Goal: Information Seeking & Learning: Learn about a topic

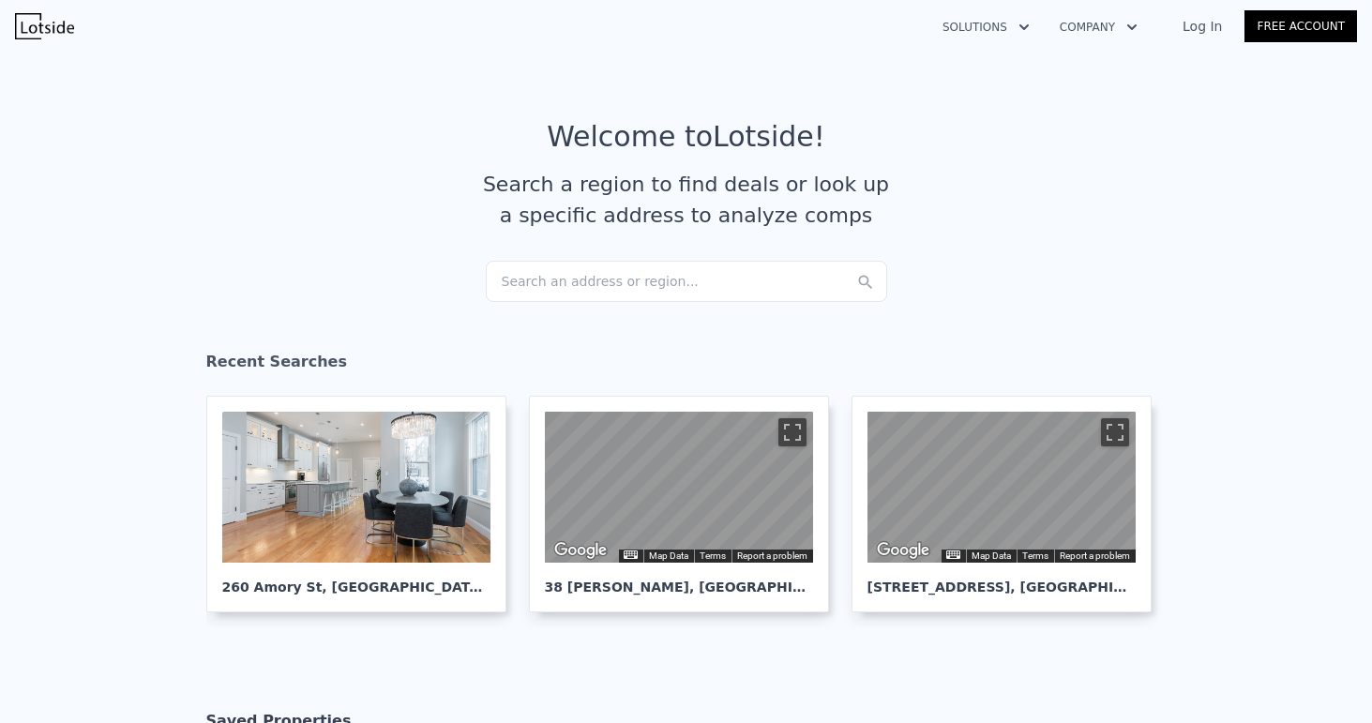
click at [720, 258] on article "Welcome to Lotside ! Search a region to find deals or look up a specific addres…" at bounding box center [686, 190] width 1201 height 141
click at [686, 281] on div "Search an address or region..." at bounding box center [686, 281] width 401 height 41
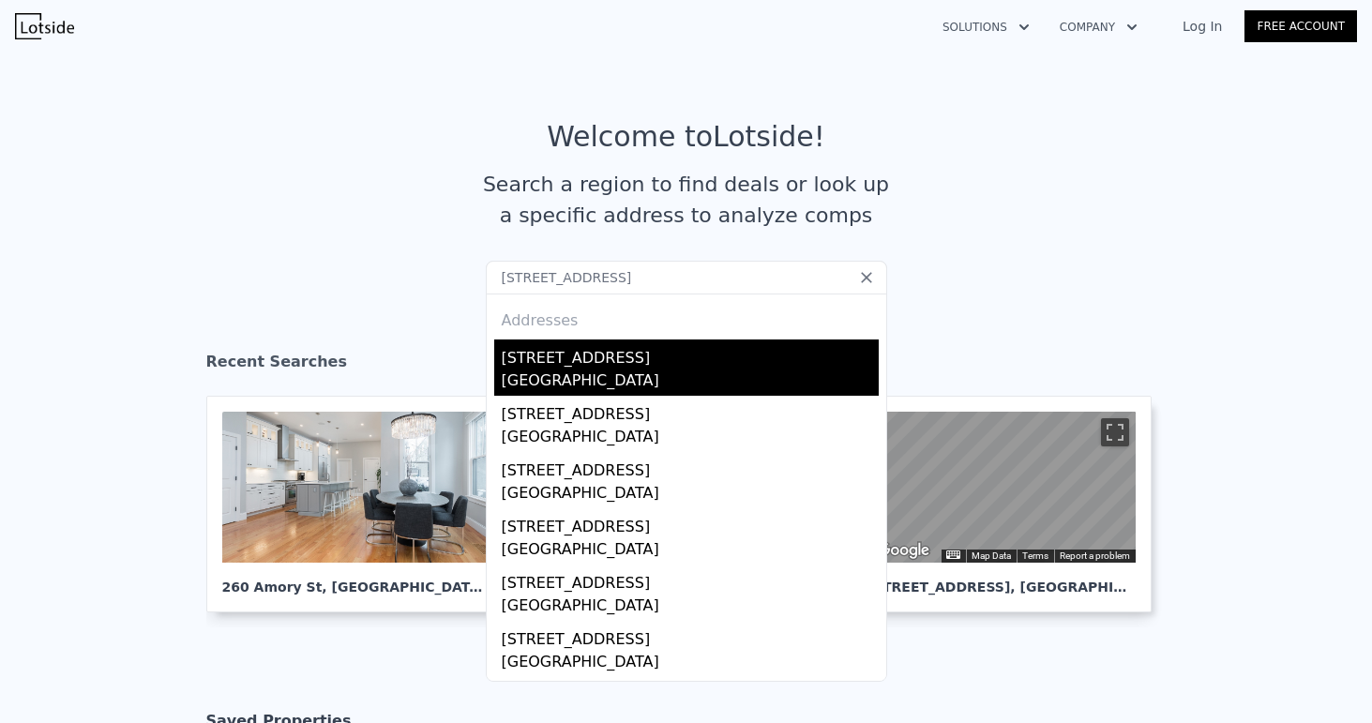
type input "[STREET_ADDRESS]"
click at [655, 357] on div "[STREET_ADDRESS]" at bounding box center [690, 355] width 377 height 30
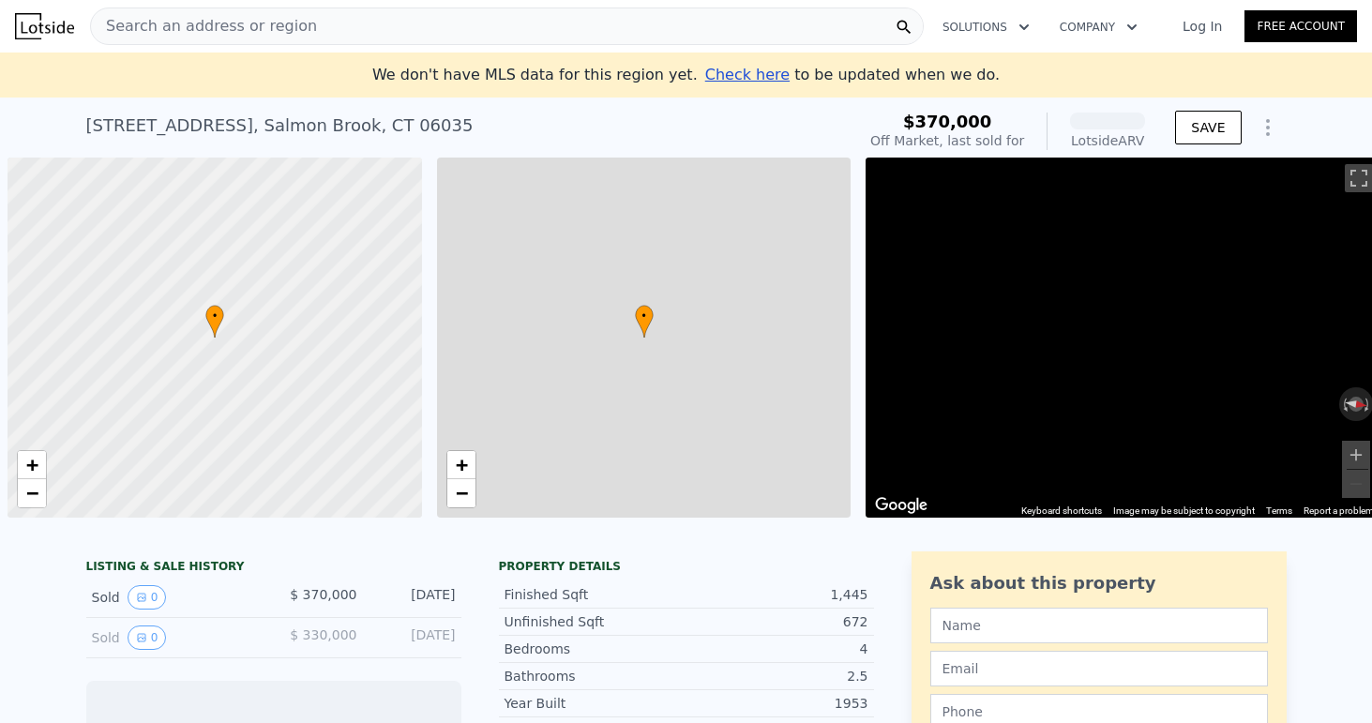
scroll to position [0, 8]
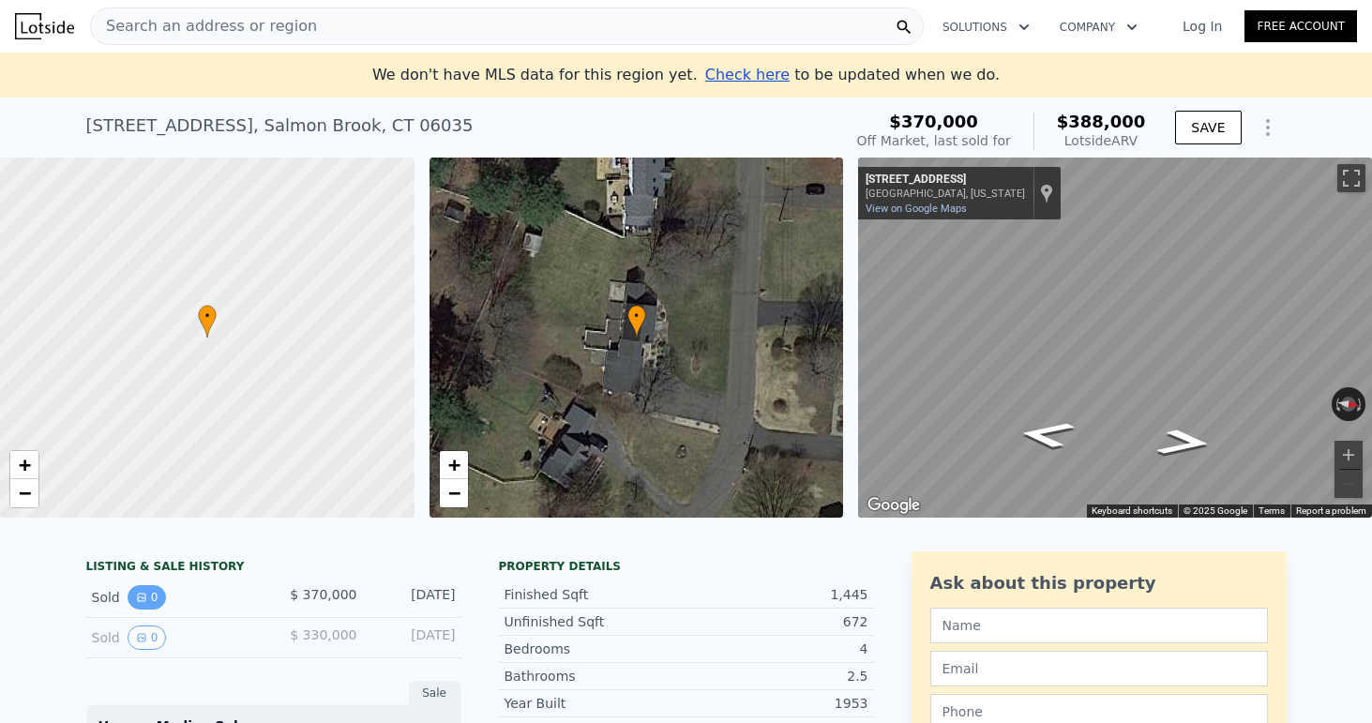
click at [150, 595] on button "0" at bounding box center [147, 597] width 39 height 24
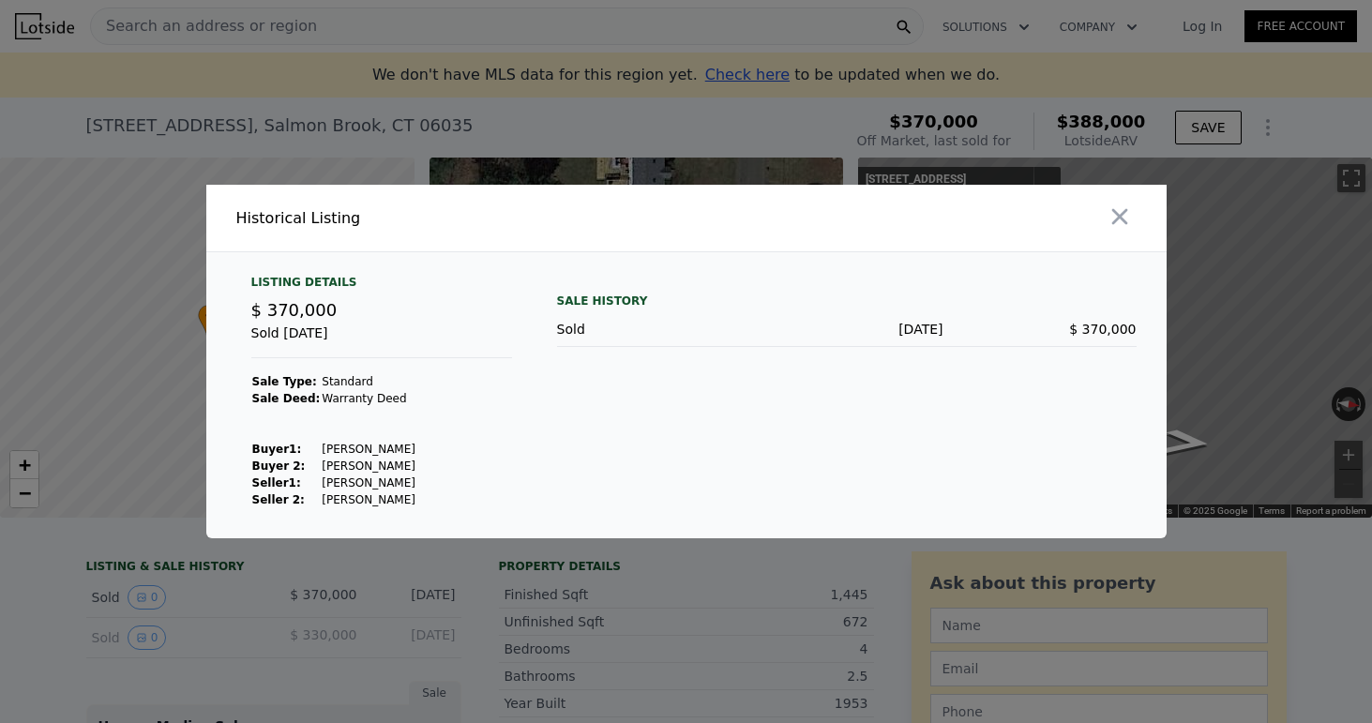
click at [437, 585] on div at bounding box center [686, 361] width 1372 height 723
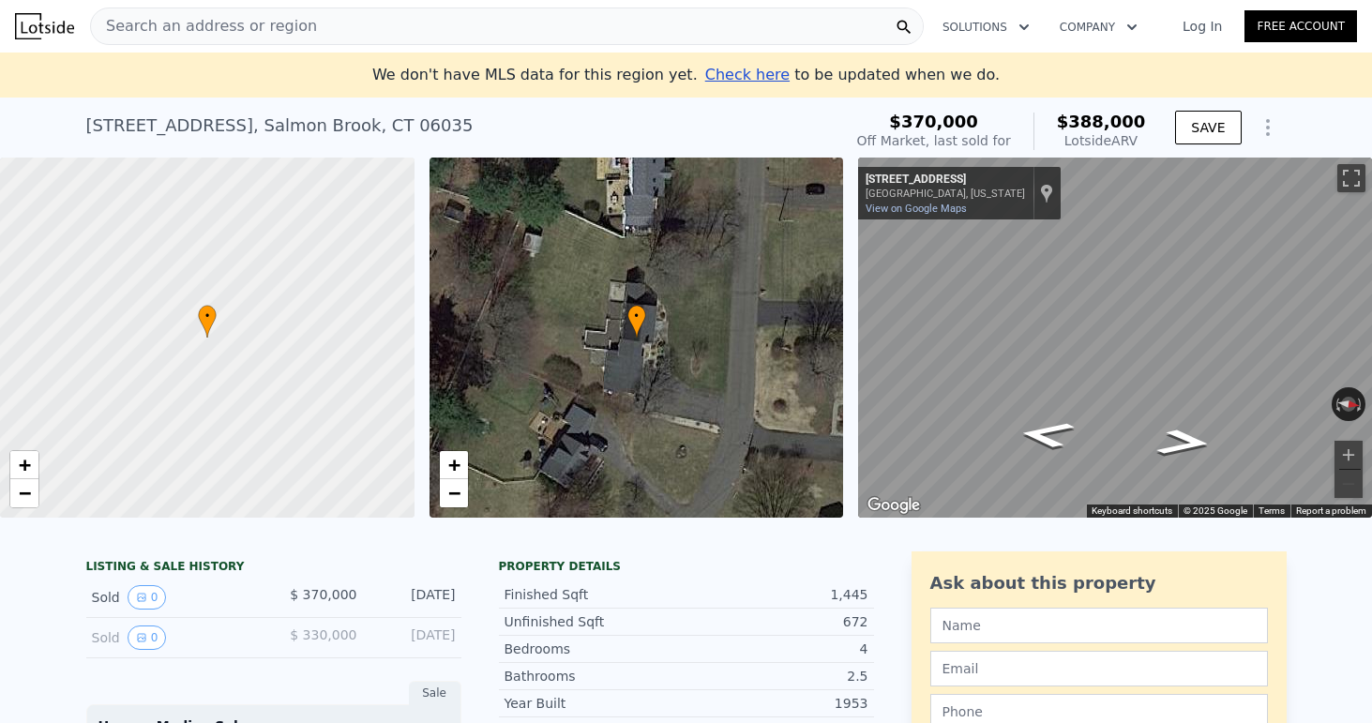
scroll to position [539, 0]
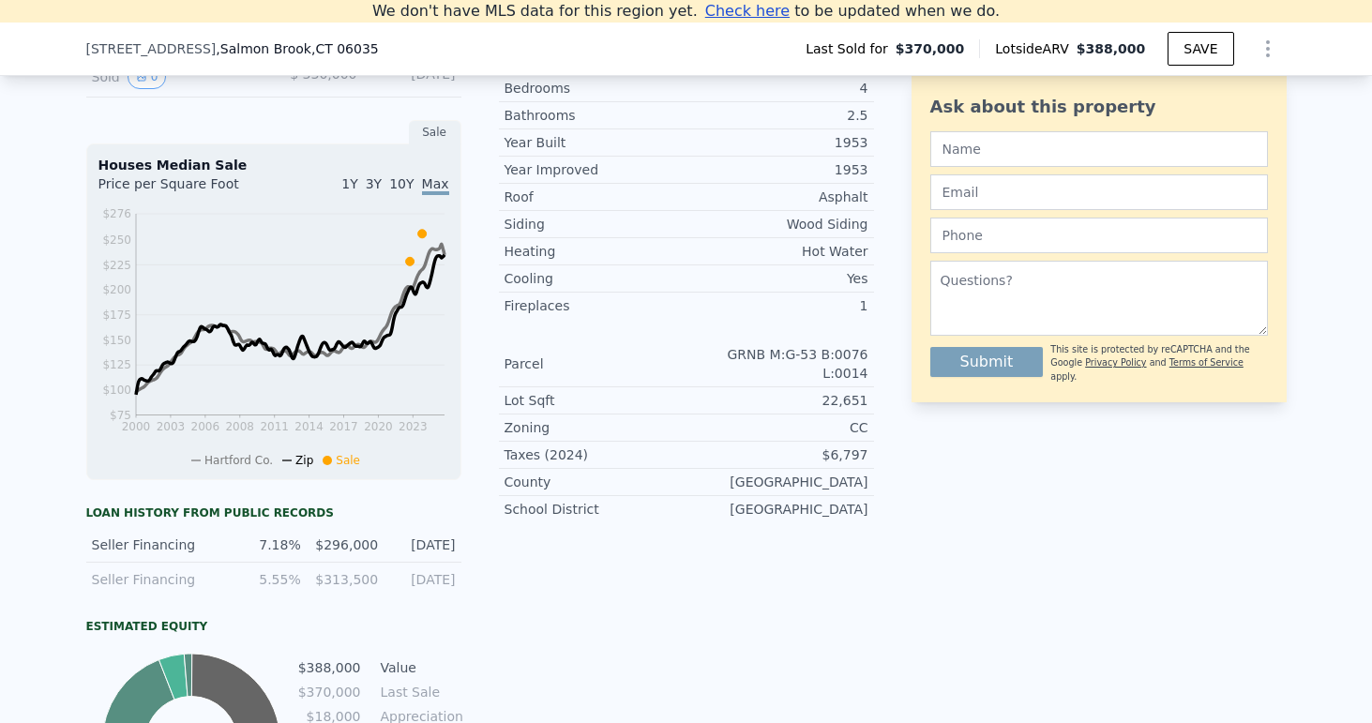
drag, startPoint x: 460, startPoint y: 538, endPoint x: 123, endPoint y: 554, distance: 337.1
click at [123, 554] on div "Seller Financing 7.18% $296,000 [DATE]" at bounding box center [273, 545] width 375 height 35
click at [455, 553] on div "[DATE]" at bounding box center [422, 545] width 66 height 19
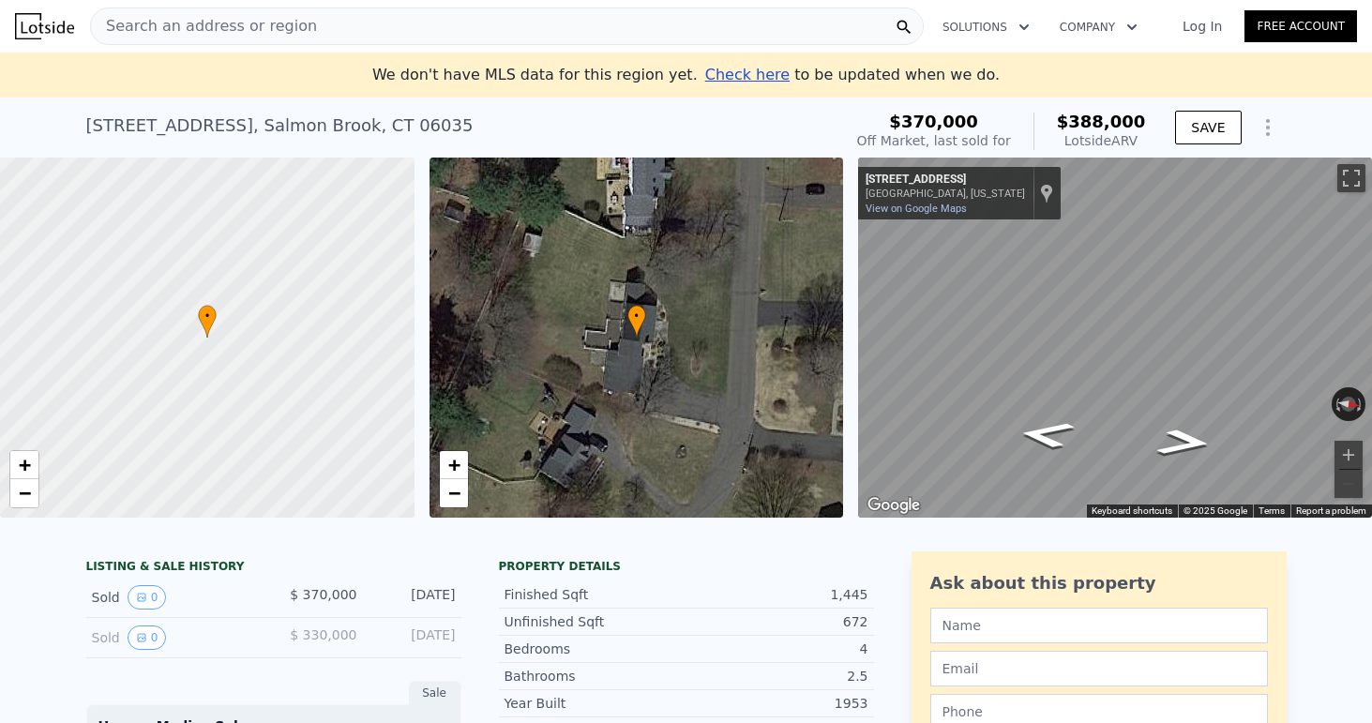
scroll to position [0, 0]
drag, startPoint x: 1150, startPoint y: 130, endPoint x: 1153, endPoint y: 147, distance: 17.1
click at [1153, 147] on div "$370,000 Off Market, last sold for $388,000 Lotside ARV" at bounding box center [1002, 131] width 304 height 53
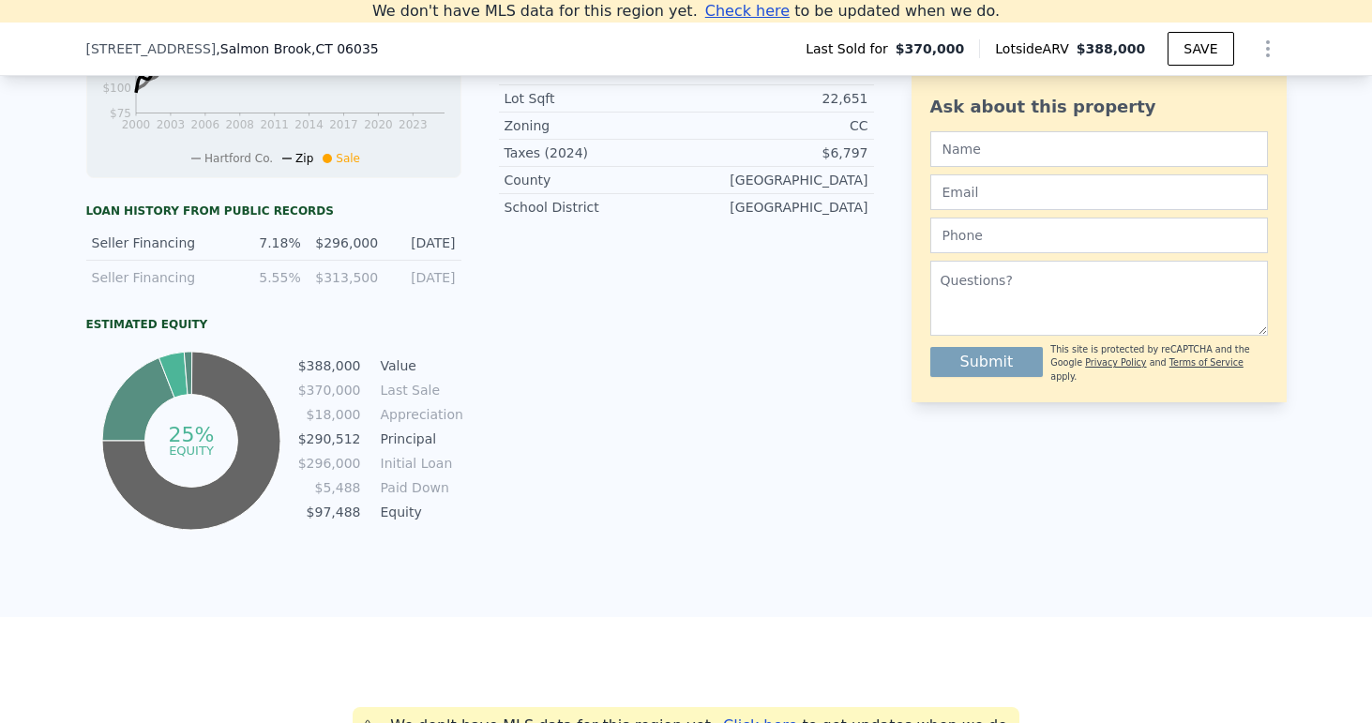
scroll to position [813, 0]
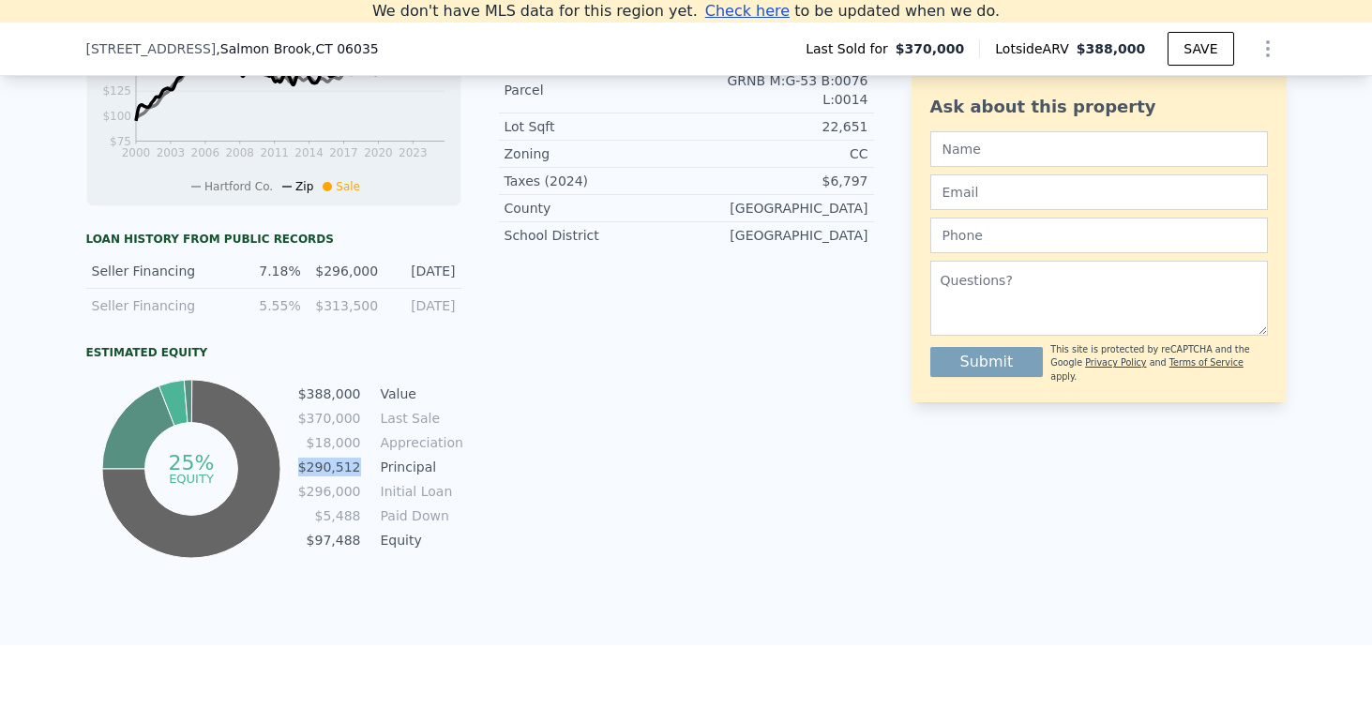
drag, startPoint x: 370, startPoint y: 458, endPoint x: 305, endPoint y: 474, distance: 66.7
click at [305, 474] on tr "$290,512 Principal" at bounding box center [379, 467] width 164 height 21
click at [414, 505] on tbody "$388,000 Value $370,000 Last Sale $18,000 Appreciation $290,512 Principal $296,…" at bounding box center [379, 469] width 164 height 171
drag, startPoint x: 468, startPoint y: 271, endPoint x: 308, endPoint y: 271, distance: 160.4
click at [308, 271] on div "LISTING & SALE HISTORY Sold 0 $ 370,000 [DATE] Sold 0 $ 330,000 [DATE] Sale Hou…" at bounding box center [480, 140] width 788 height 846
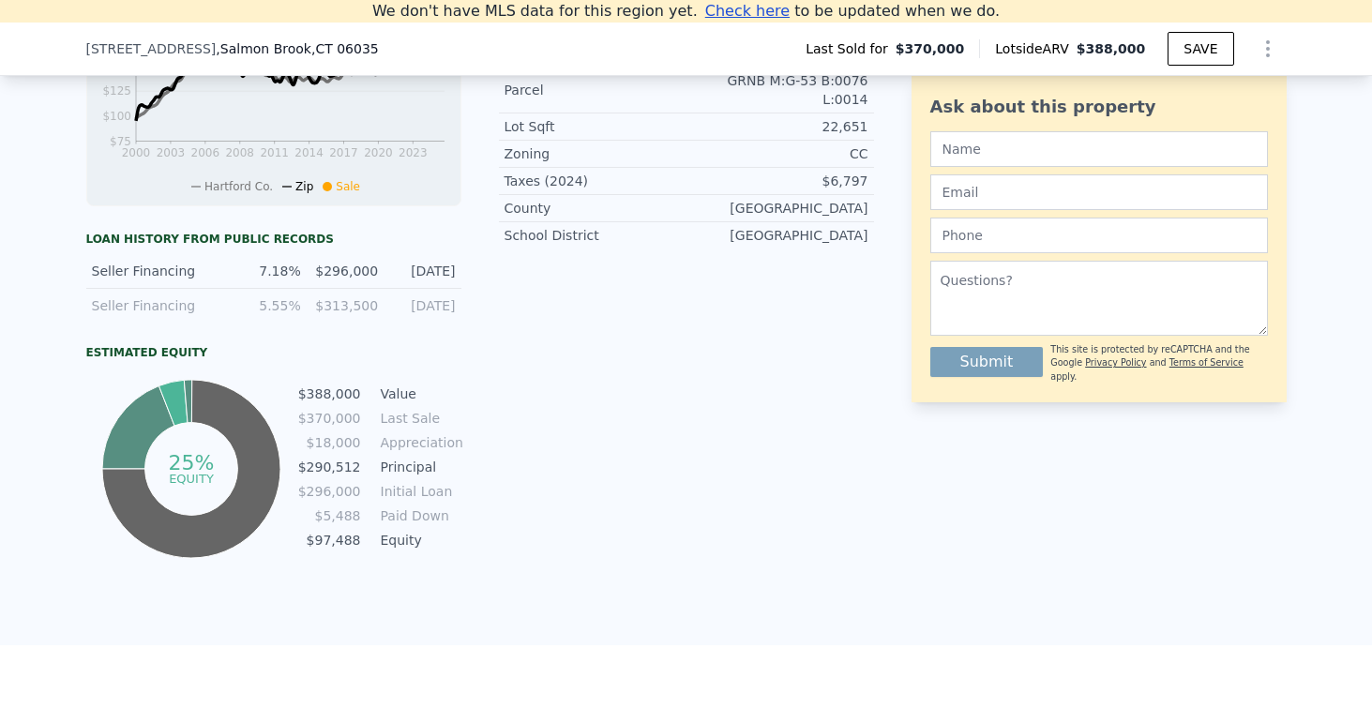
click at [372, 464] on tr "$290,512 Principal" at bounding box center [379, 467] width 164 height 21
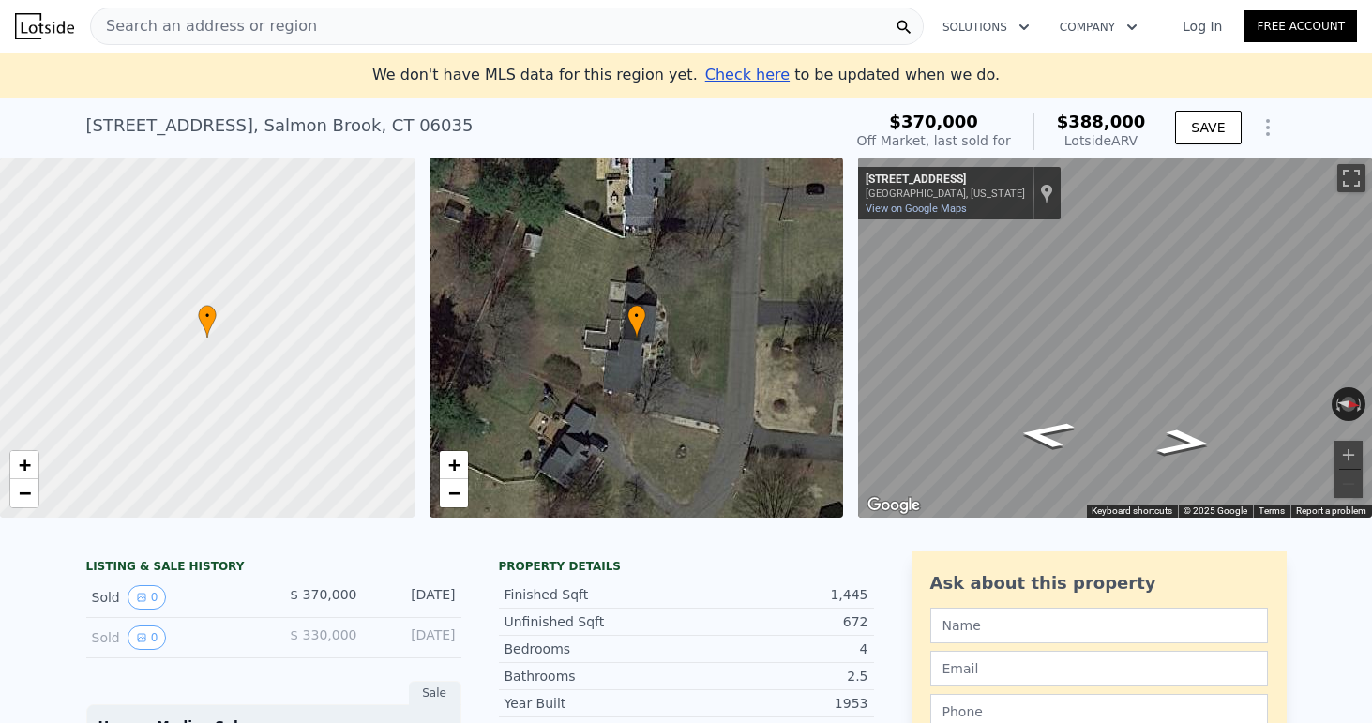
scroll to position [0, 0]
click at [508, 32] on div "Search an address or region" at bounding box center [507, 27] width 834 height 38
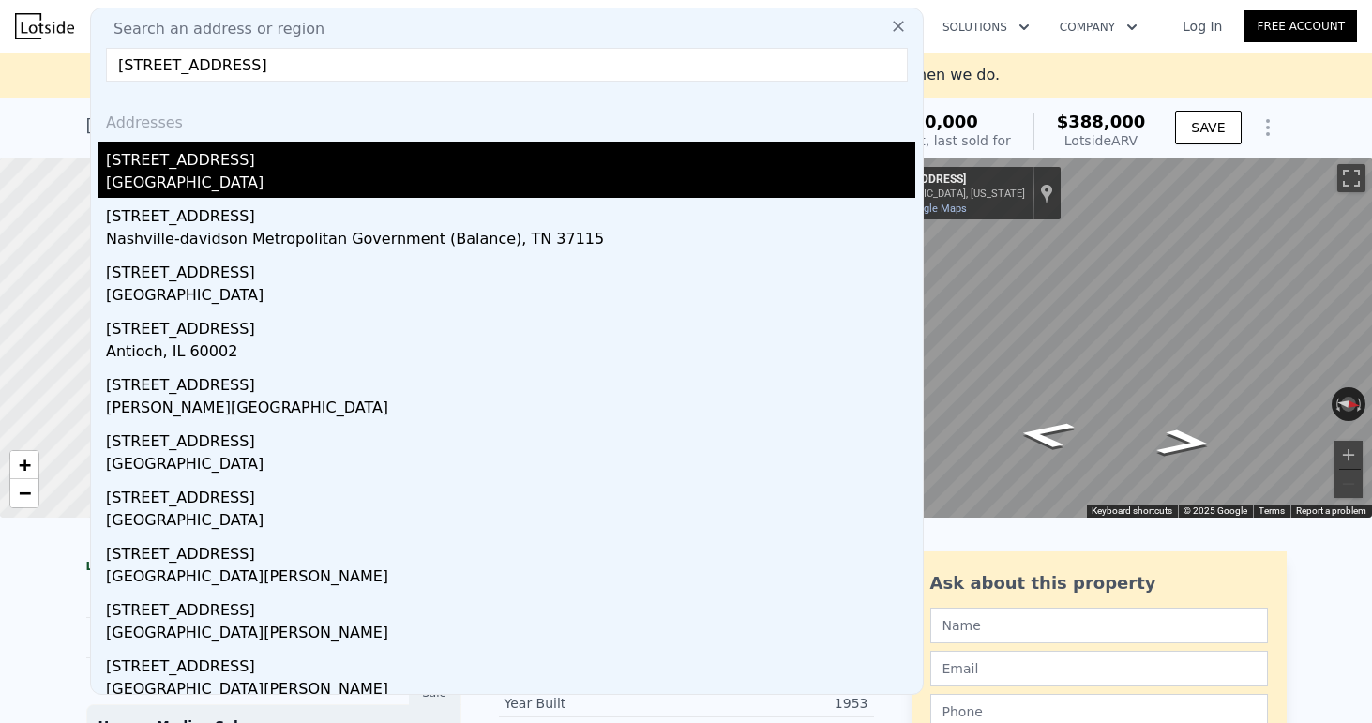
type input "[STREET_ADDRESS]"
click at [376, 151] on div "[STREET_ADDRESS]" at bounding box center [510, 157] width 809 height 30
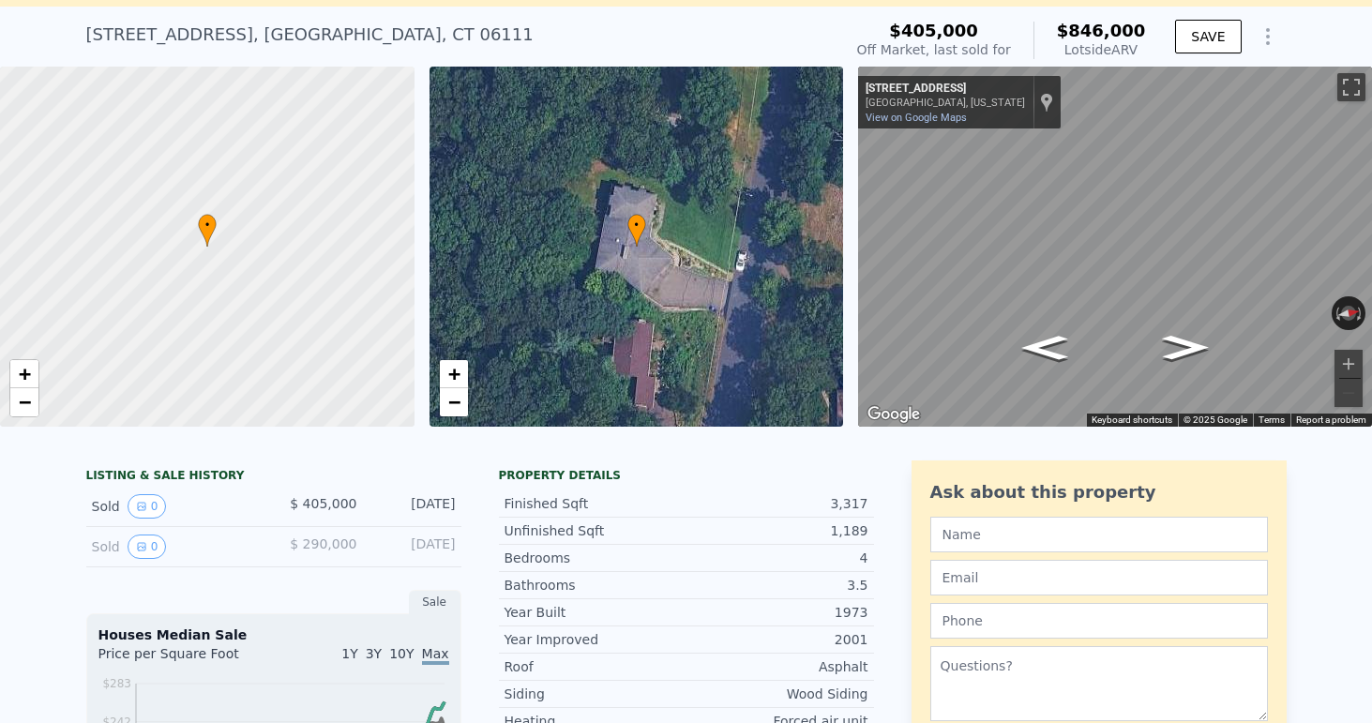
scroll to position [107, 0]
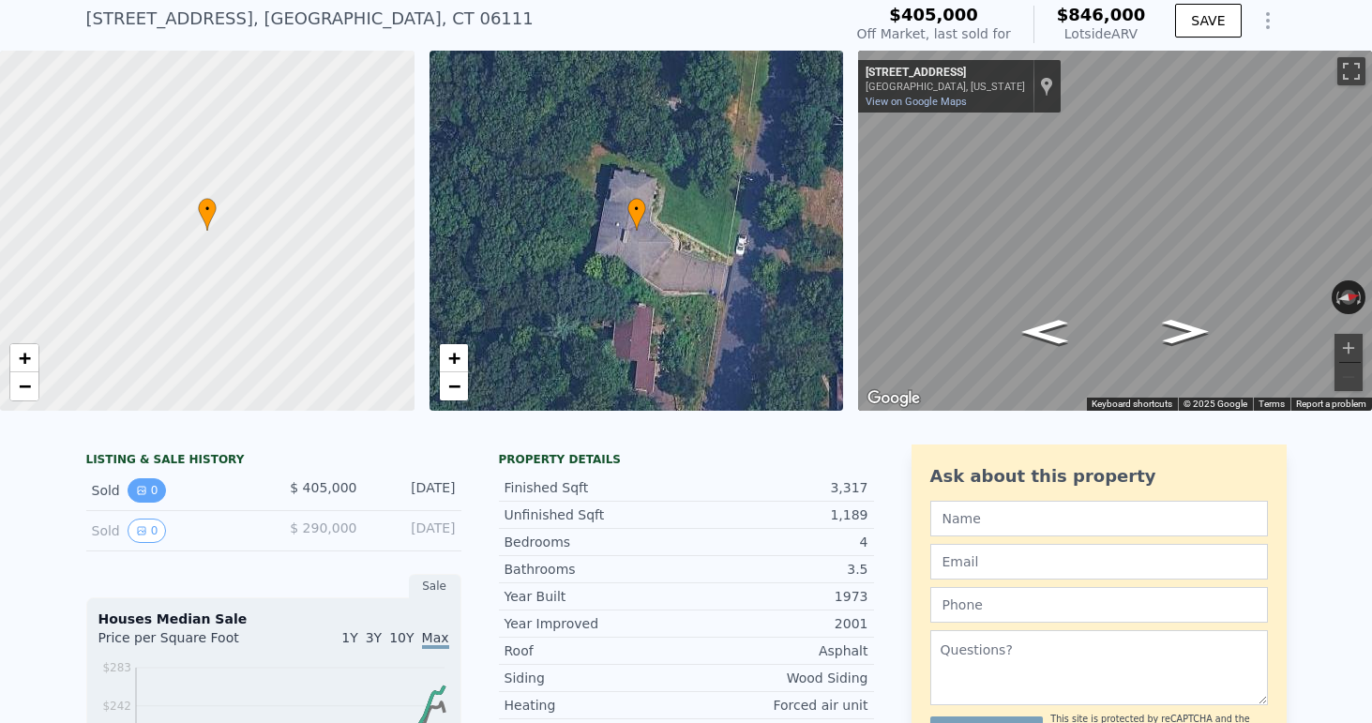
click at [160, 497] on button "0" at bounding box center [147, 490] width 39 height 24
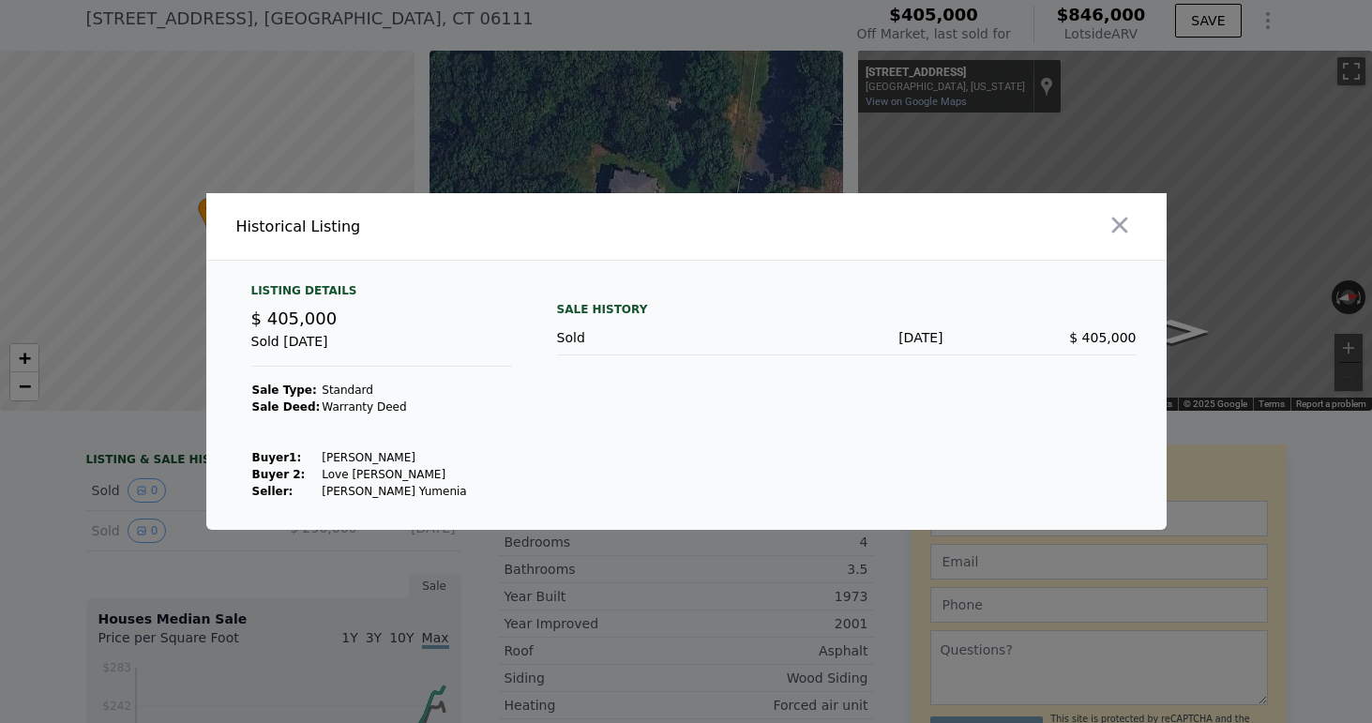
click at [622, 644] on div at bounding box center [686, 361] width 1372 height 723
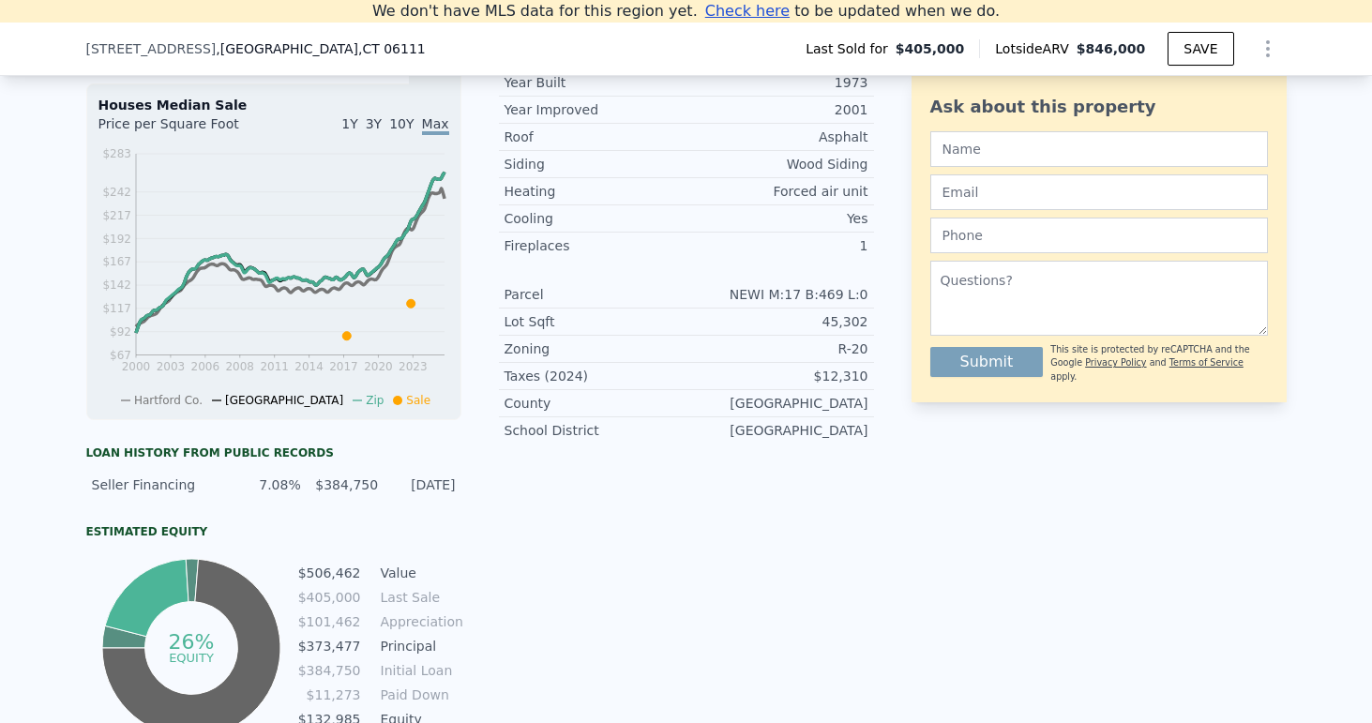
scroll to position [649, 0]
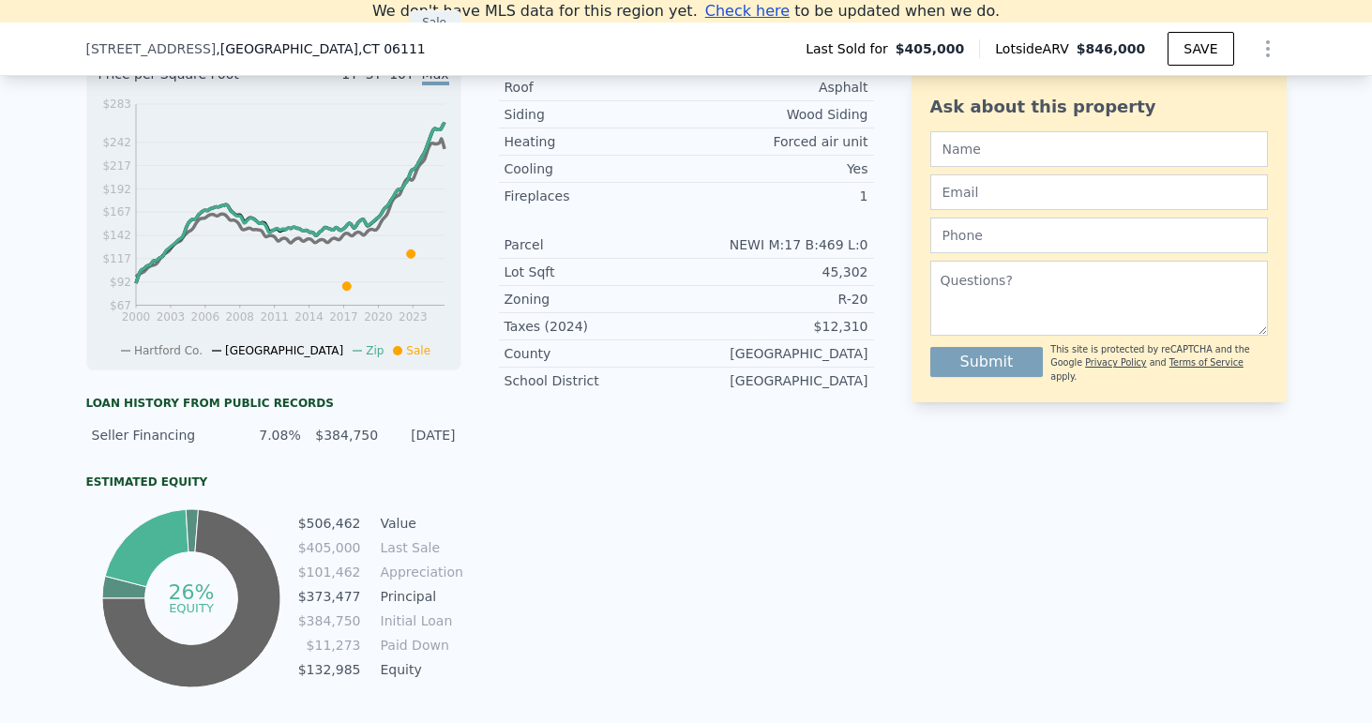
drag, startPoint x: 189, startPoint y: 431, endPoint x: 446, endPoint y: 441, distance: 256.2
click at [446, 441] on div "Seller Financing 7.08% $384,750 [DATE]" at bounding box center [273, 435] width 375 height 34
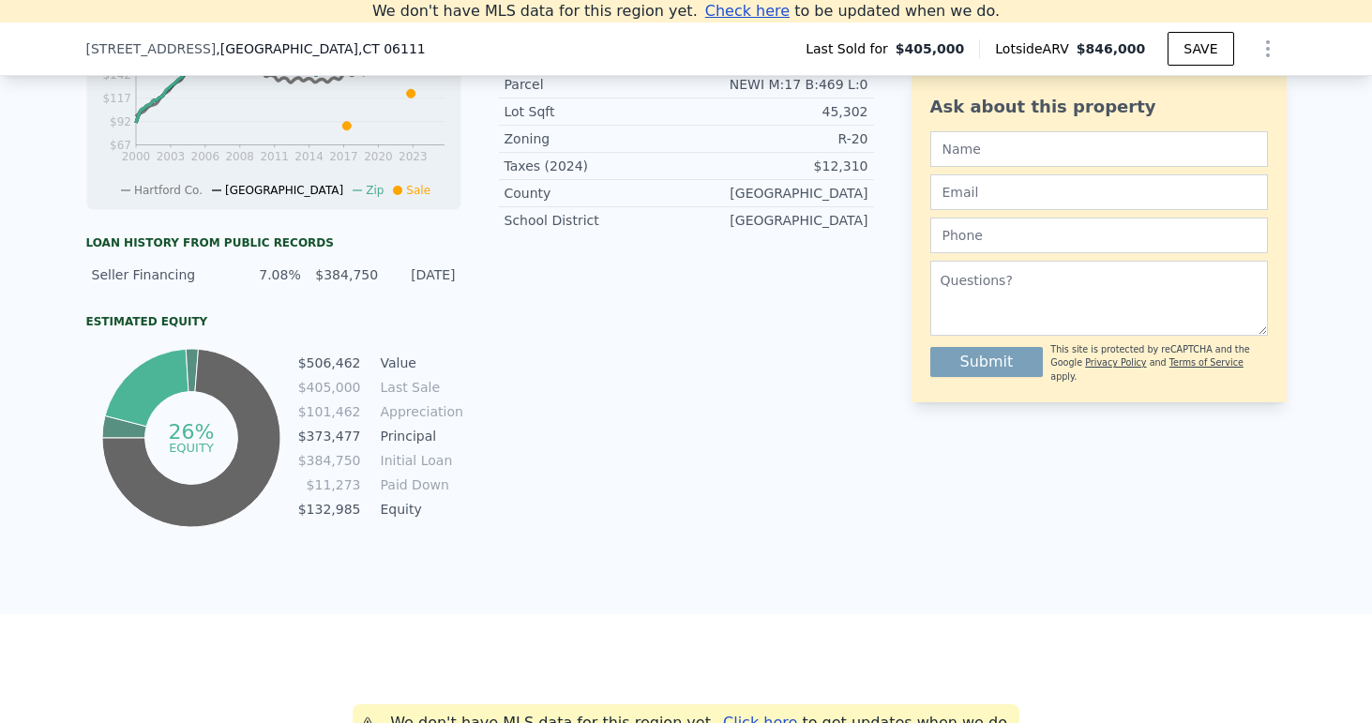
scroll to position [829, 0]
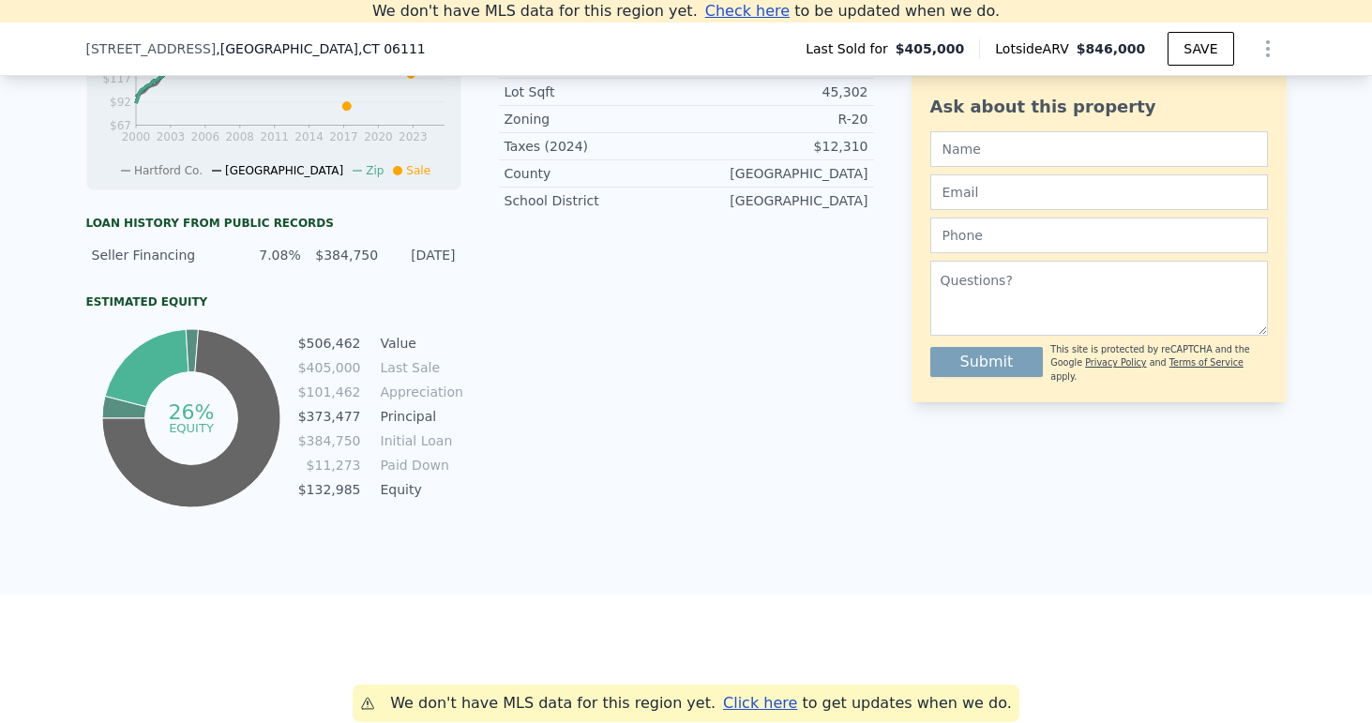
click at [334, 373] on td "$405,000" at bounding box center [329, 367] width 65 height 21
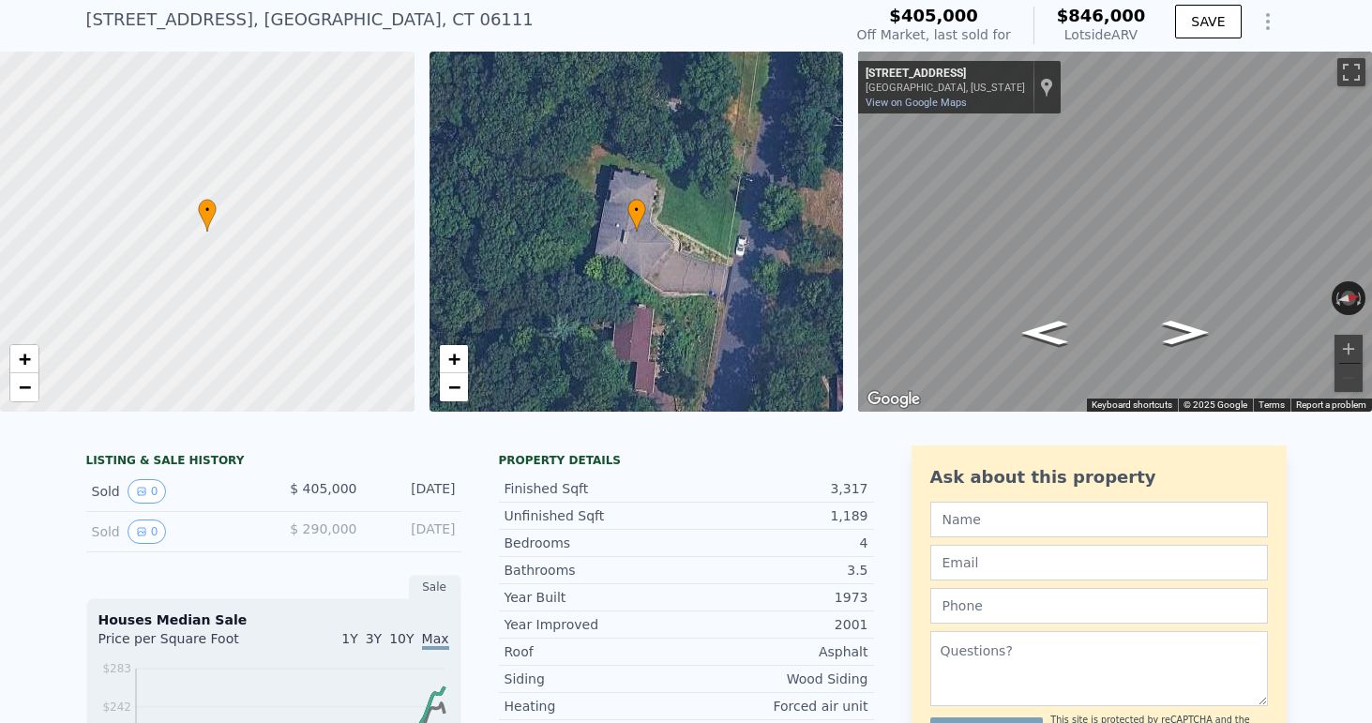
scroll to position [109, 0]
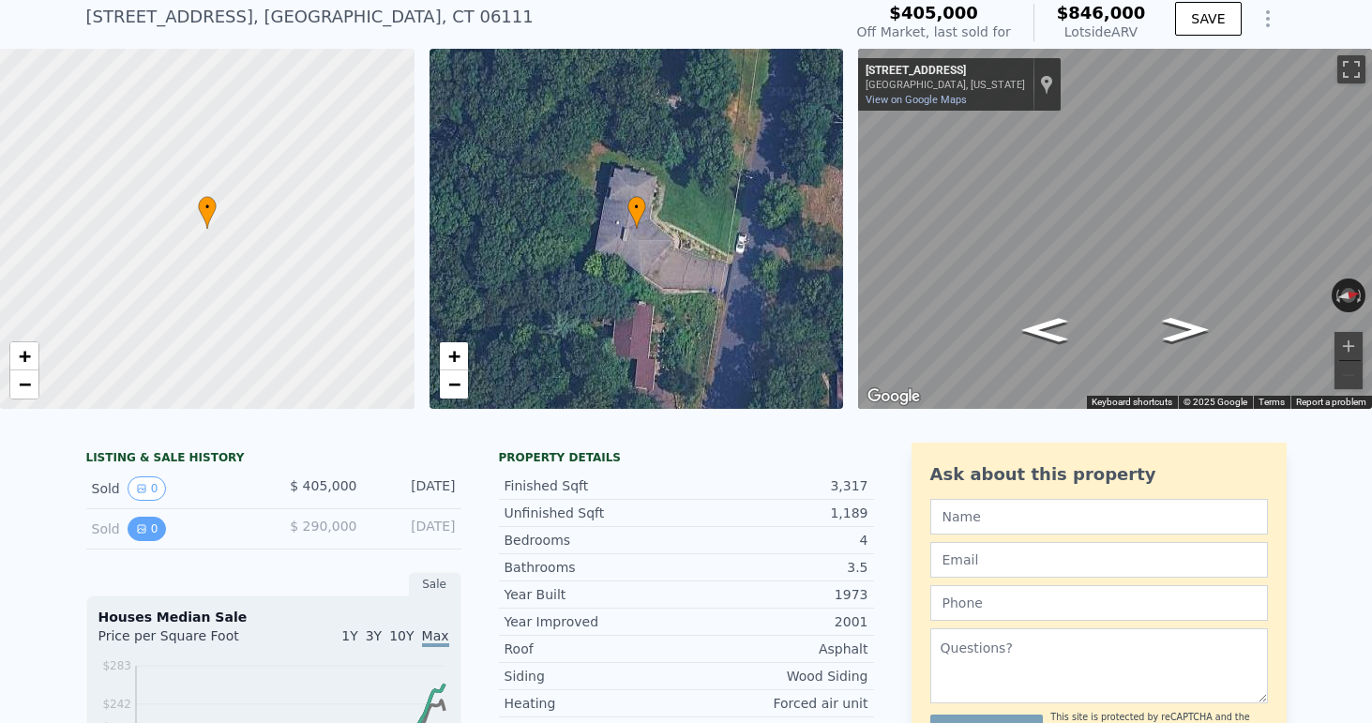
click at [144, 521] on button "0" at bounding box center [147, 529] width 39 height 24
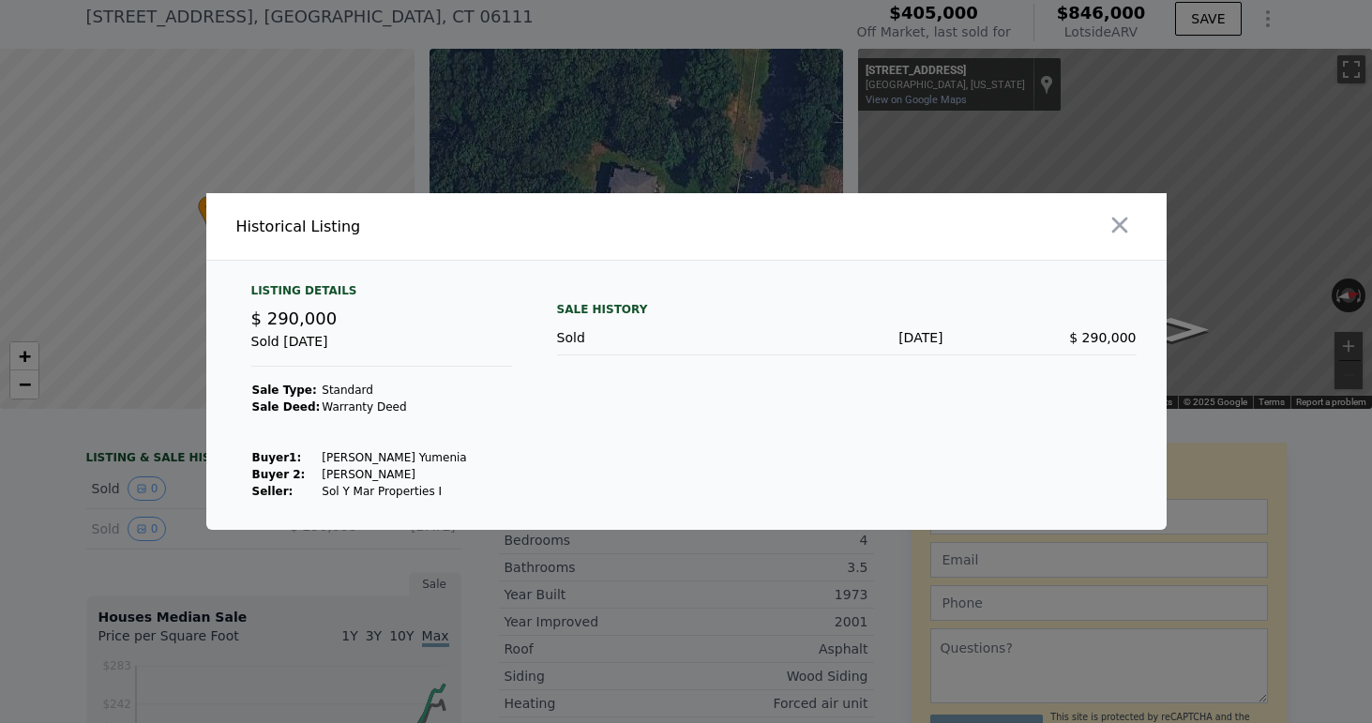
click at [69, 512] on div at bounding box center [686, 361] width 1372 height 723
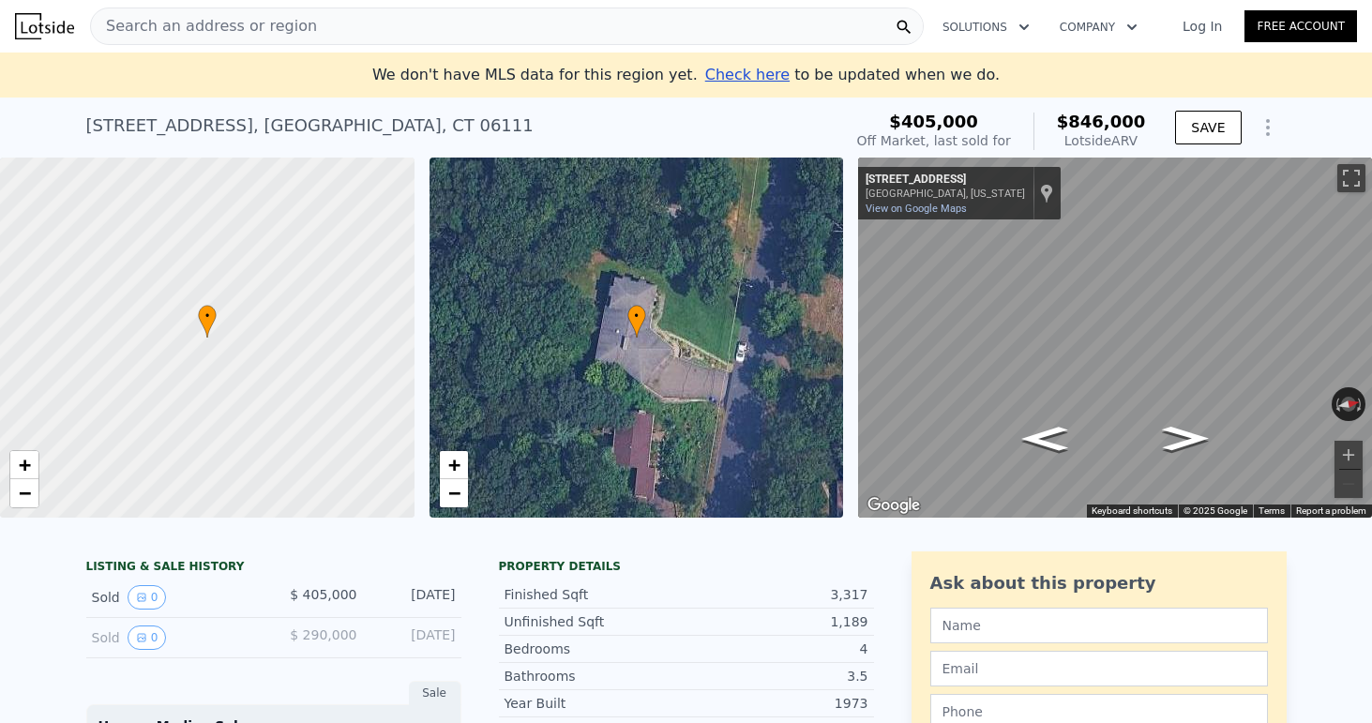
scroll to position [0, 0]
click at [458, 31] on div "Search an address or region" at bounding box center [507, 27] width 834 height 38
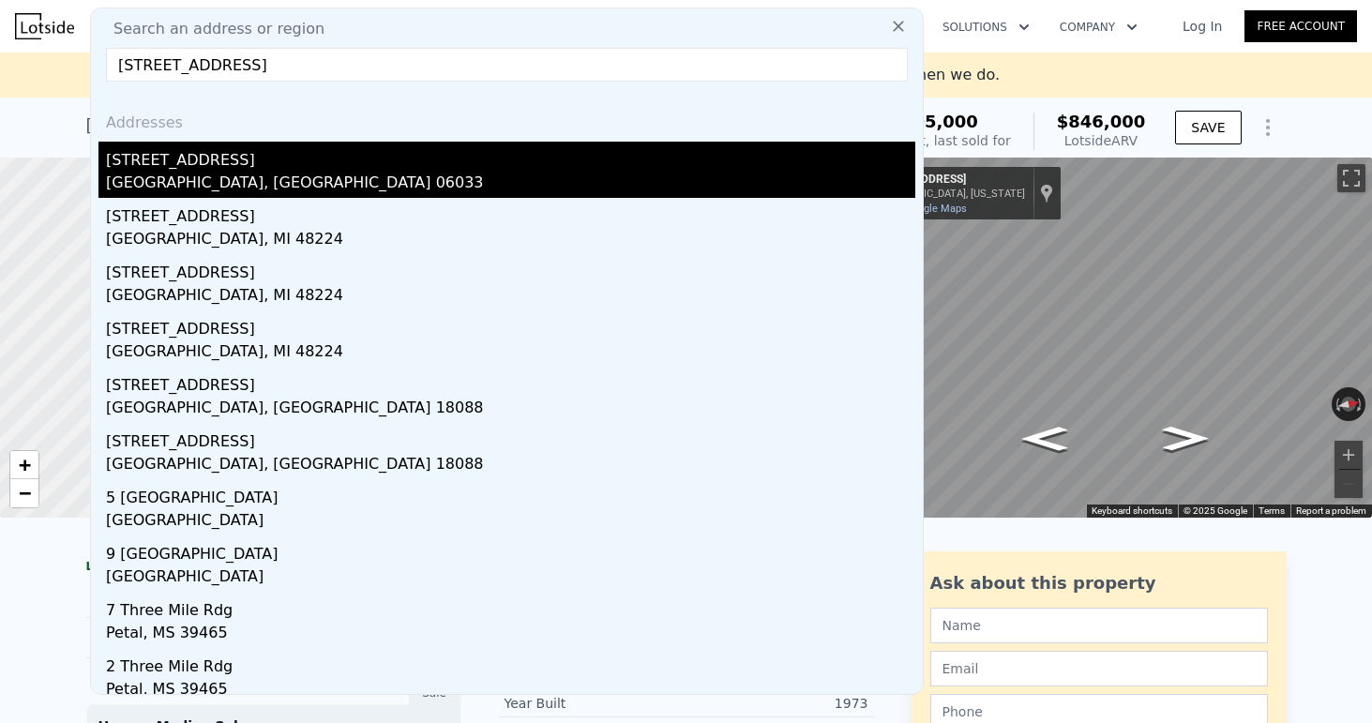
type input "[STREET_ADDRESS]"
click at [351, 159] on div "[STREET_ADDRESS]" at bounding box center [510, 157] width 809 height 30
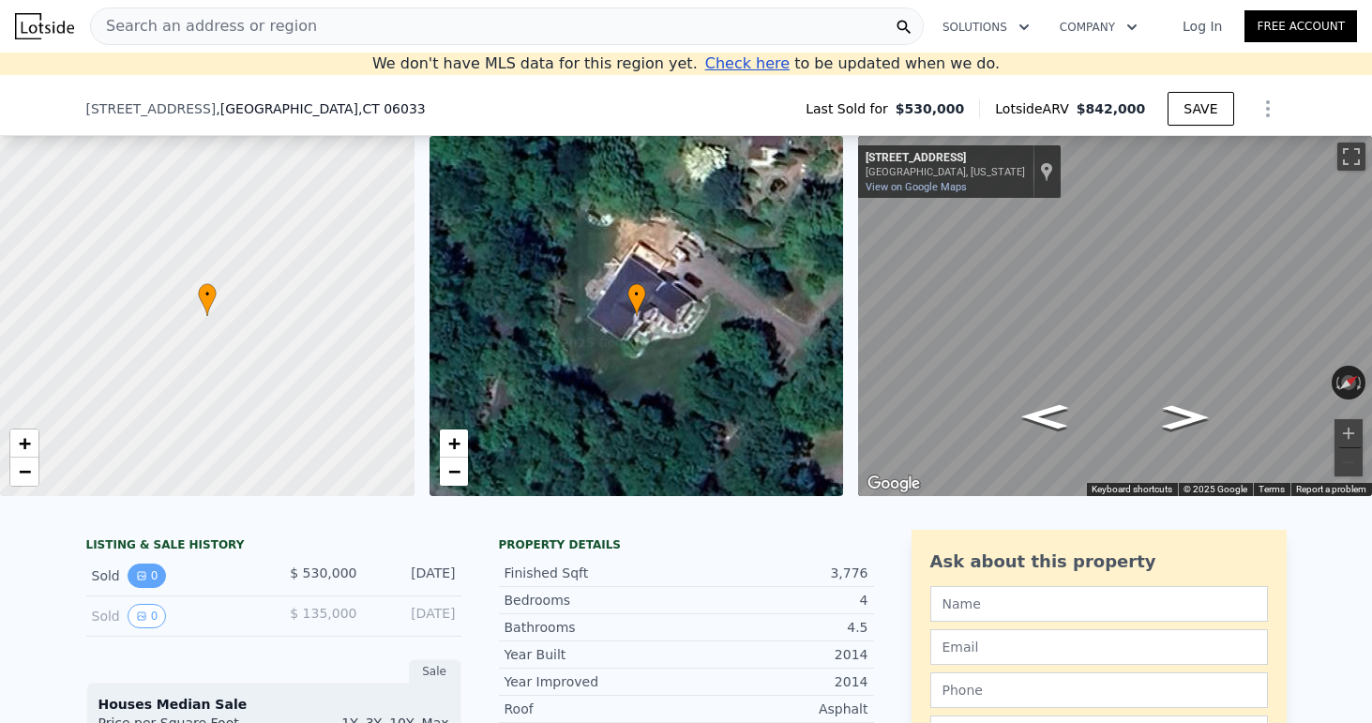
scroll to position [565, 0]
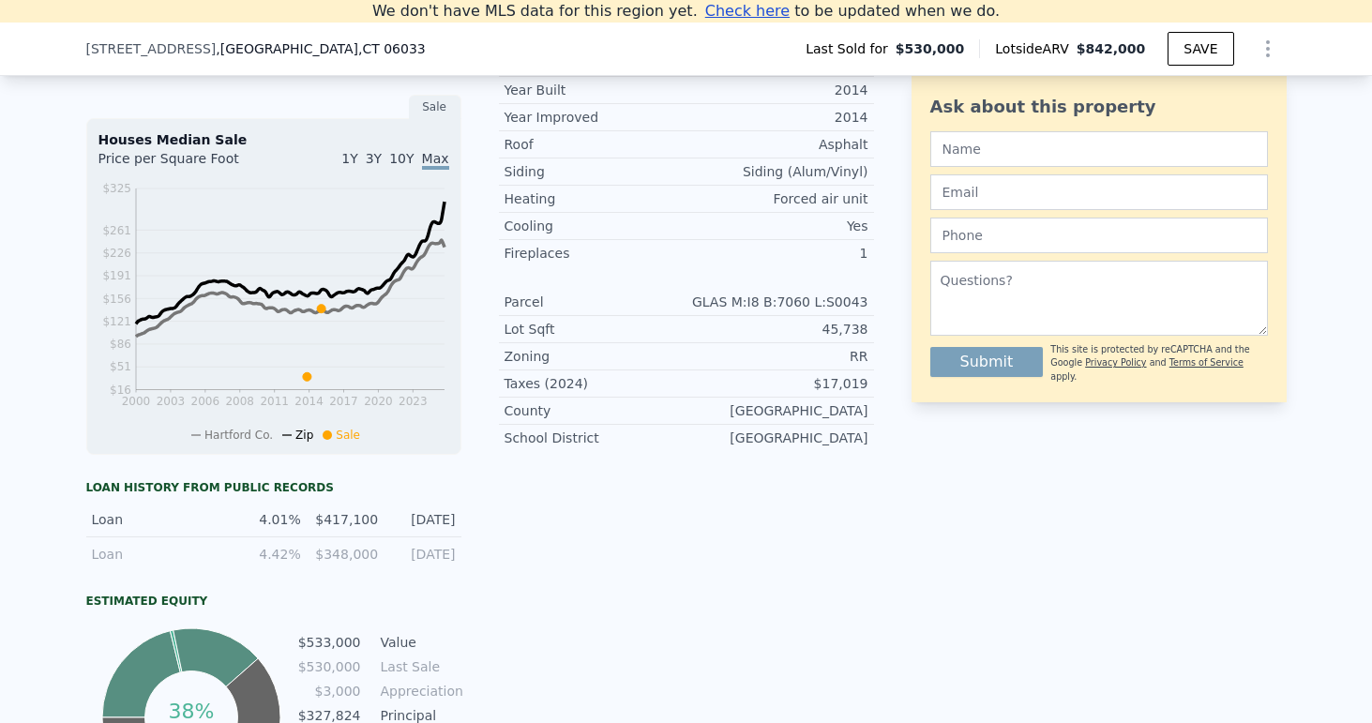
drag, startPoint x: 467, startPoint y: 527, endPoint x: 219, endPoint y: 517, distance: 248.8
click at [219, 517] on div "LISTING & SALE HISTORY Sold 0 $ 530,000 [DATE] Sold 0 $ 135,000 [DATE] Sale Hou…" at bounding box center [480, 388] width 788 height 846
click at [404, 512] on div "[DATE]" at bounding box center [422, 519] width 66 height 19
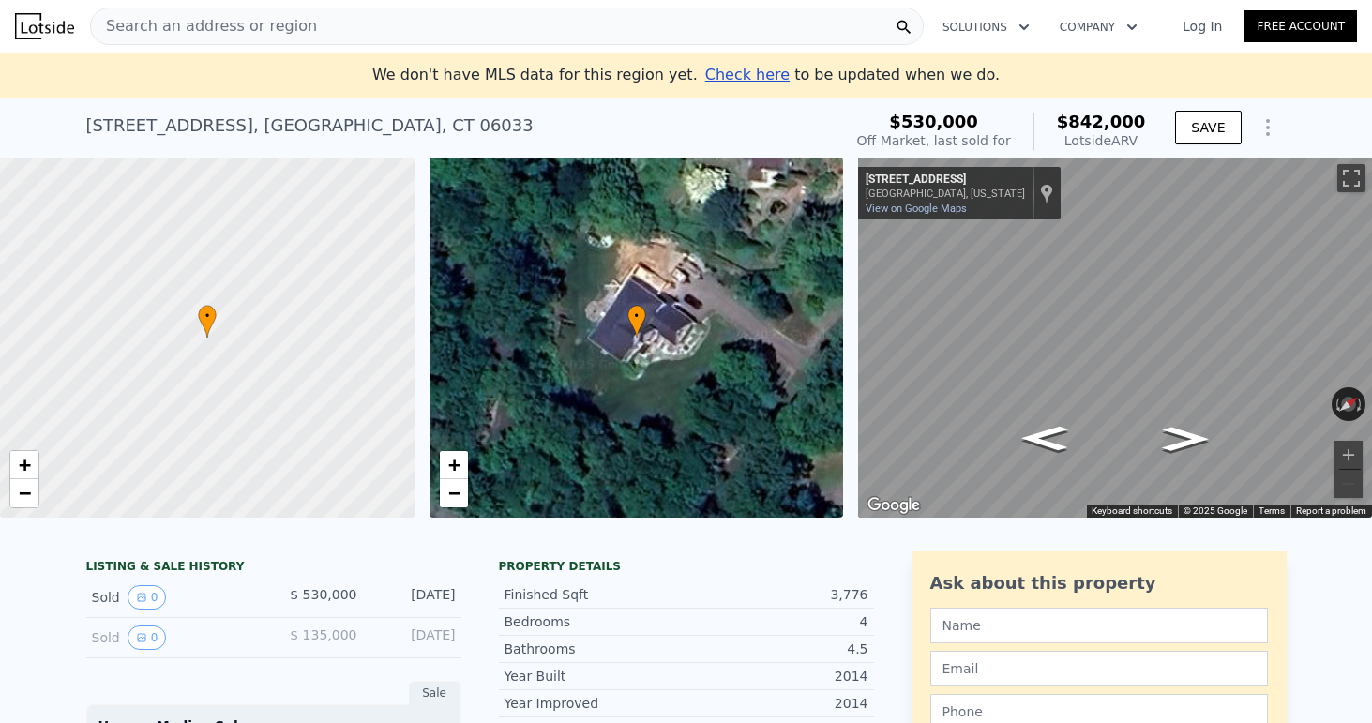
scroll to position [0, 0]
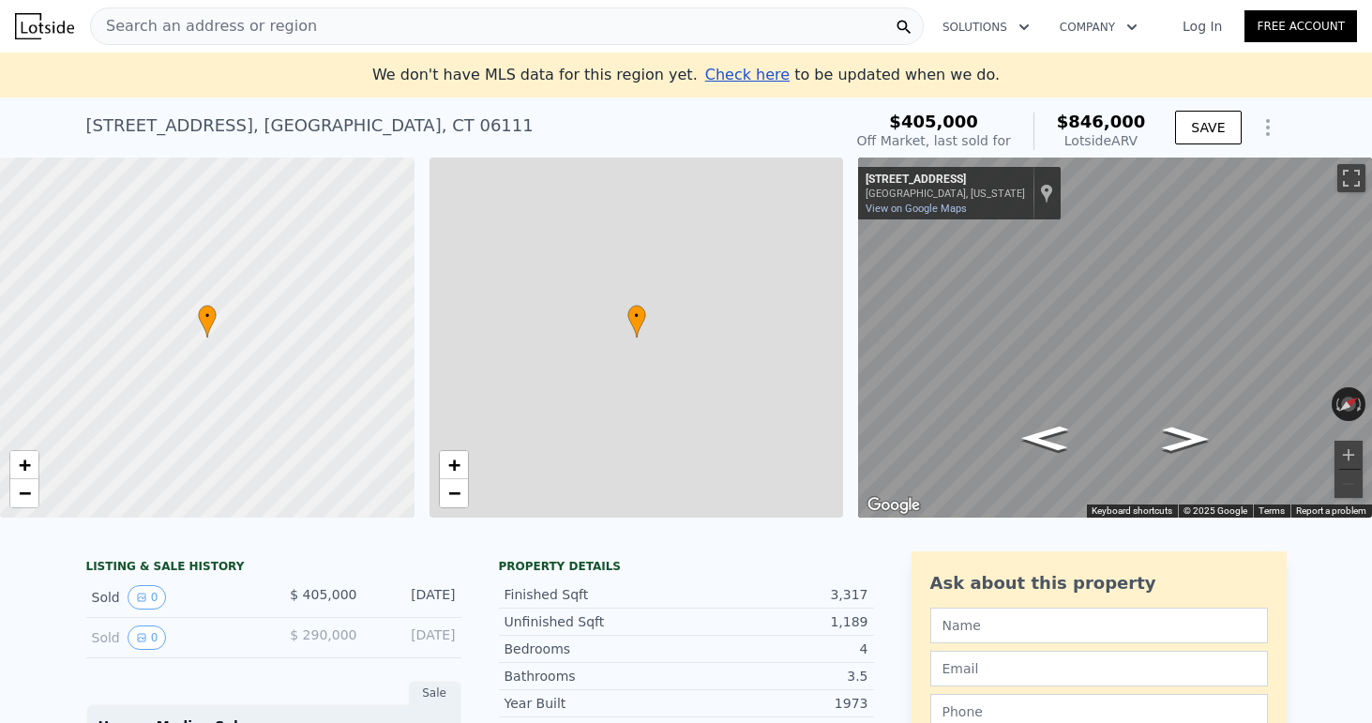
type input "$ 846,000"
type input "6"
type input "2"
type input "5"
type input "1"
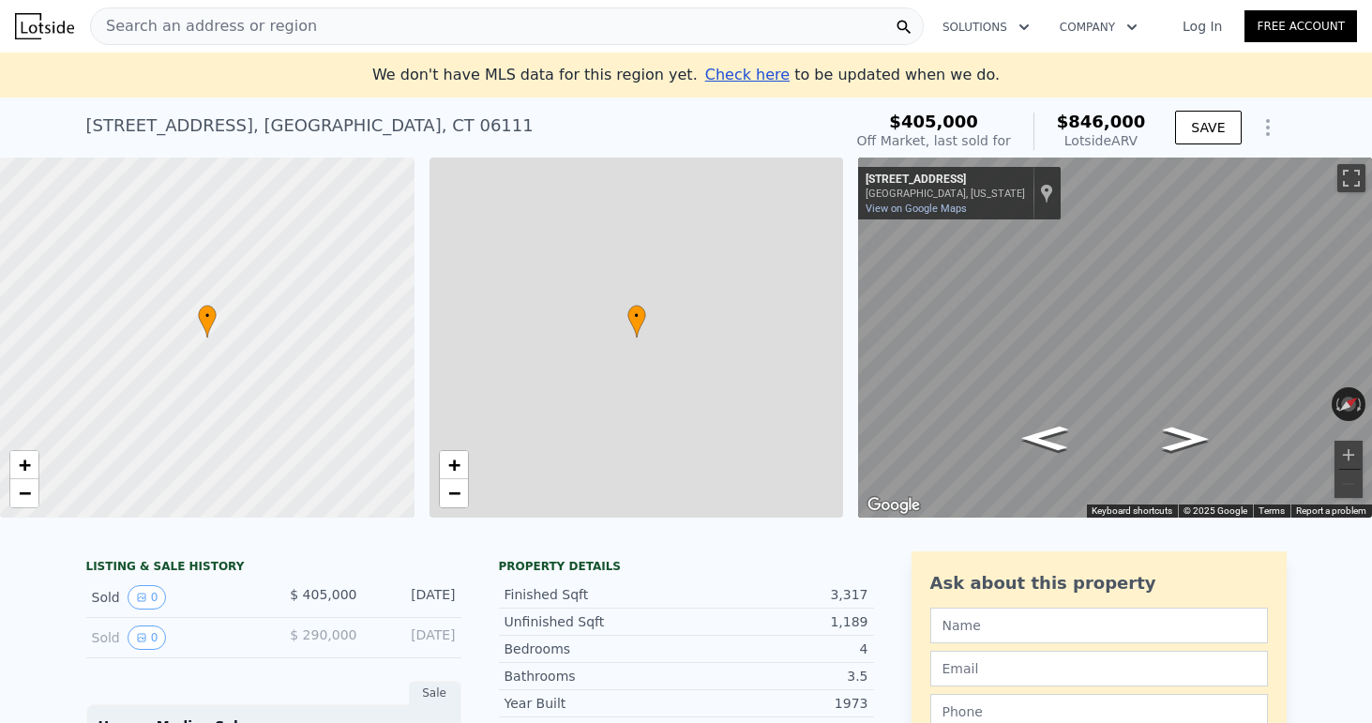
type input "3"
type input "1120"
type input "2023"
type input "15246"
type input "35719"
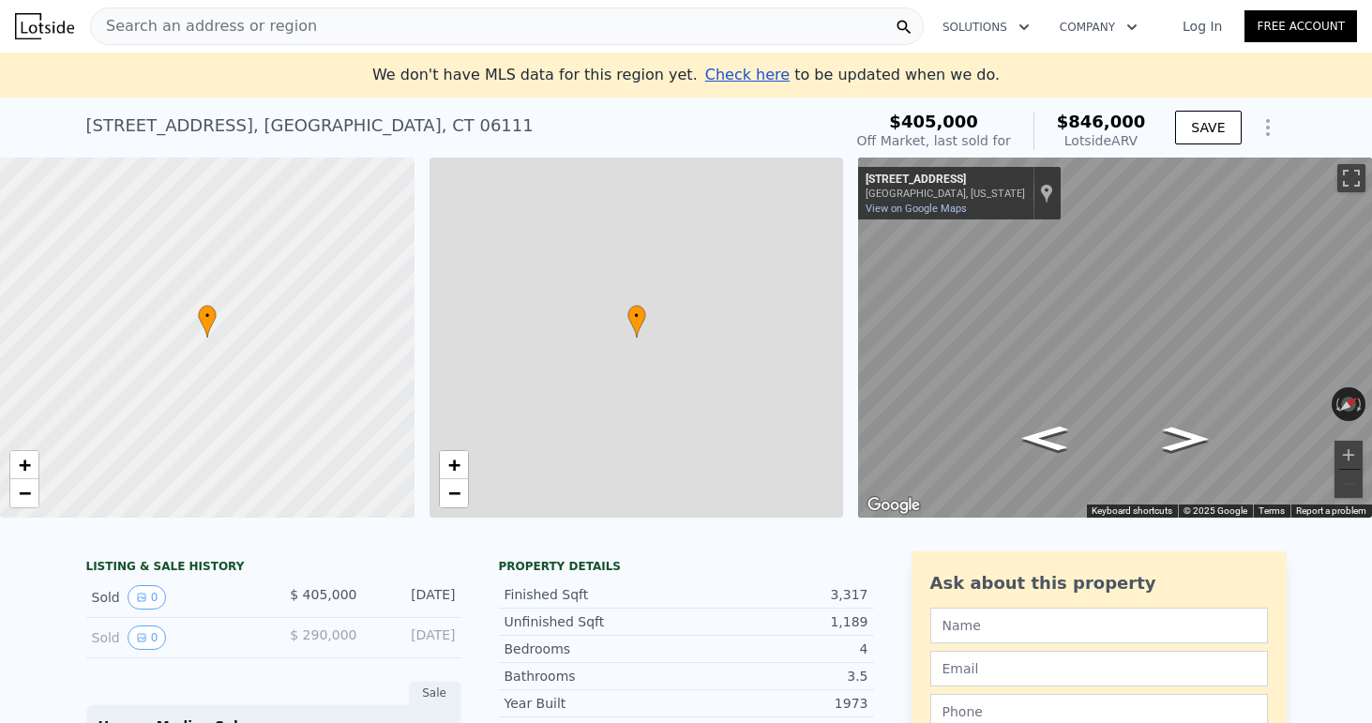
type input "$ 388,000"
type input "5"
type input "-$ 31,515"
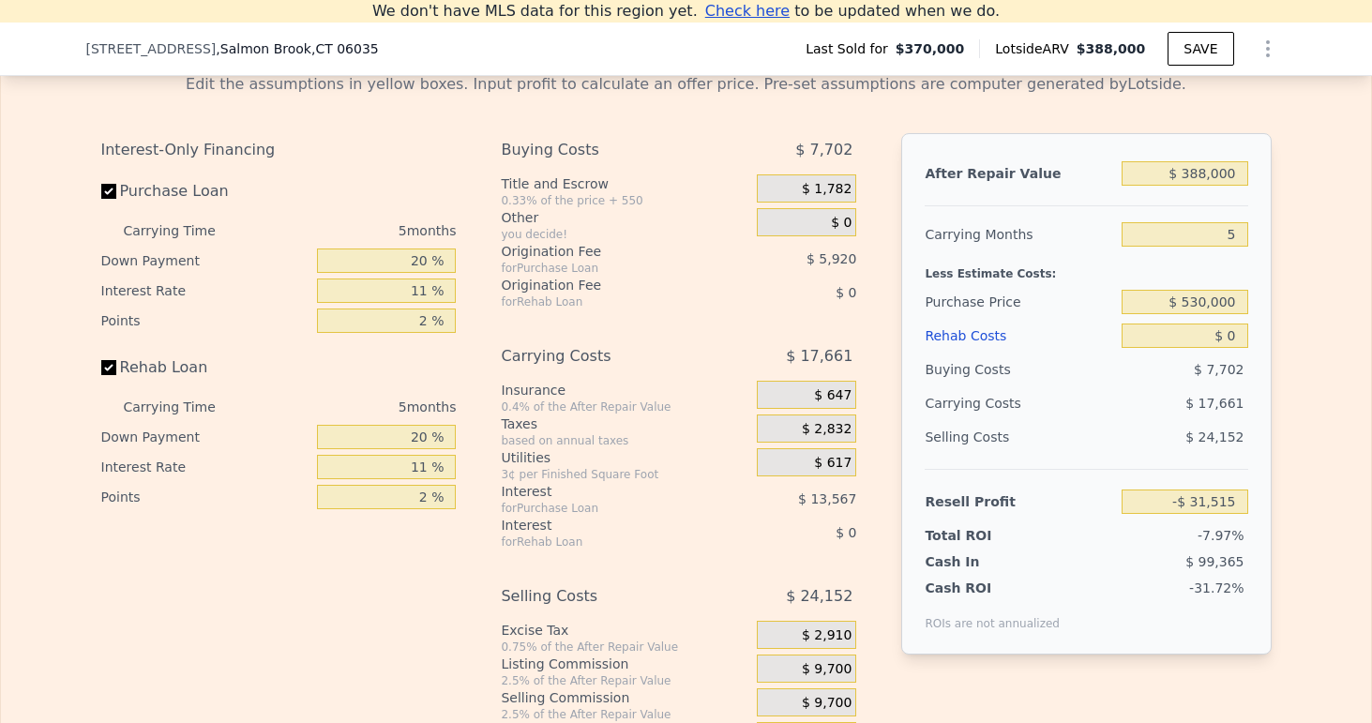
scroll to position [2772, 0]
click at [1205, 305] on input "$ 530,000" at bounding box center [1185, 301] width 126 height 24
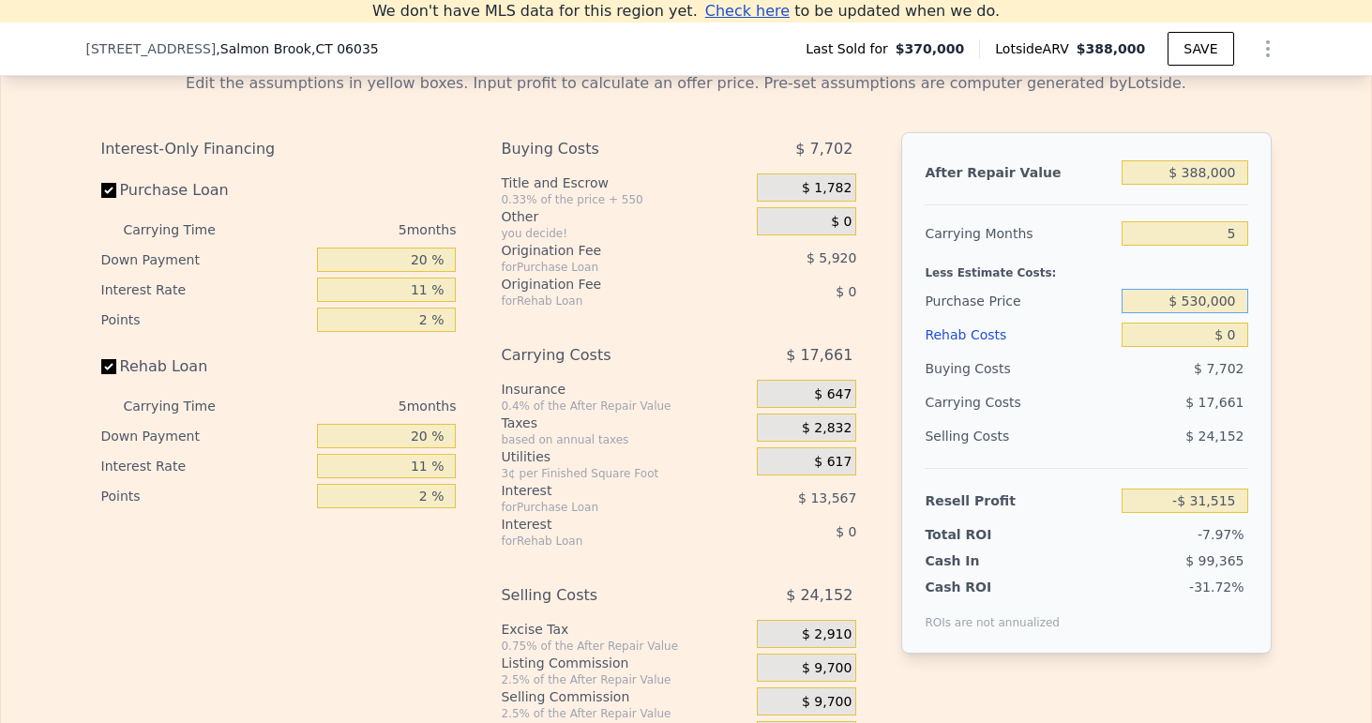
click at [1200, 305] on input "$ 530,000" at bounding box center [1185, 301] width 126 height 24
type input "$ 370,000"
click at [1077, 404] on div "$ 17,661" at bounding box center [1150, 403] width 198 height 34
click at [1164, 239] on input "5" at bounding box center [1185, 233] width 126 height 24
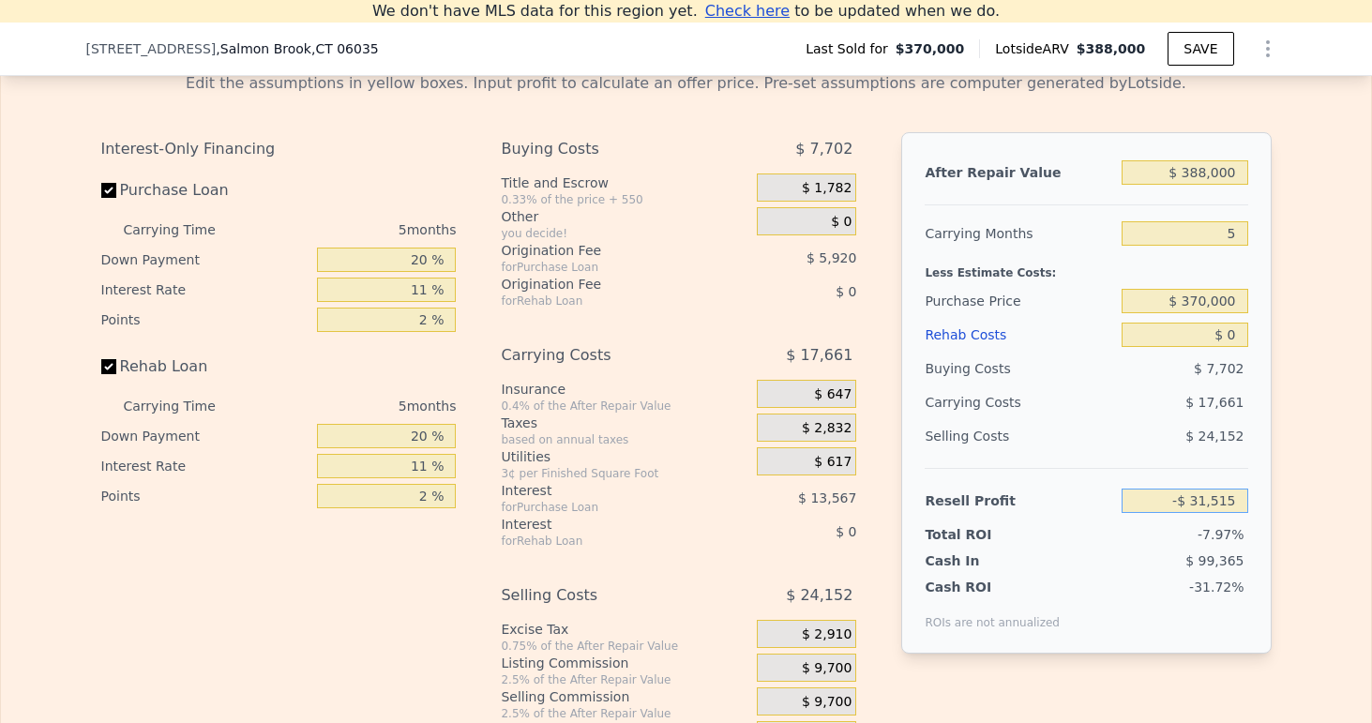
click at [1174, 503] on input "-$ 31,515" at bounding box center [1185, 501] width 126 height 24
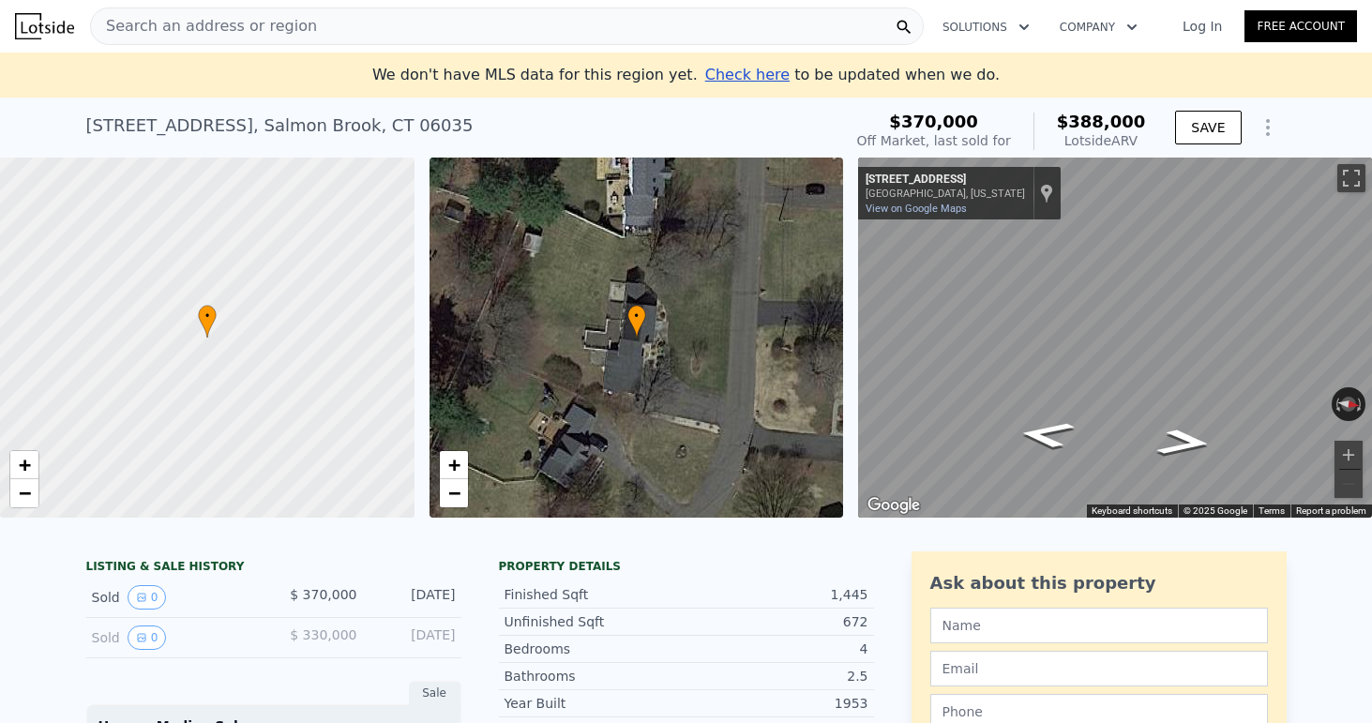
scroll to position [0, 0]
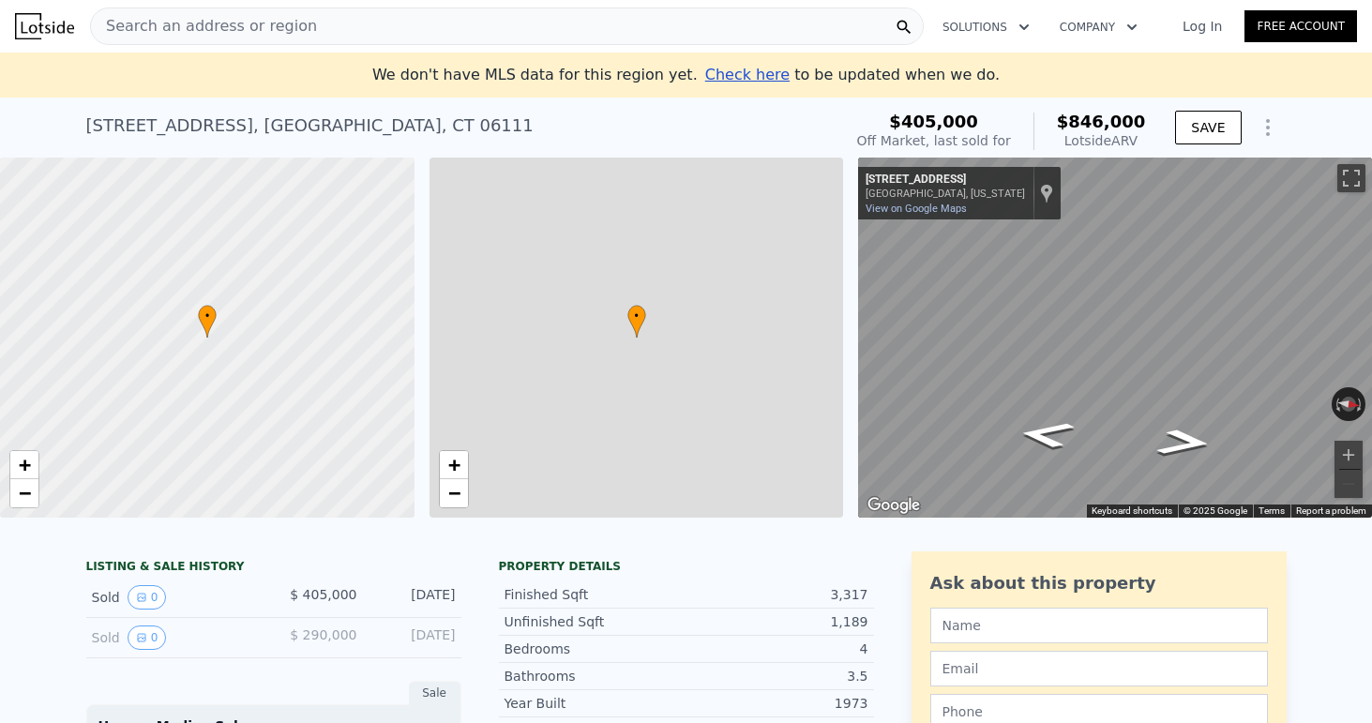
type input "$ 846,000"
type input "6"
type input "4"
type input "2.5"
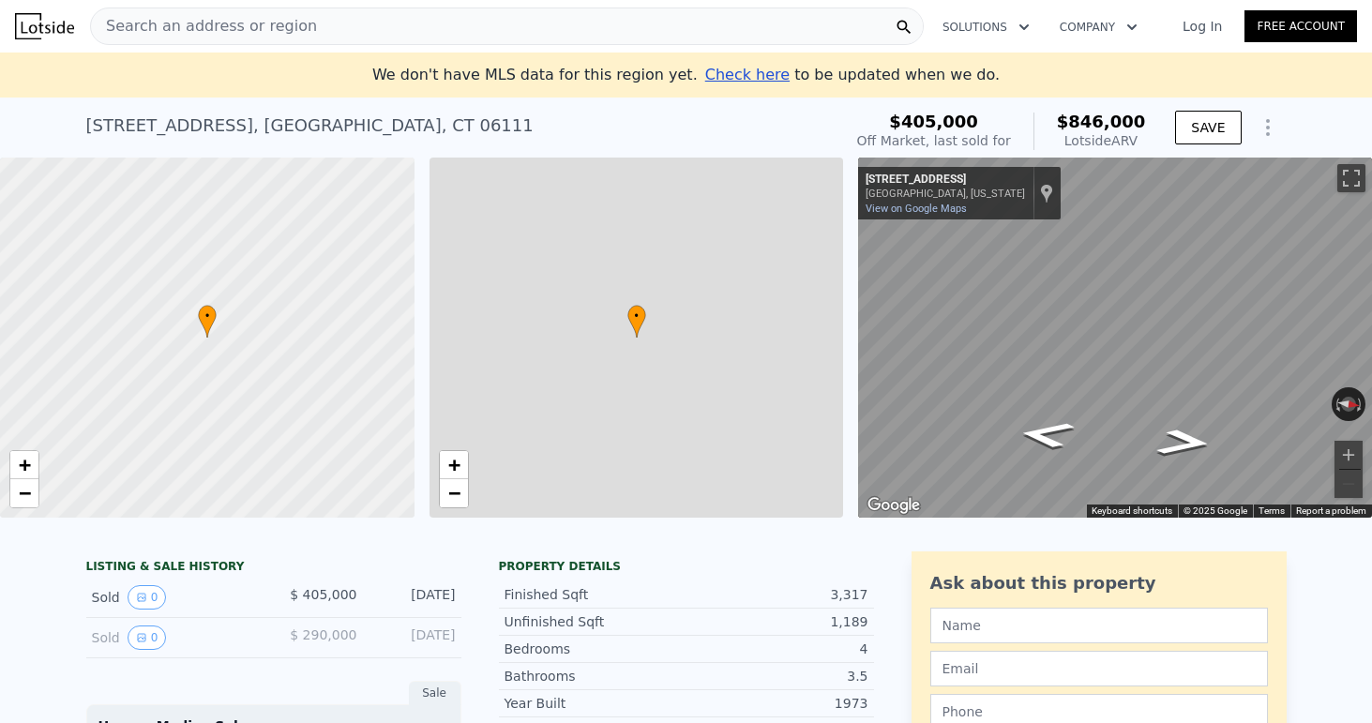
type input "4"
type input "2445"
type input "3008"
type input "16117"
type input "19602"
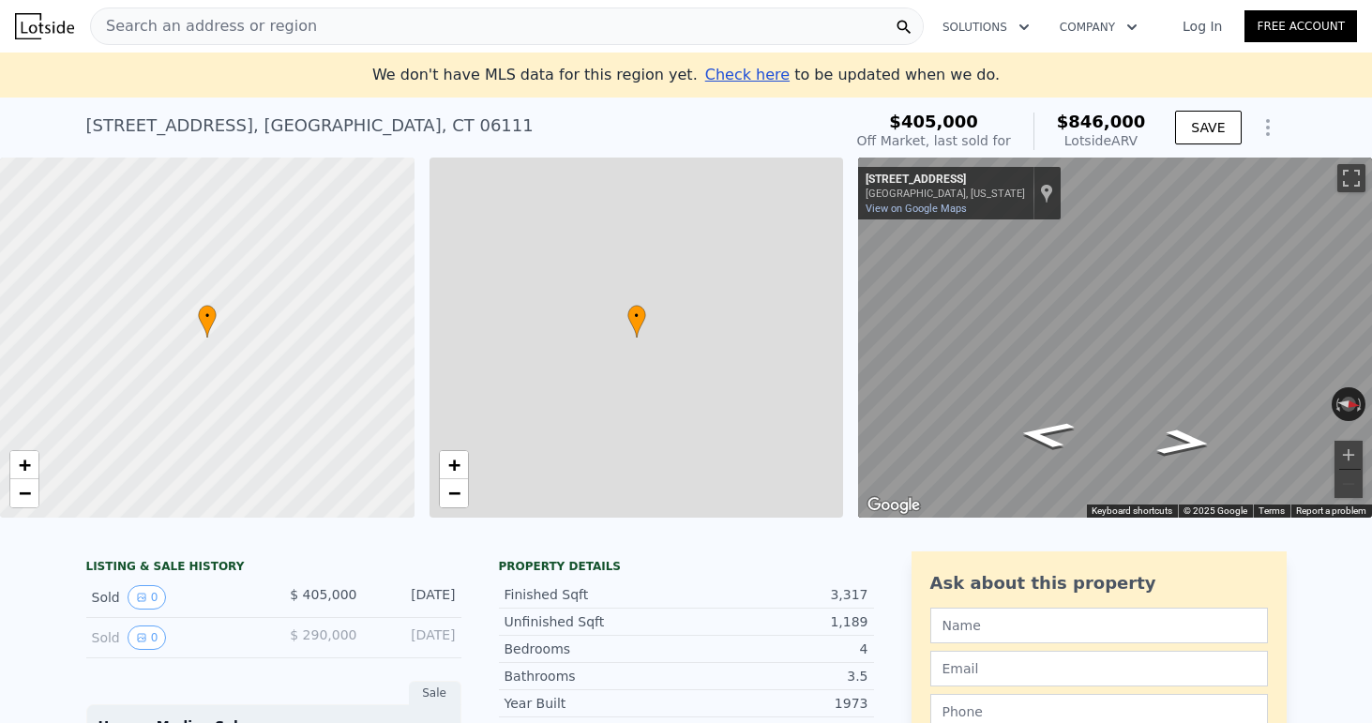
type input "$ 349,635"
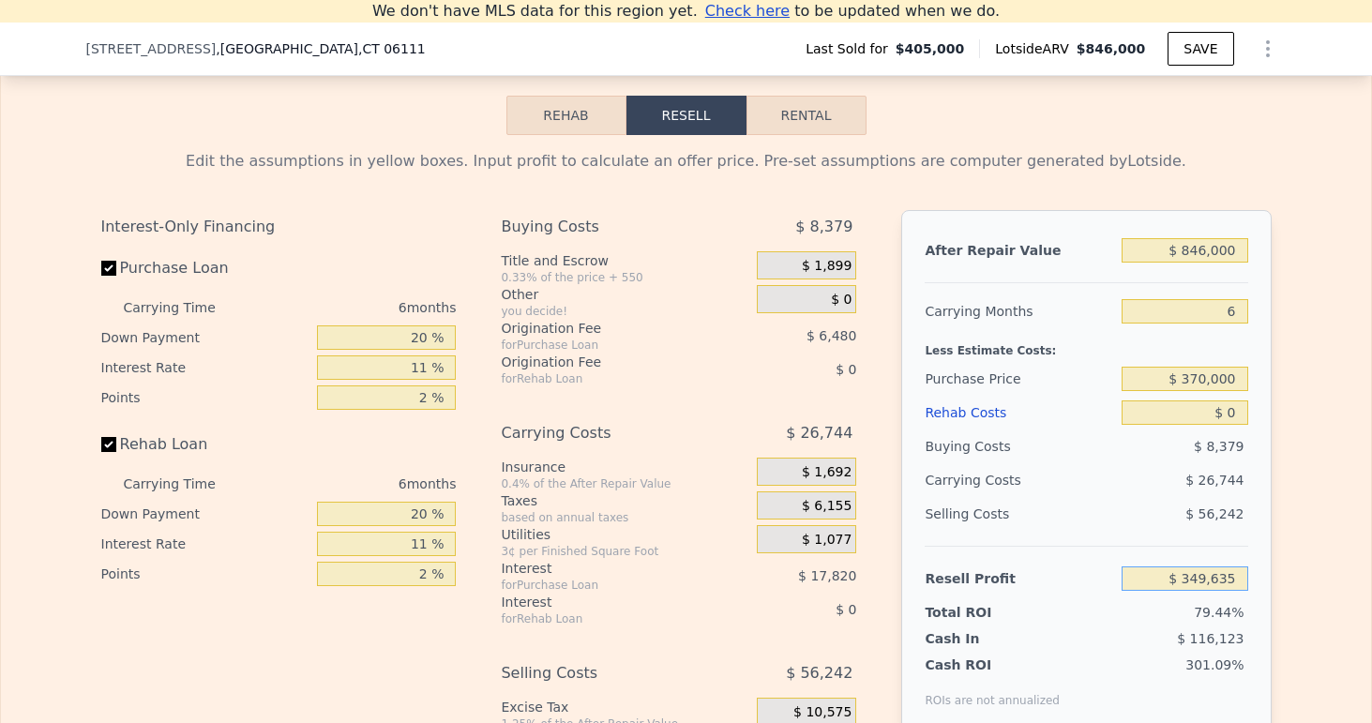
scroll to position [2661, 0]
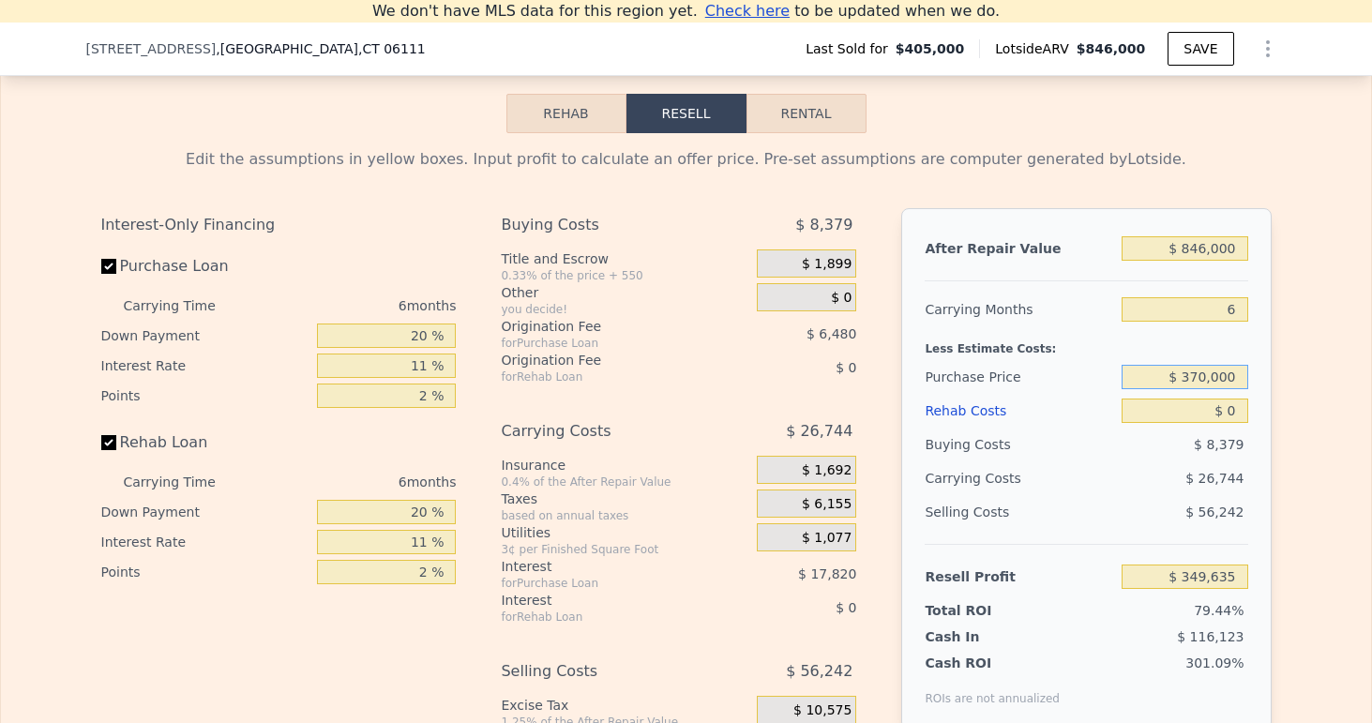
type input "$ 405,000"
click at [1207, 376] on input "$ 405,000" at bounding box center [1185, 377] width 126 height 24
click at [1142, 387] on input "$ 405,000" at bounding box center [1185, 377] width 126 height 24
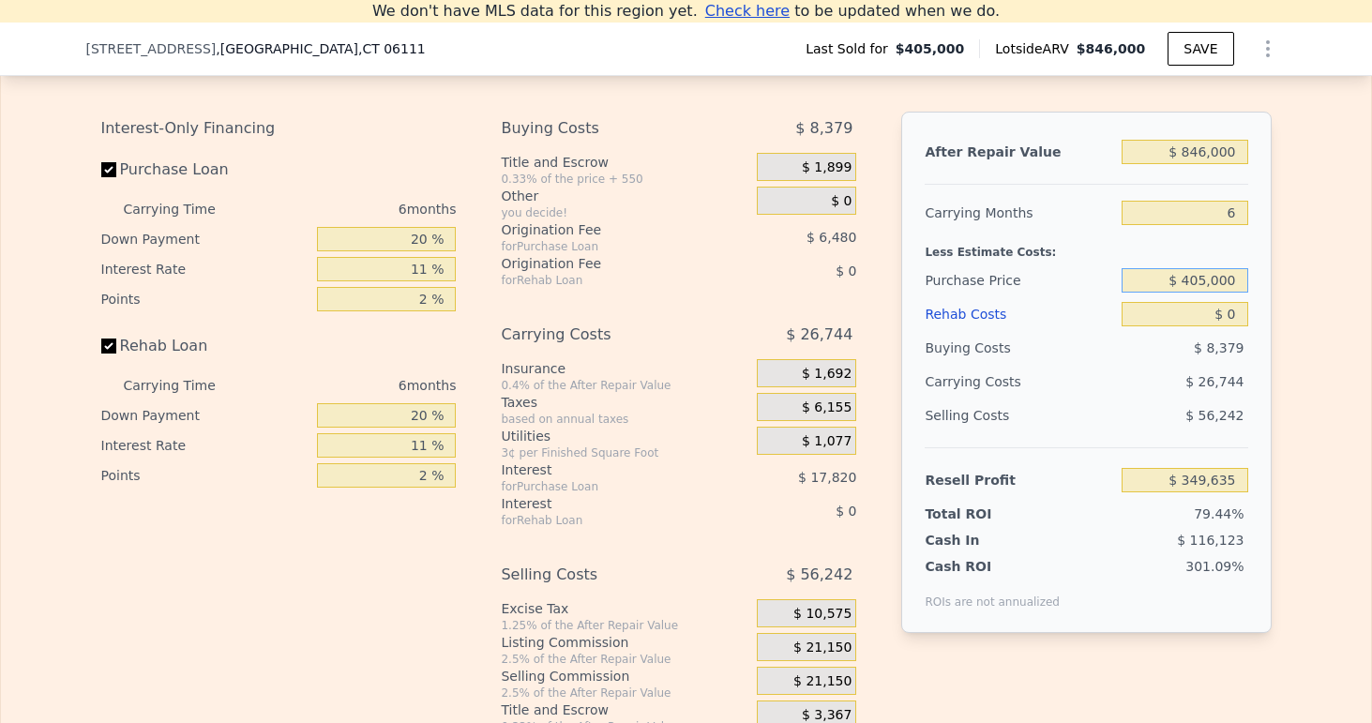
scroll to position [2770, 0]
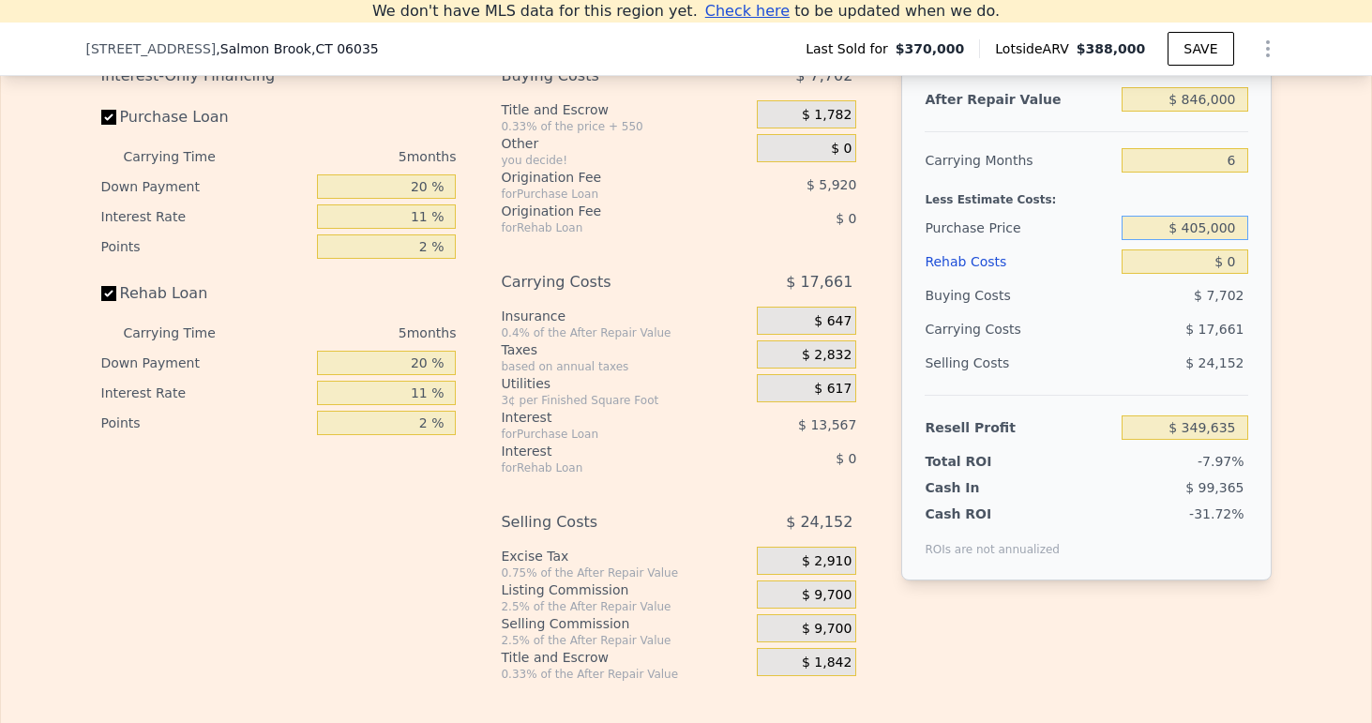
type input "$ 388,000"
type input "5"
type input "2"
type input "5"
type input "1"
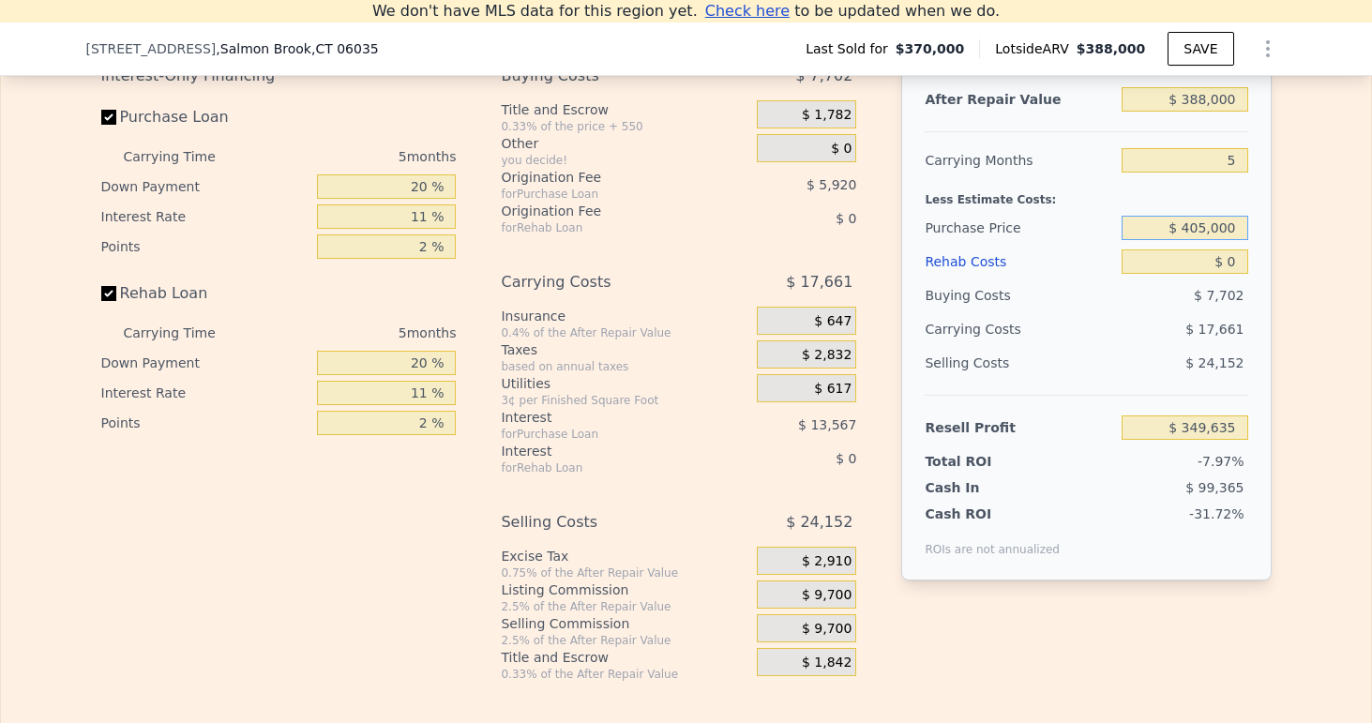
type input "3"
type input "1120"
type input "2023"
type input "15246"
type input "35719"
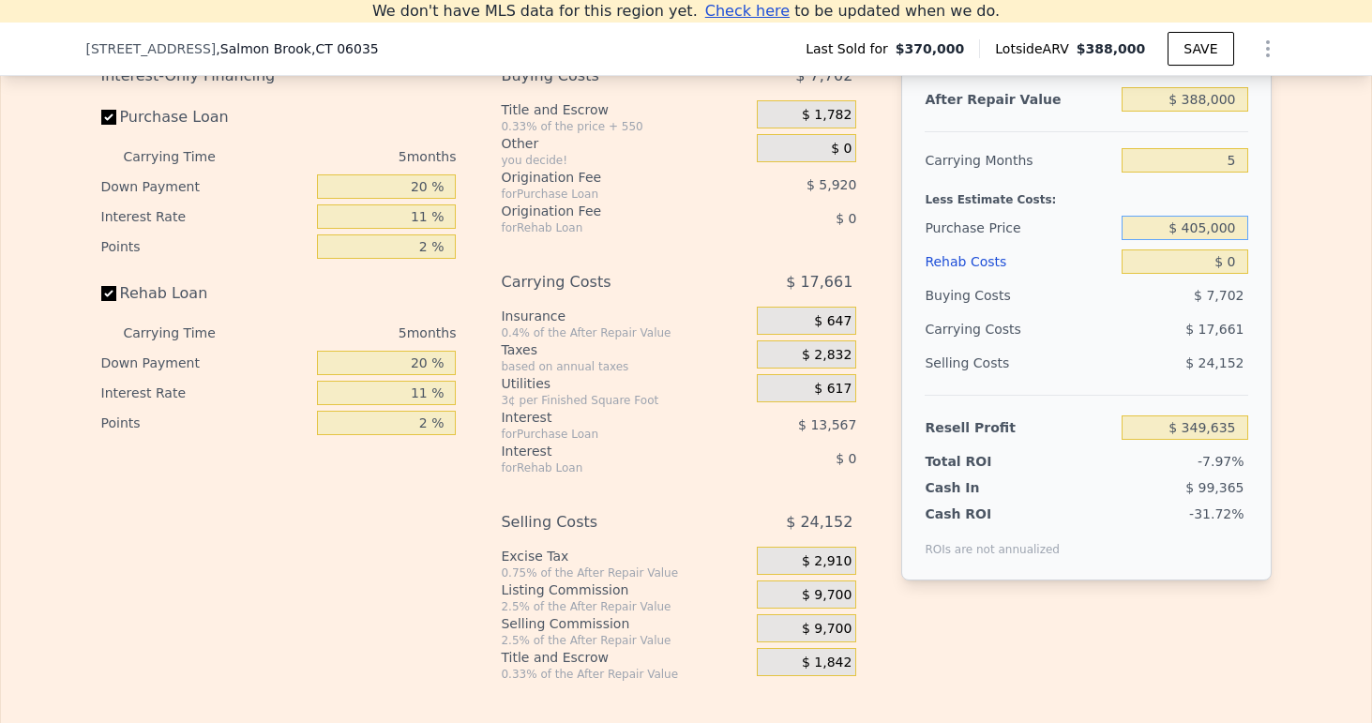
type input "-$ 31,515"
click at [1069, 247] on div "Rehab Costs" at bounding box center [1019, 262] width 189 height 34
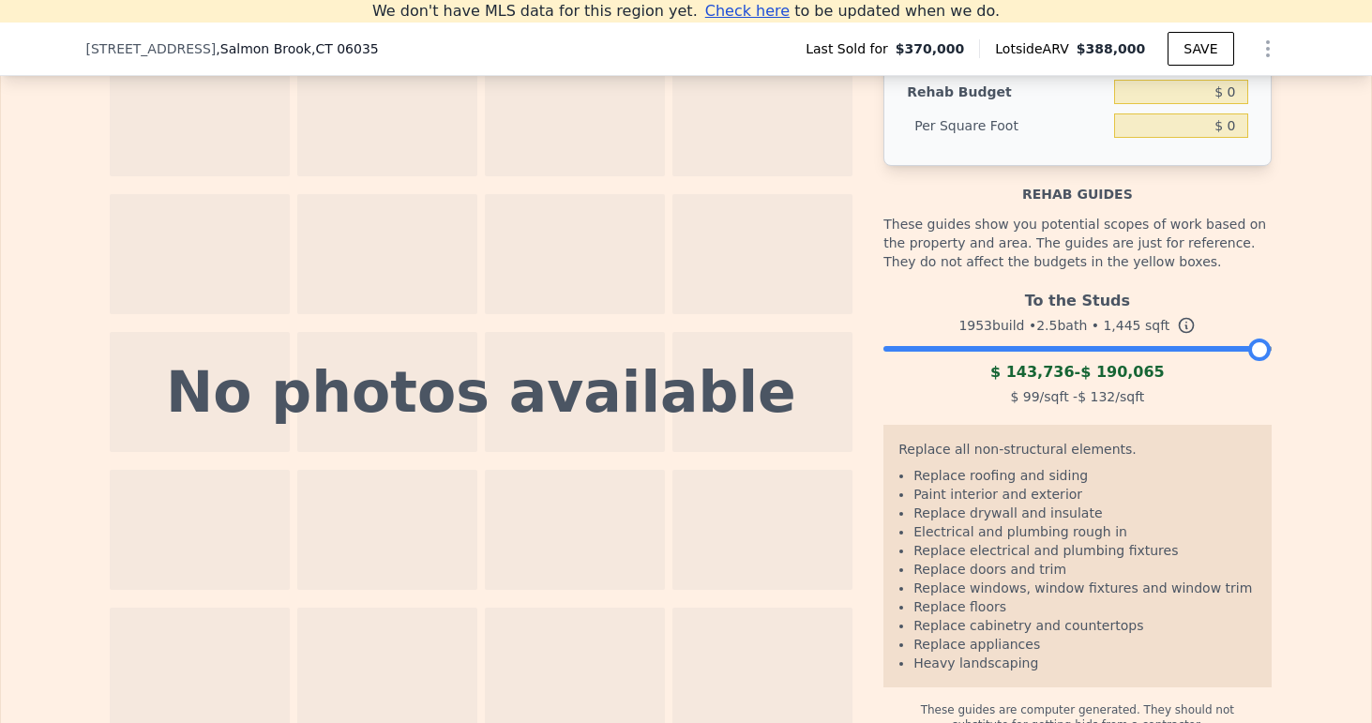
click at [980, 206] on div "These guides show you potential scopes of work based on the property and area. …" at bounding box center [1077, 243] width 387 height 79
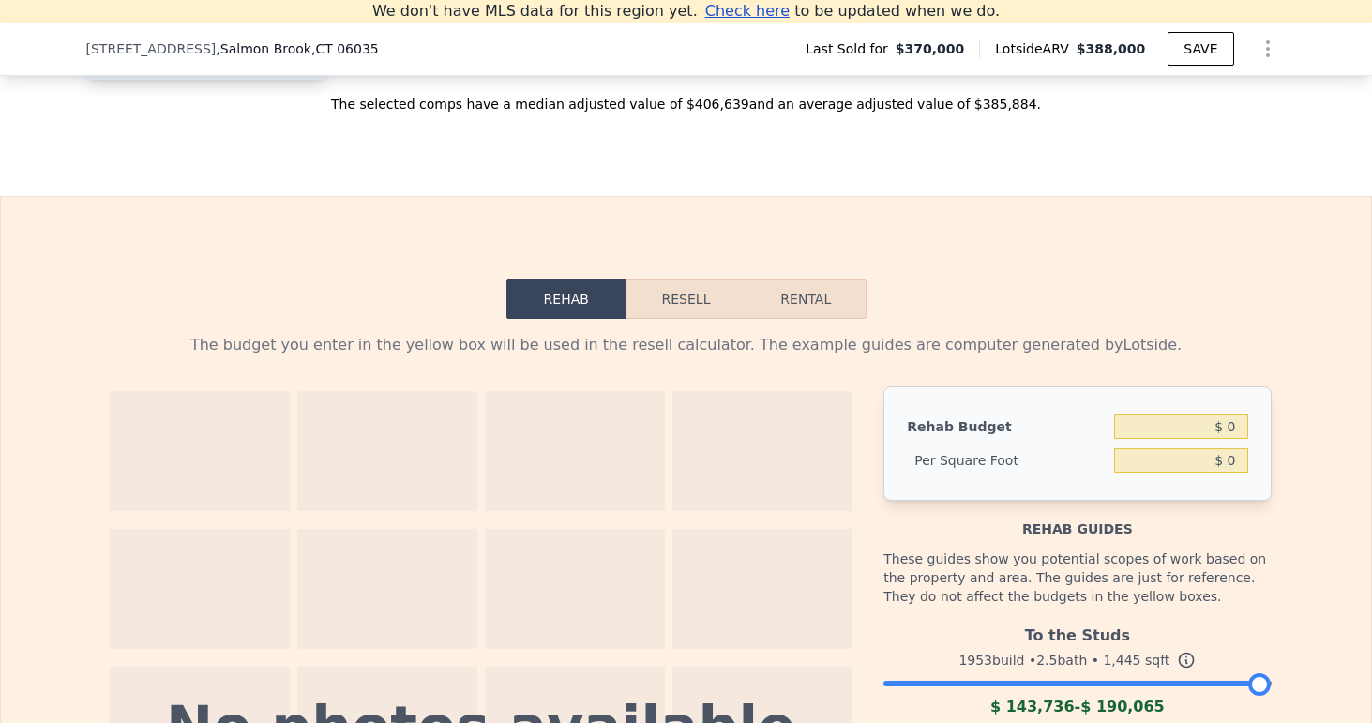
scroll to position [2608, 0]
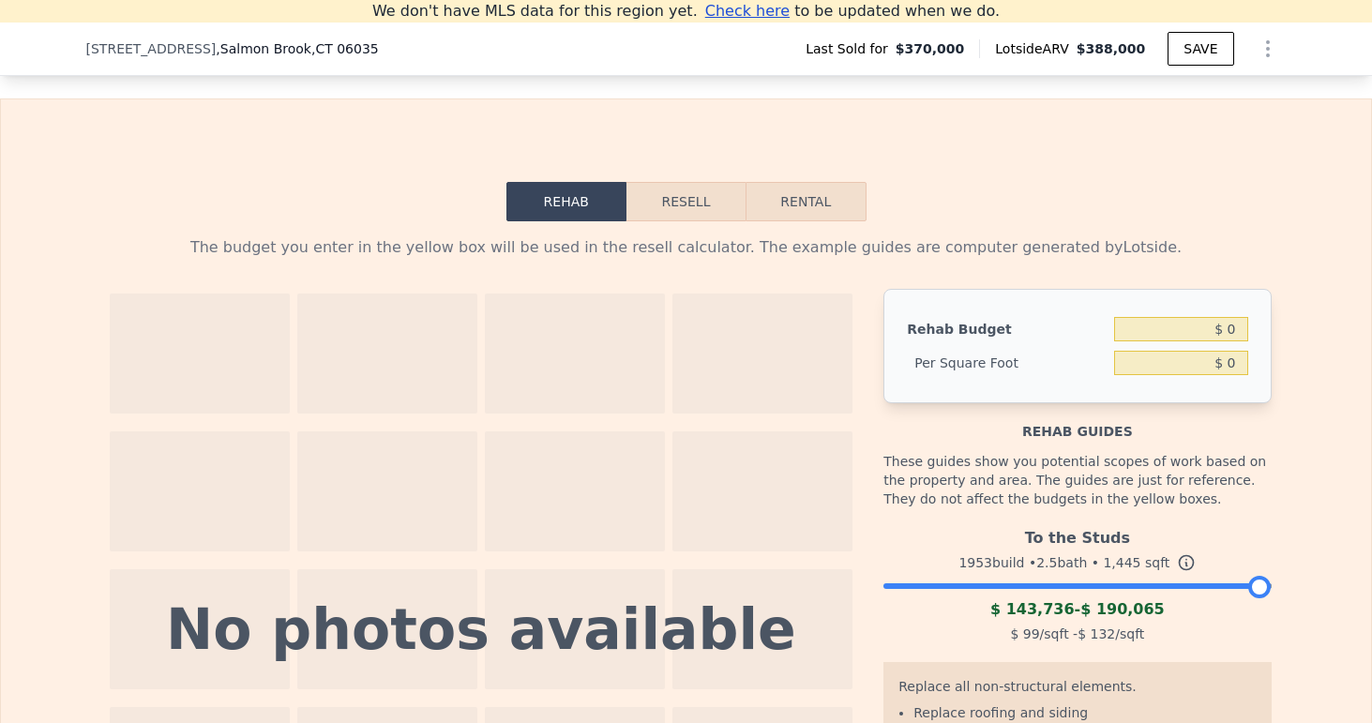
click at [690, 213] on button "Resell" at bounding box center [686, 201] width 119 height 39
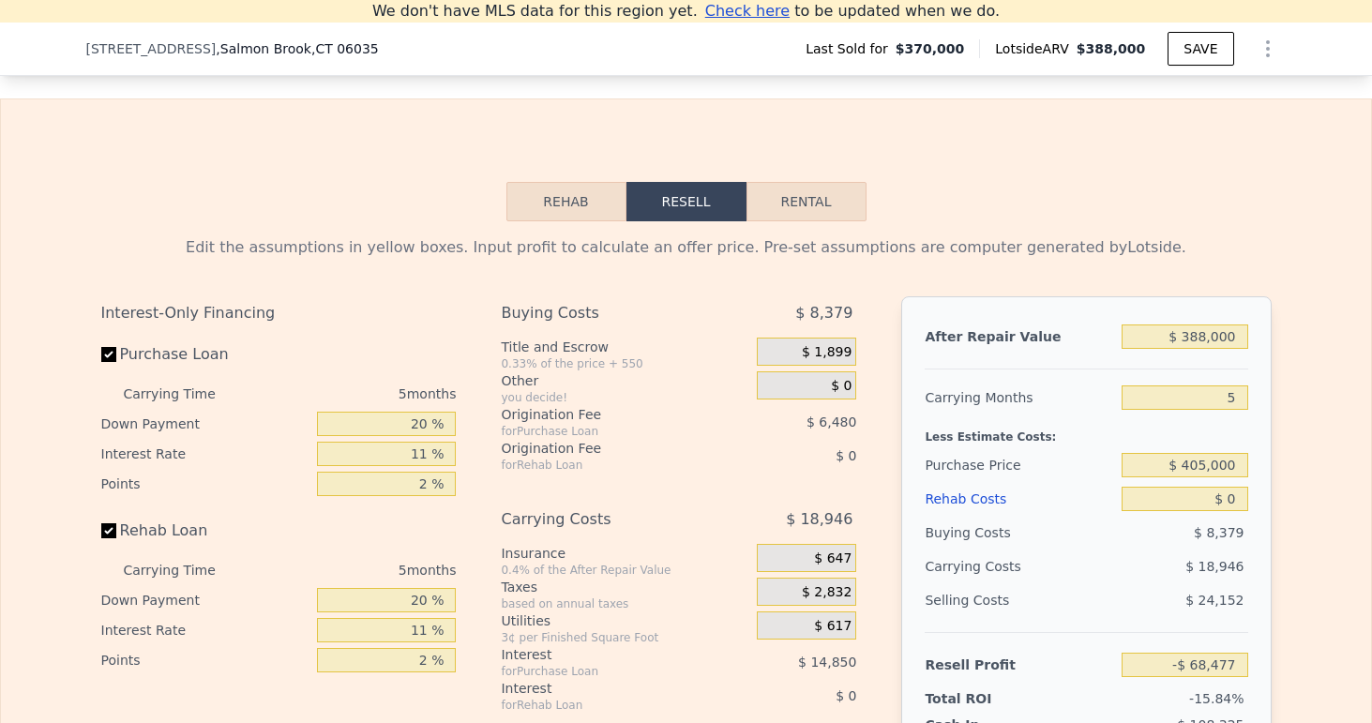
click at [784, 207] on button "Rental" at bounding box center [807, 201] width 120 height 39
select select "30"
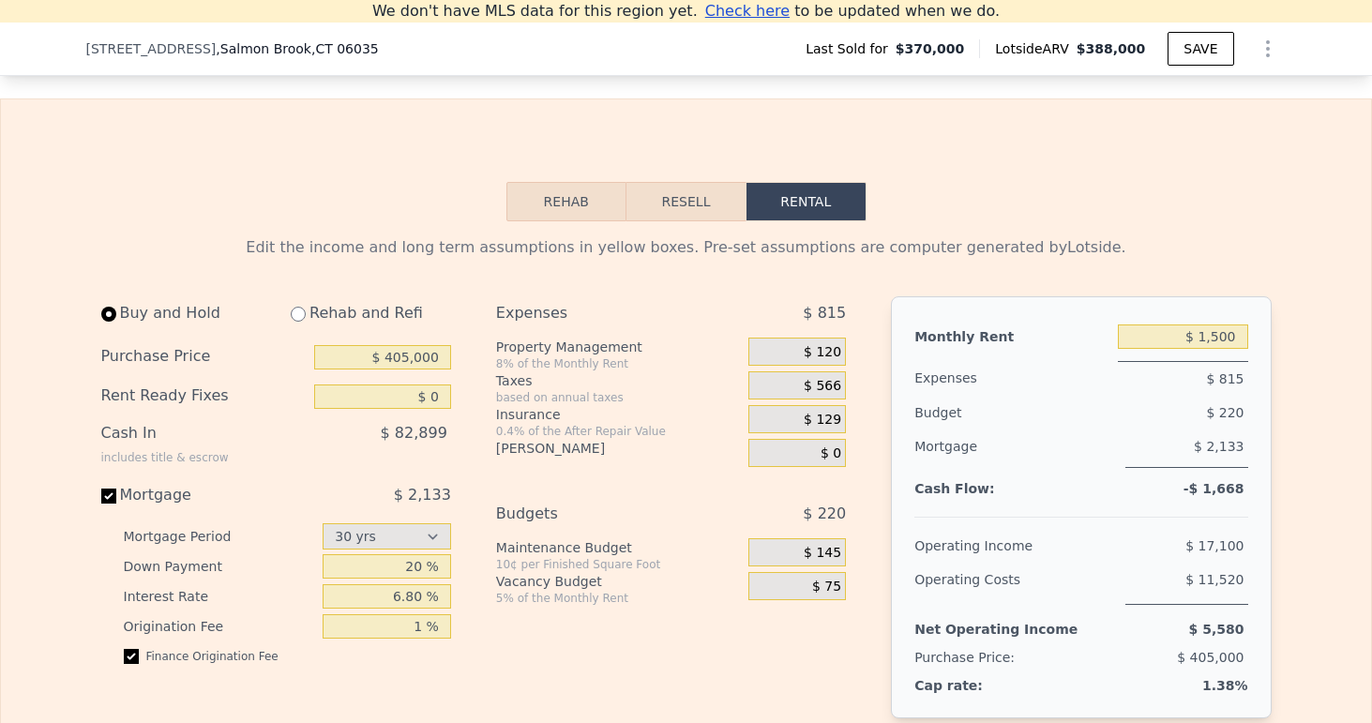
click at [706, 209] on button "Resell" at bounding box center [686, 201] width 119 height 39
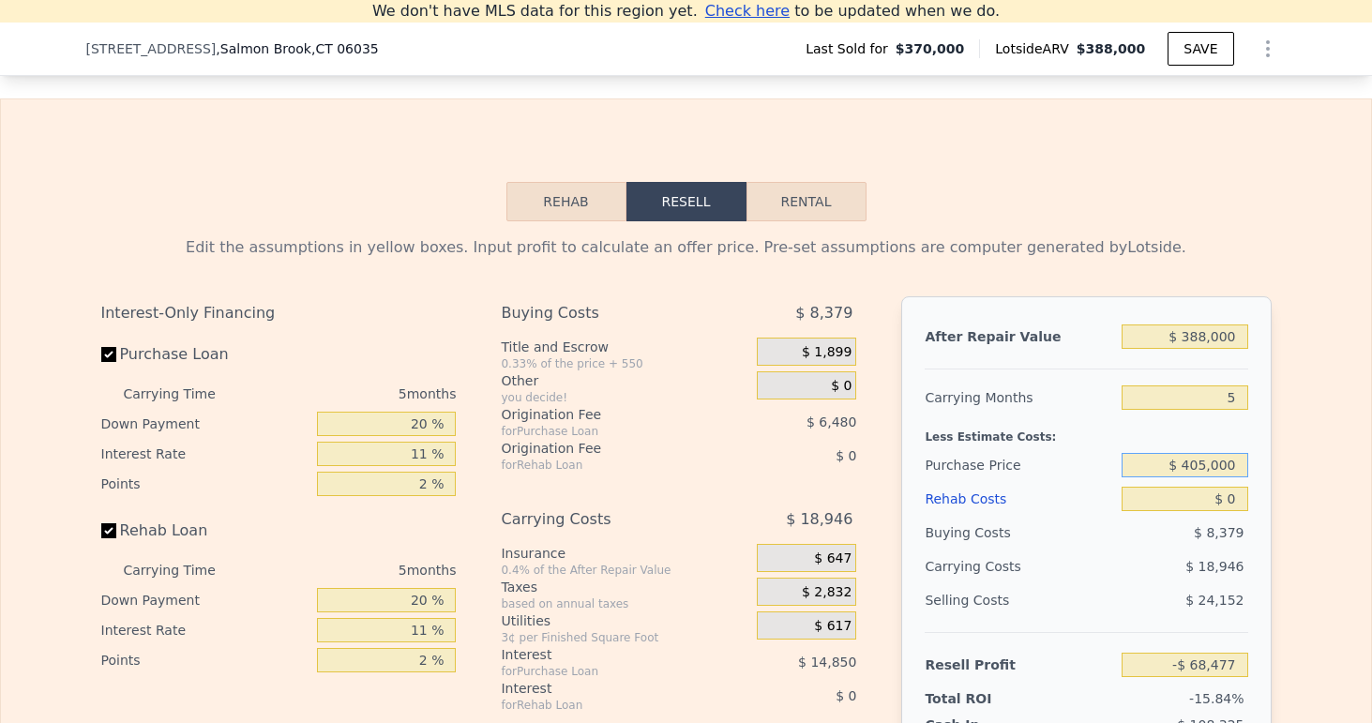
click at [1202, 463] on input "$ 405,000" at bounding box center [1185, 465] width 126 height 24
type input "$ 370,000"
click at [1045, 540] on div "Buying Costs" at bounding box center [1019, 533] width 189 height 34
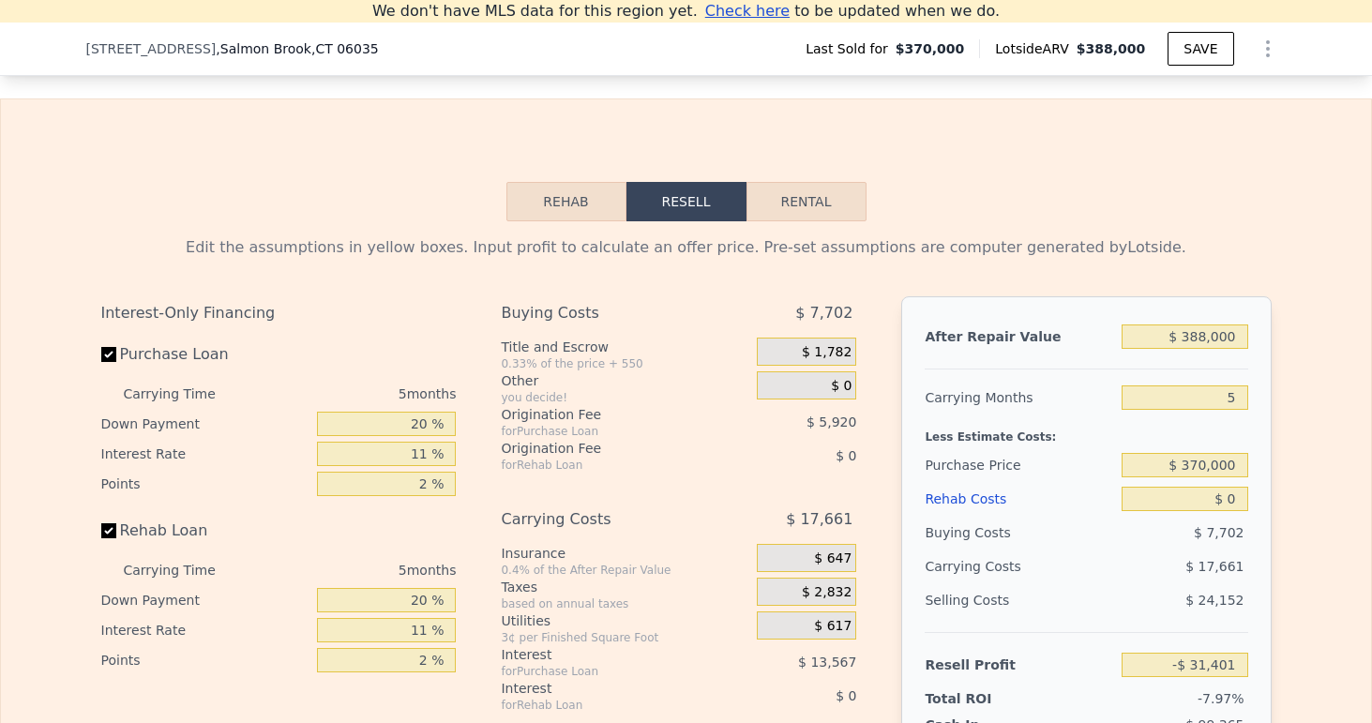
type input "-$ 31,515"
type input "$ 846,000"
type input "6"
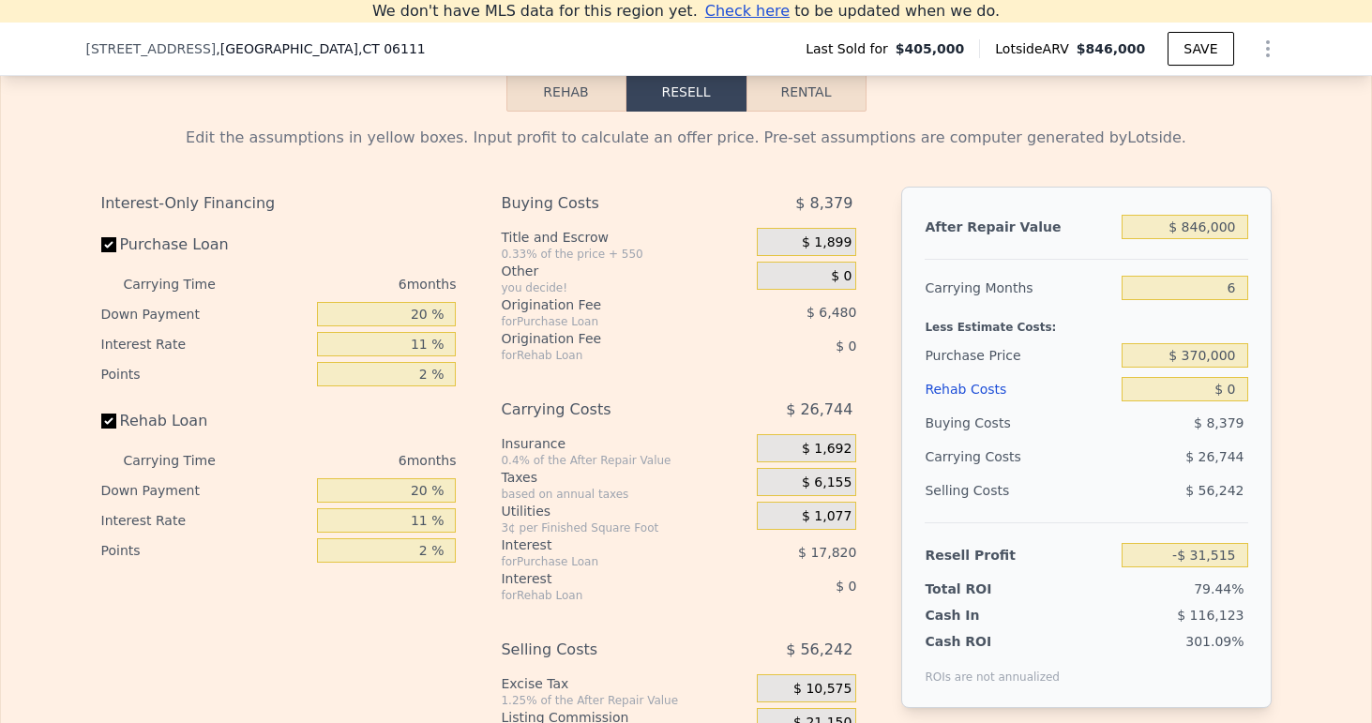
type input "4"
type input "2.5"
type input "4"
type input "2445"
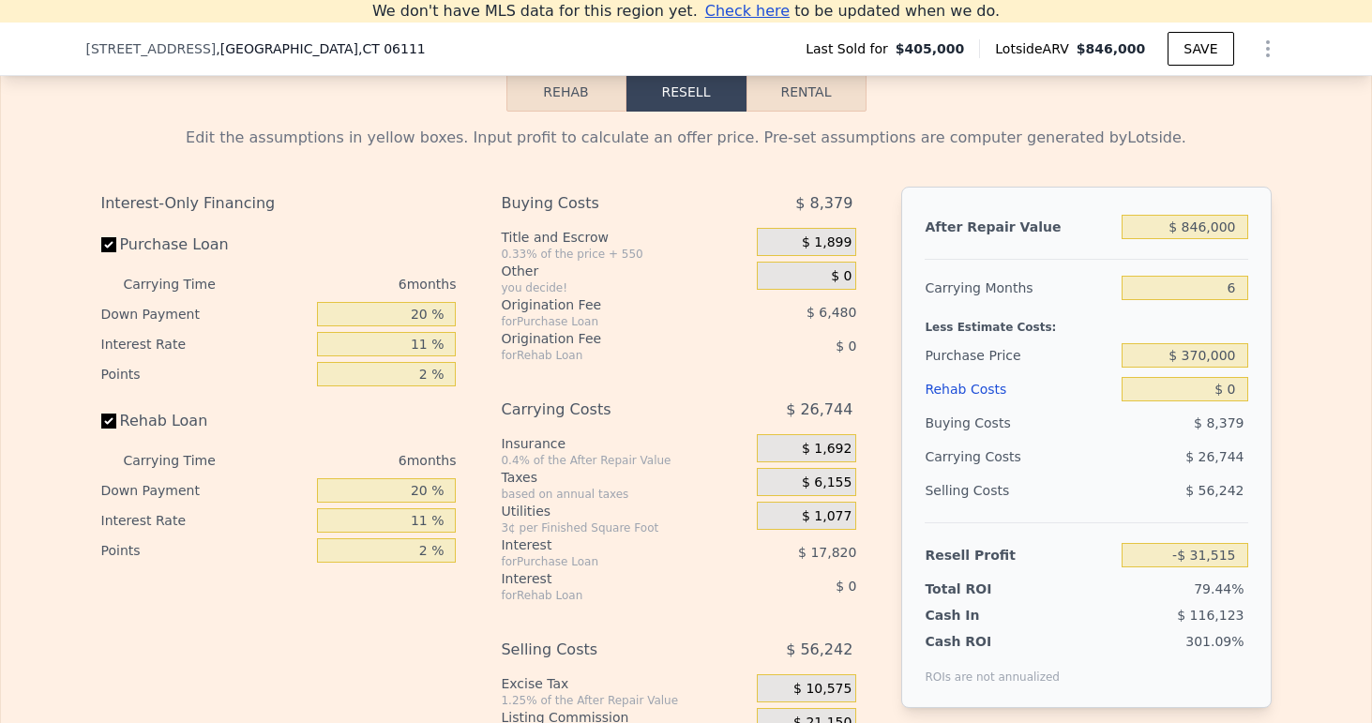
type input "3008"
type input "16117"
type input "19602"
type input "$ 349,635"
type input "$ 842,000"
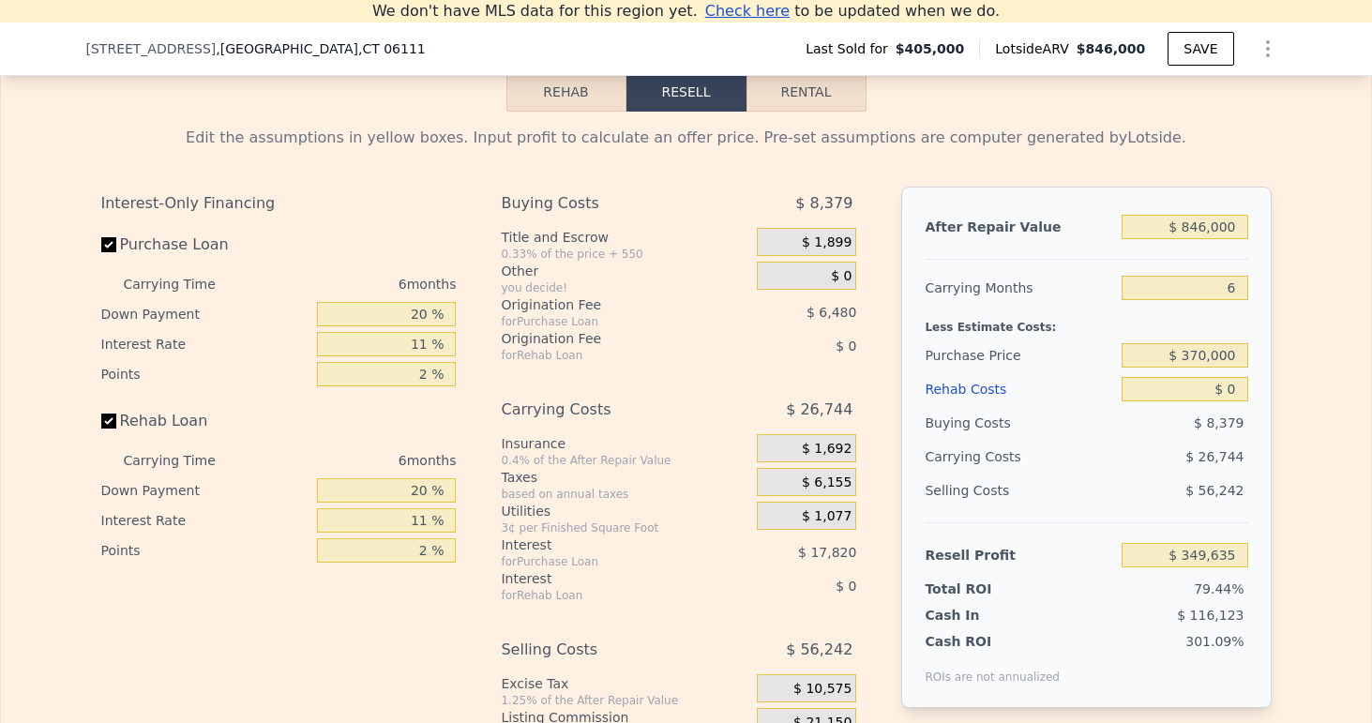
type input "5"
type input "3"
type input "5"
type input "4.5"
type input "2704"
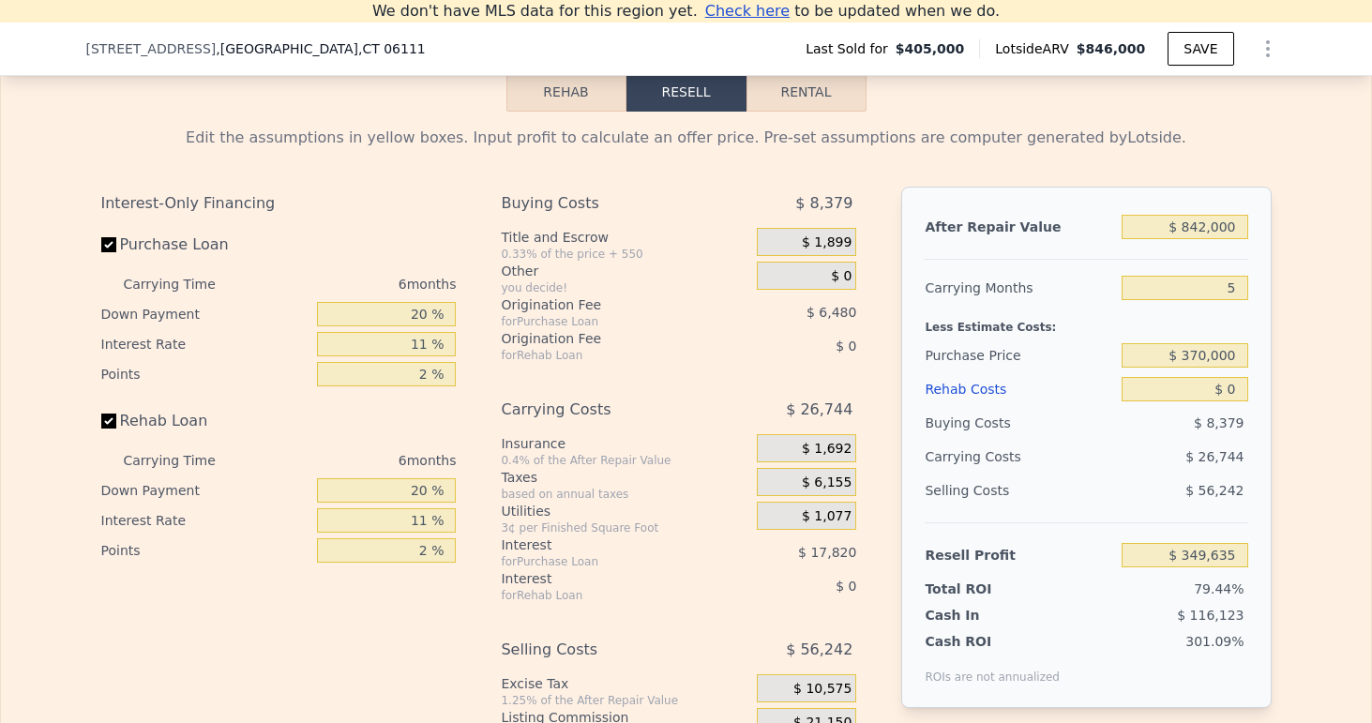
type input "4707"
type input "30928"
type input "80150"
type input "$ 216,331"
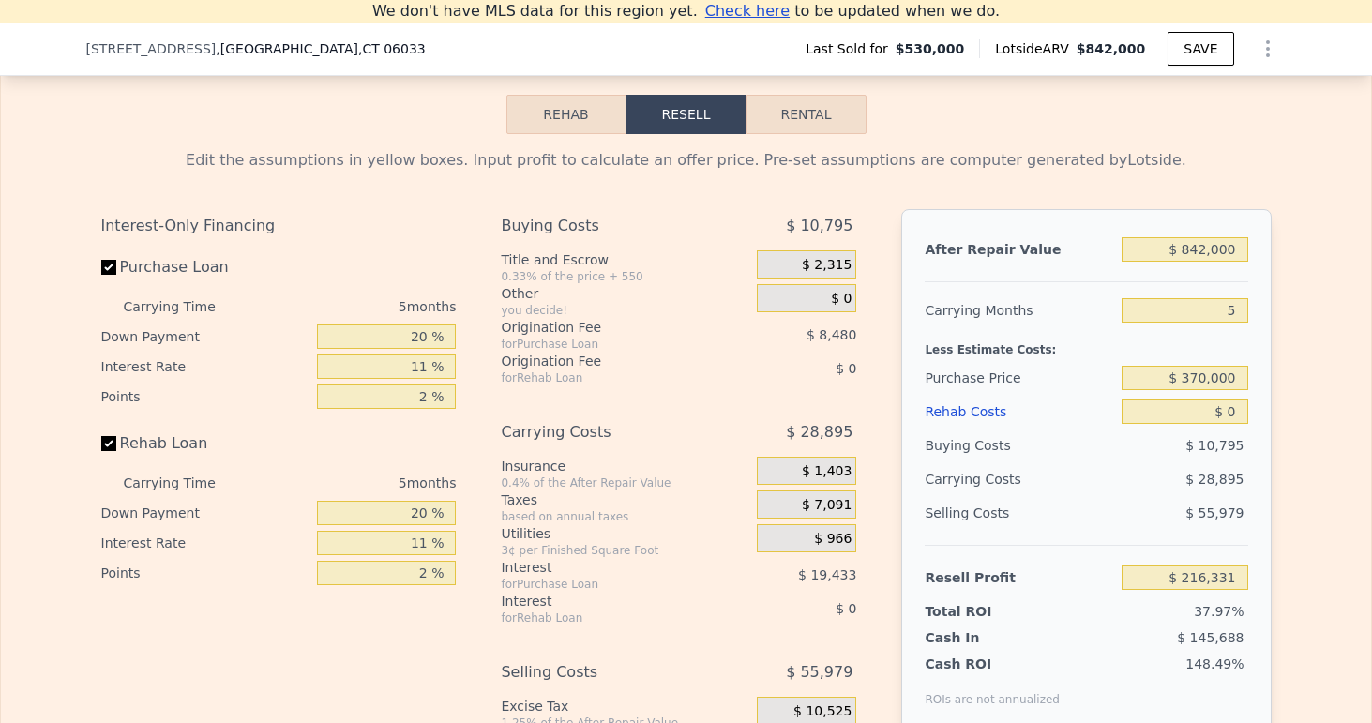
scroll to position [2620, 0]
click at [1205, 378] on input "$ 370,000" at bounding box center [1185, 378] width 126 height 24
type input "$ 530,000"
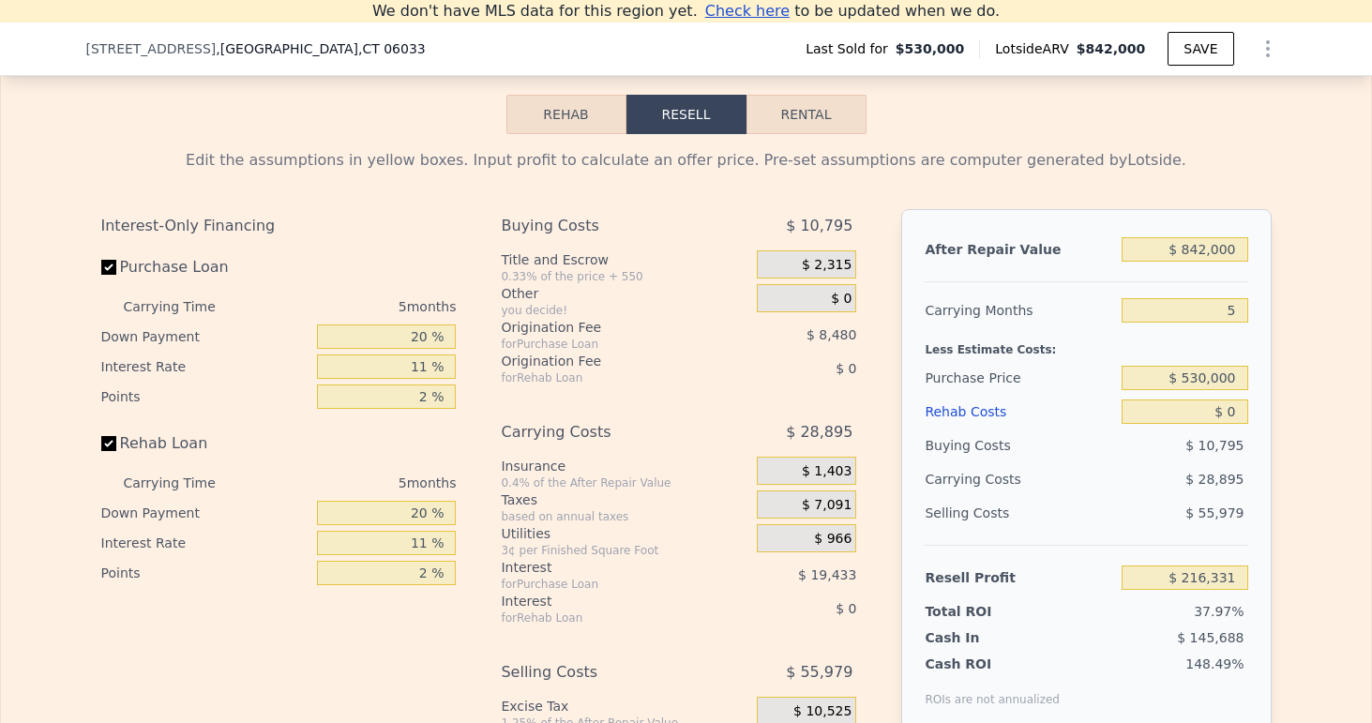
click at [1025, 560] on div "Resell Profit $ 216,331" at bounding box center [1086, 570] width 323 height 50
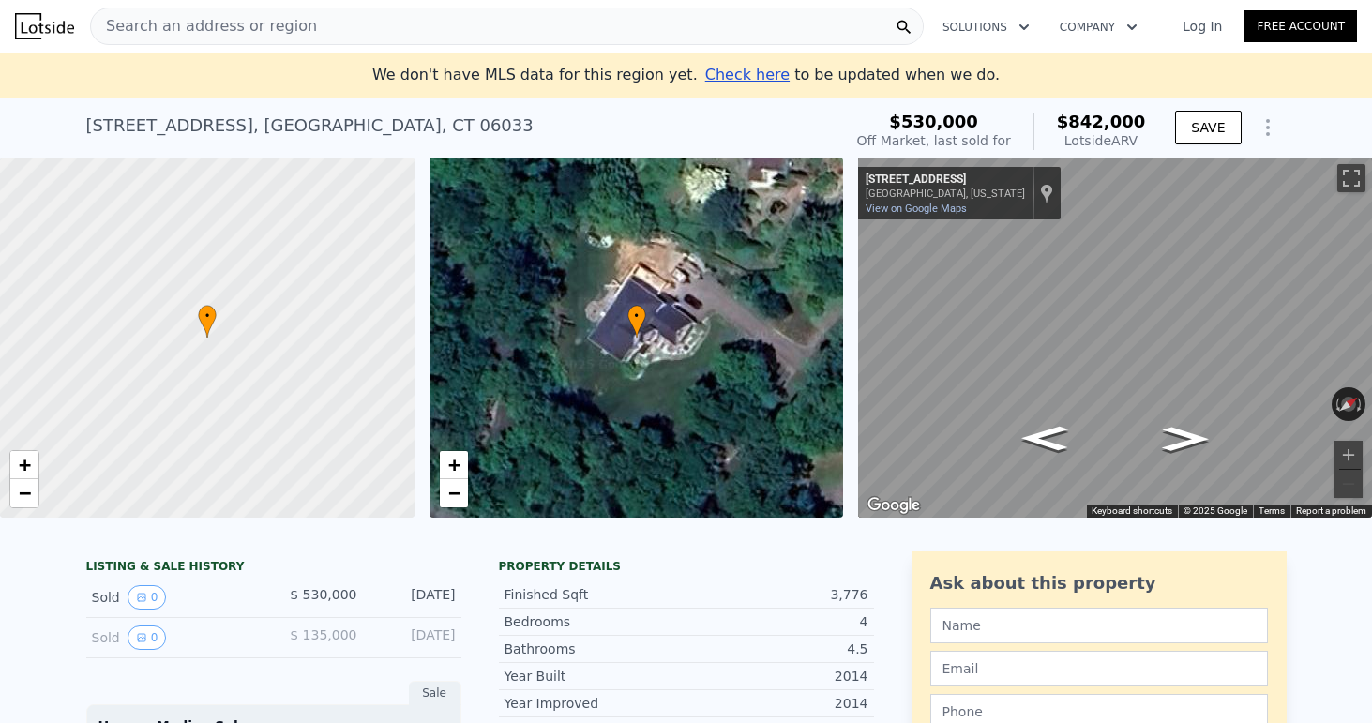
scroll to position [0, 0]
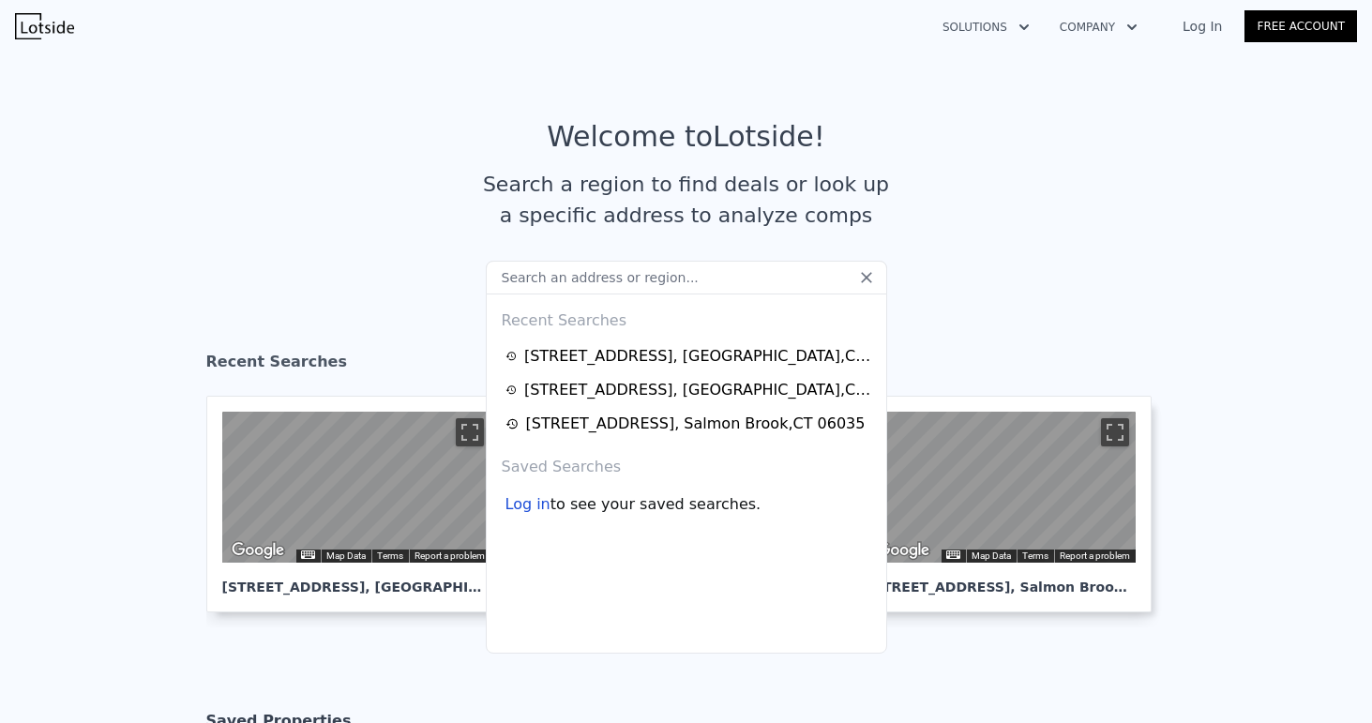
click at [618, 263] on input "text" at bounding box center [686, 278] width 401 height 34
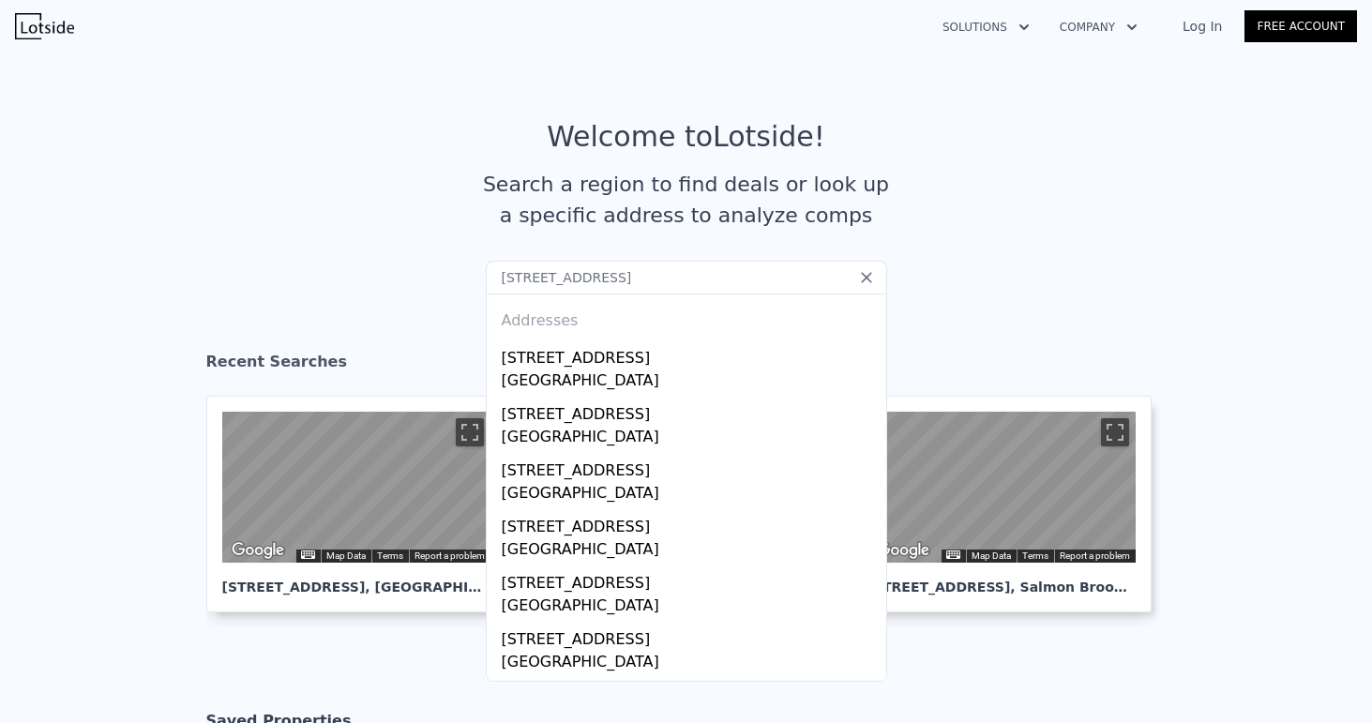
drag, startPoint x: 658, startPoint y: 279, endPoint x: 475, endPoint y: 281, distance: 183.9
click at [475, 281] on section "Welcome to Lotside ! Search a region to find deals or look up a specific addres…" at bounding box center [686, 190] width 1372 height 291
click at [652, 271] on input "[STREET_ADDRESS]" at bounding box center [686, 278] width 401 height 34
click at [621, 286] on input "[STREET_ADDRESS]" at bounding box center [686, 278] width 401 height 34
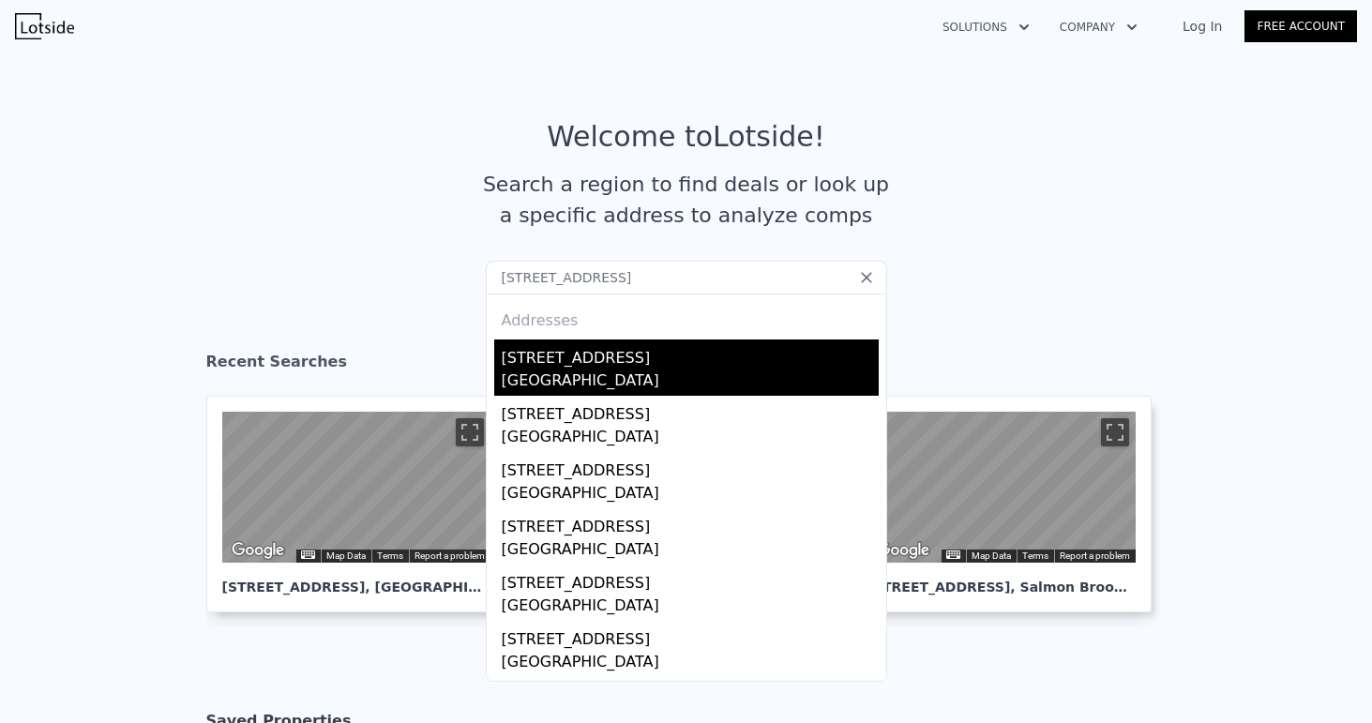
type input "[STREET_ADDRESS]"
click at [576, 356] on div "[STREET_ADDRESS]" at bounding box center [690, 355] width 377 height 30
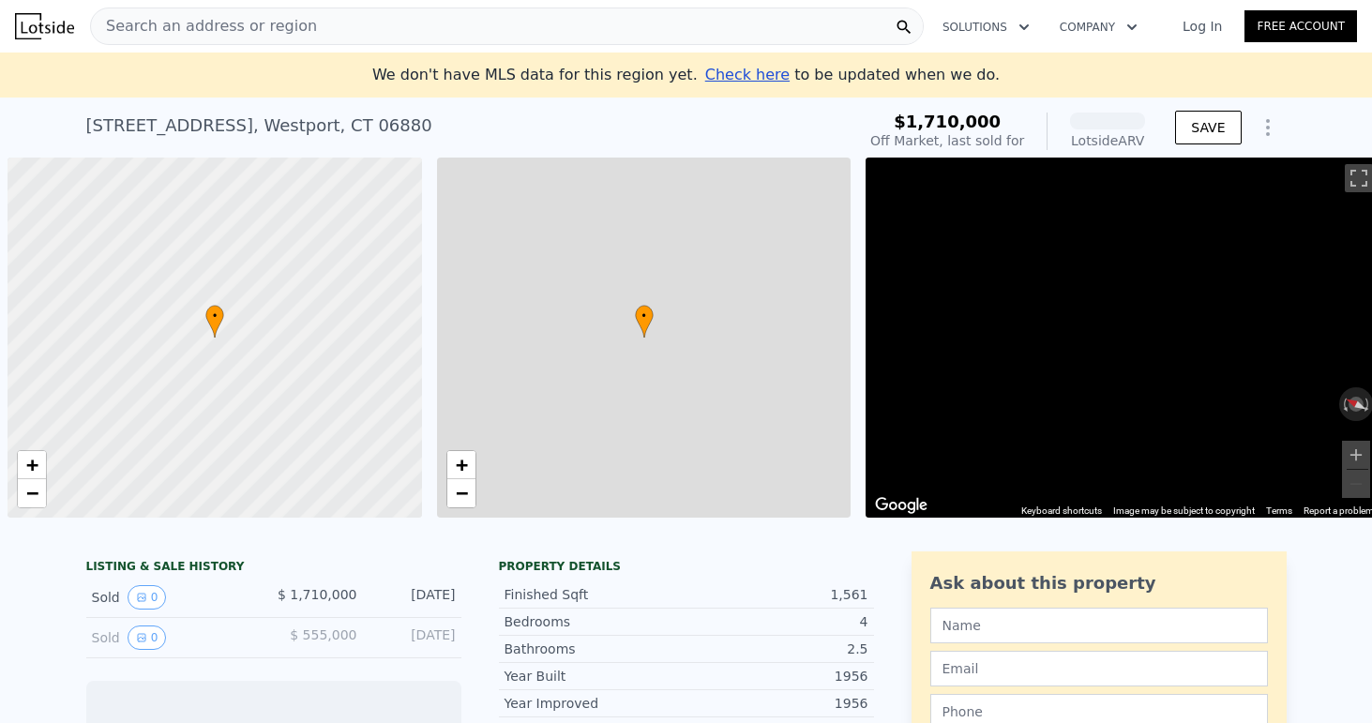
scroll to position [0, 8]
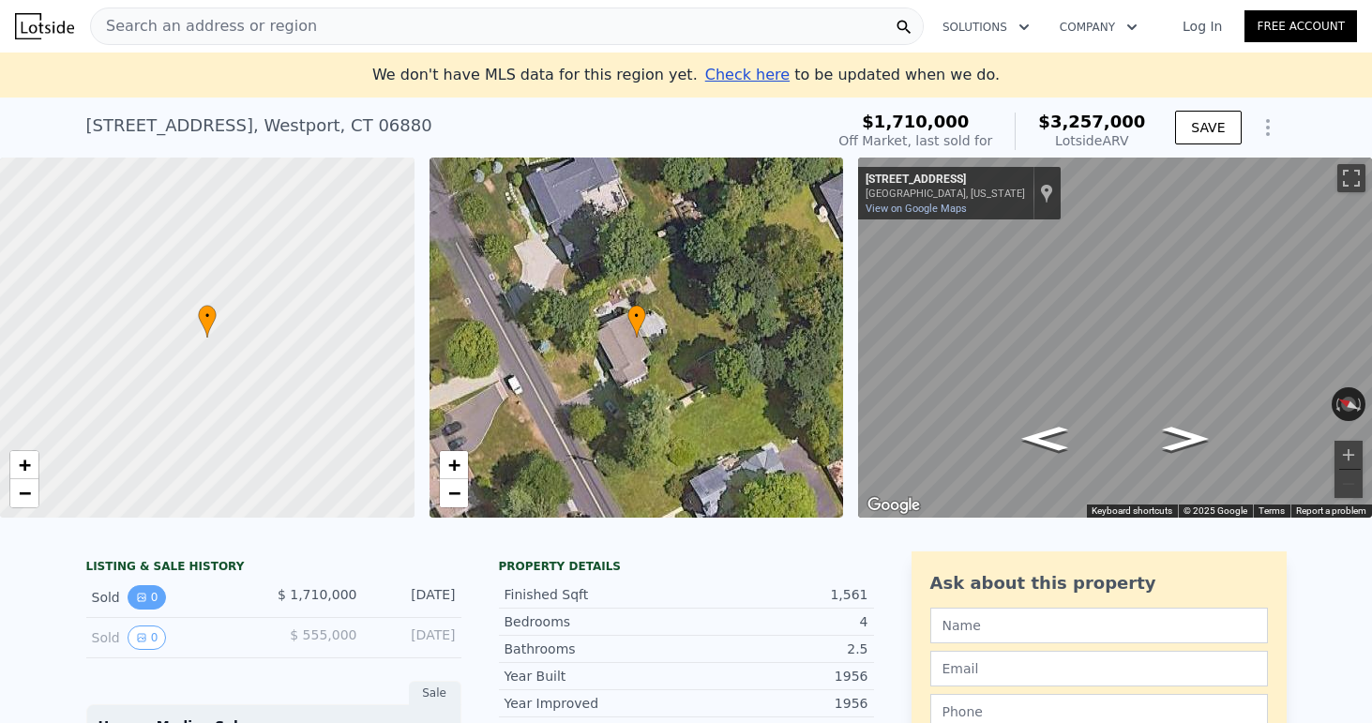
click at [150, 592] on button "0" at bounding box center [147, 597] width 39 height 24
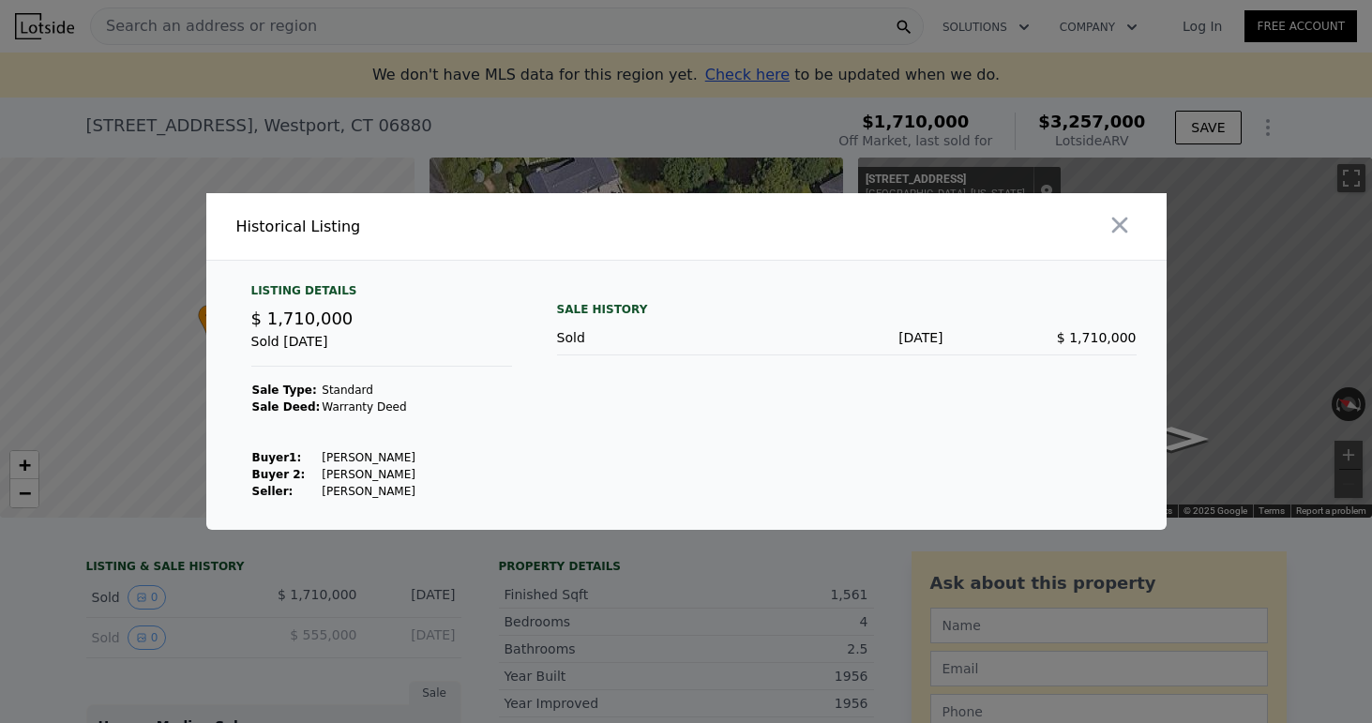
click at [300, 618] on div at bounding box center [686, 361] width 1372 height 723
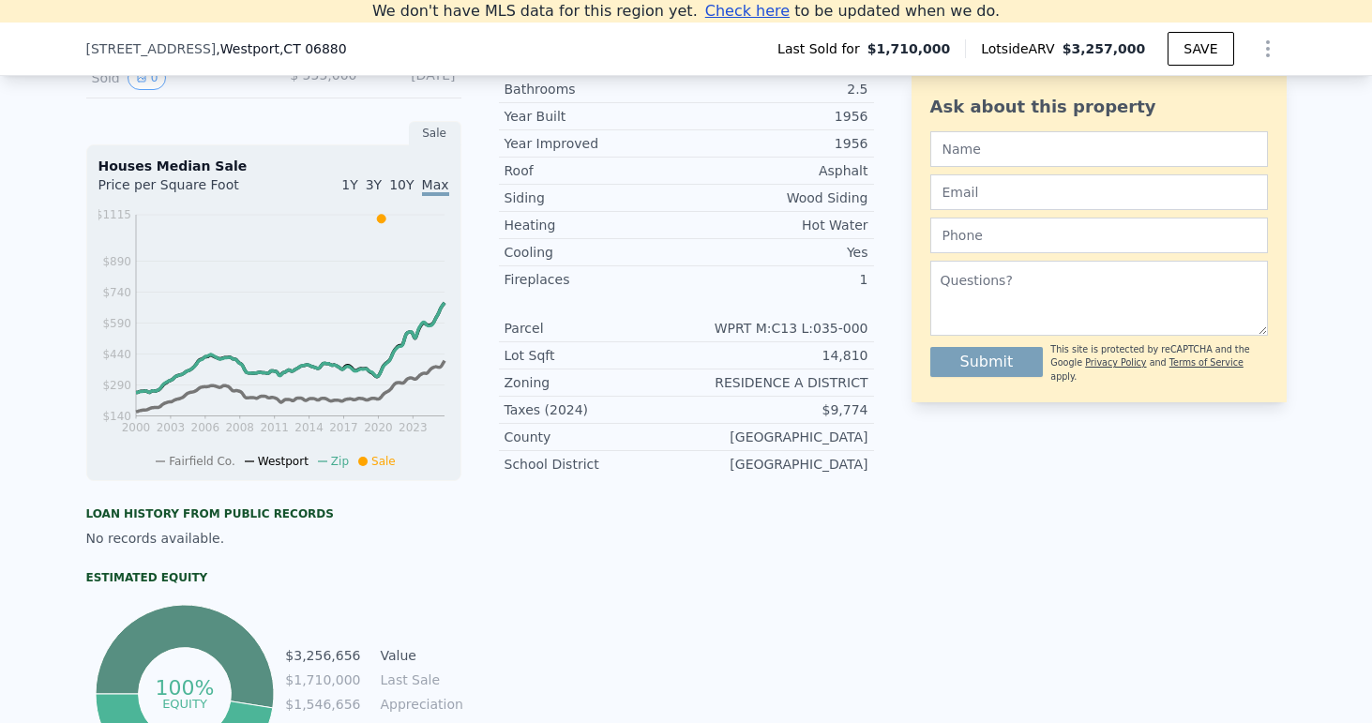
scroll to position [325, 0]
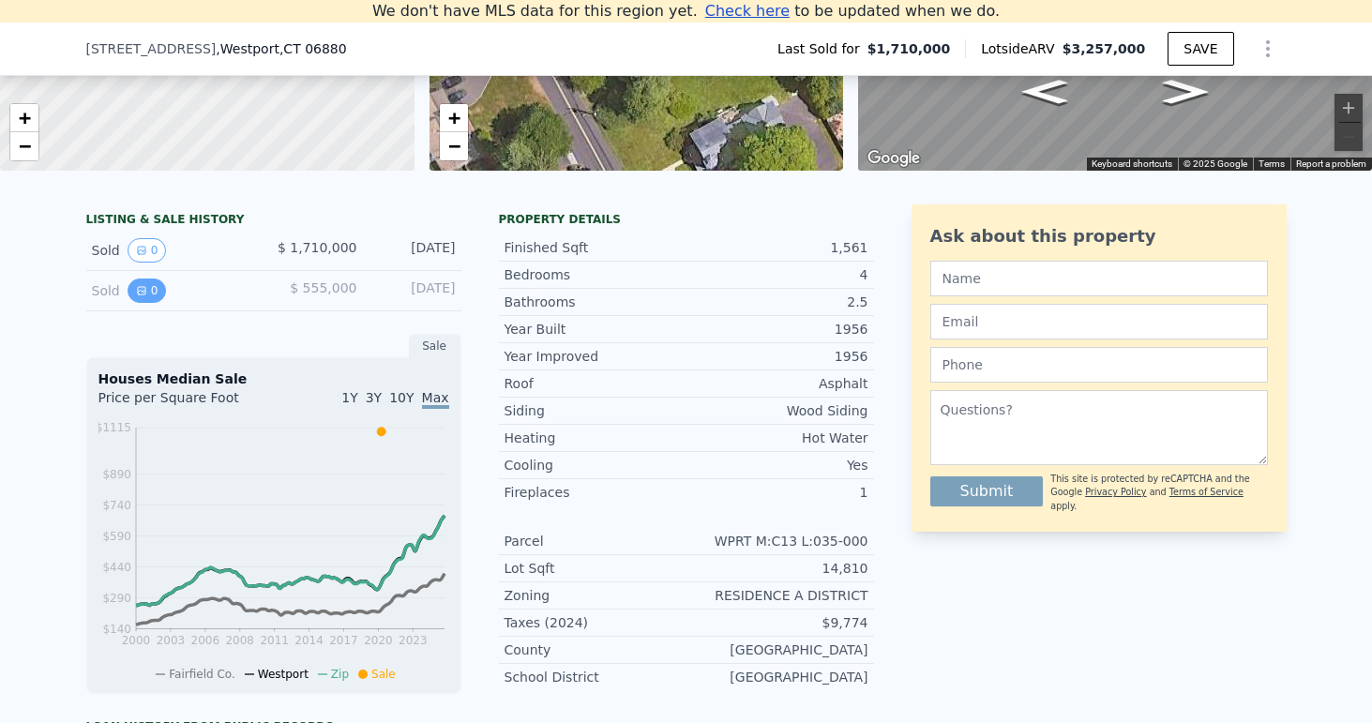
click at [143, 286] on icon "View historical data" at bounding box center [141, 290] width 11 height 11
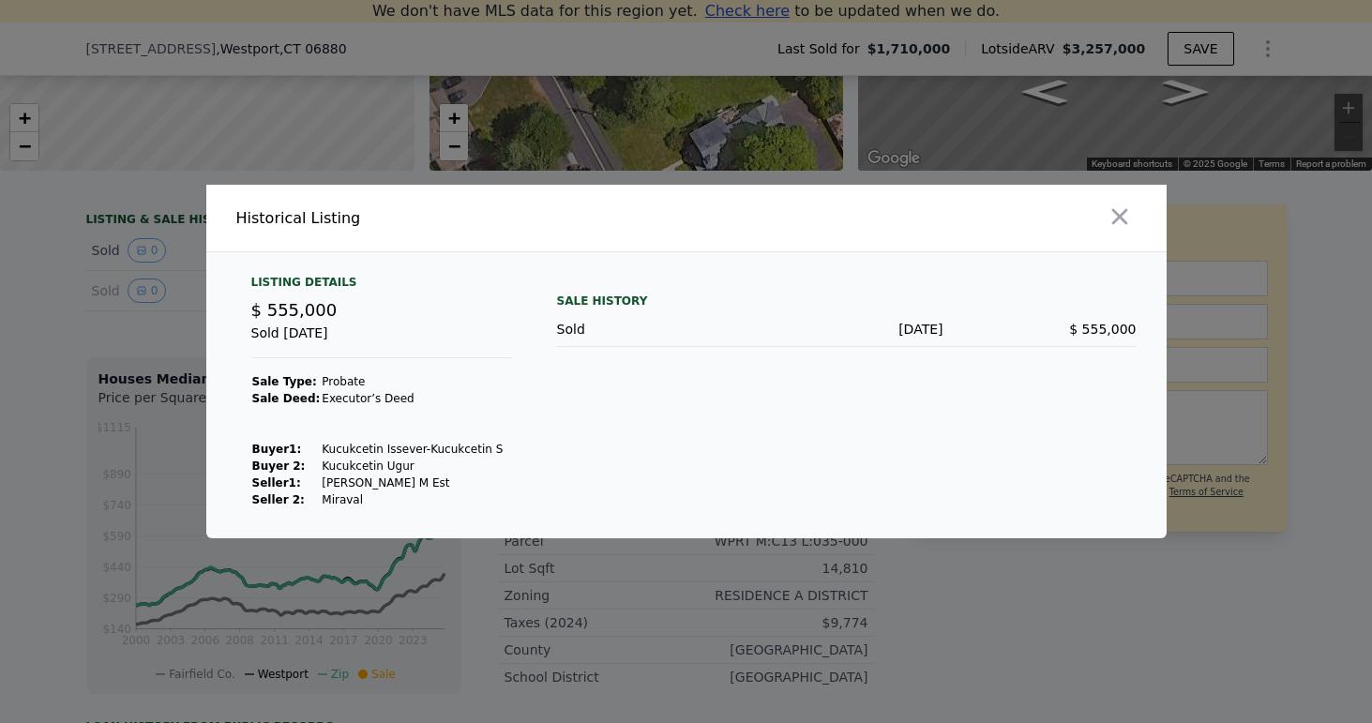
click at [88, 303] on div at bounding box center [686, 361] width 1372 height 723
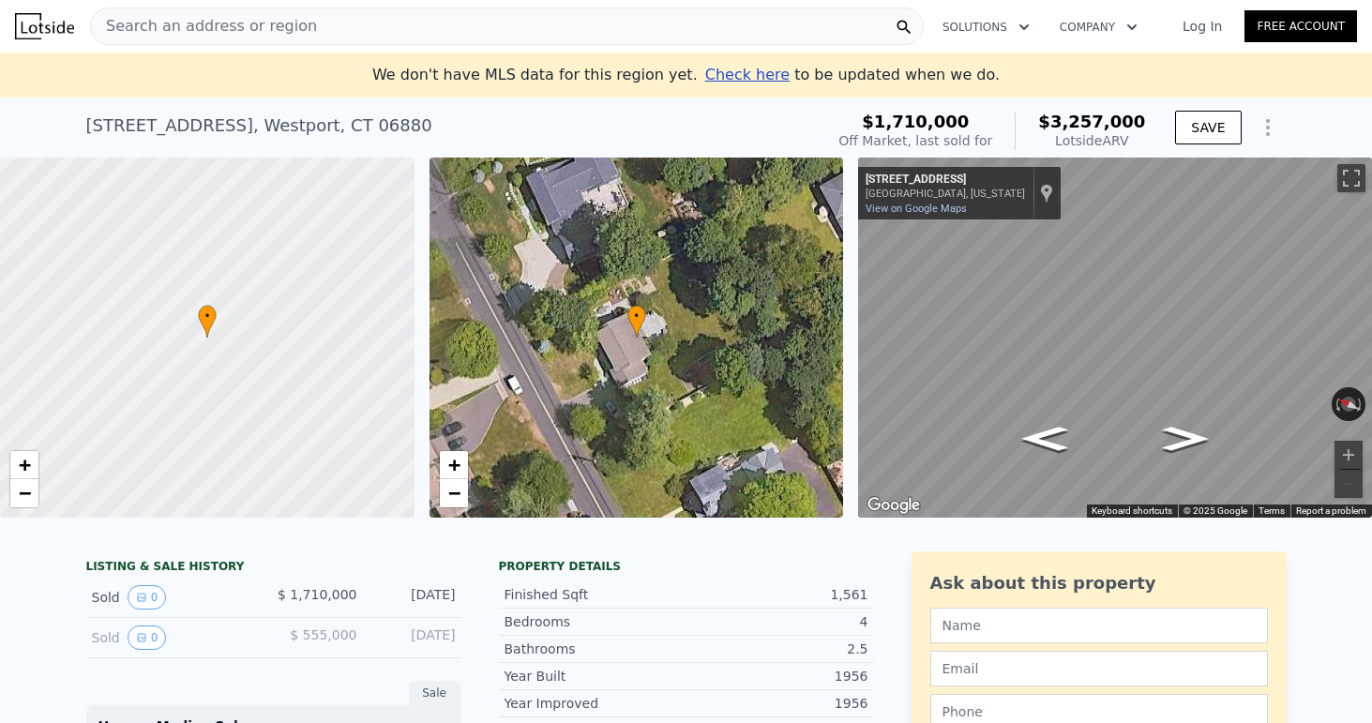
scroll to position [0, 0]
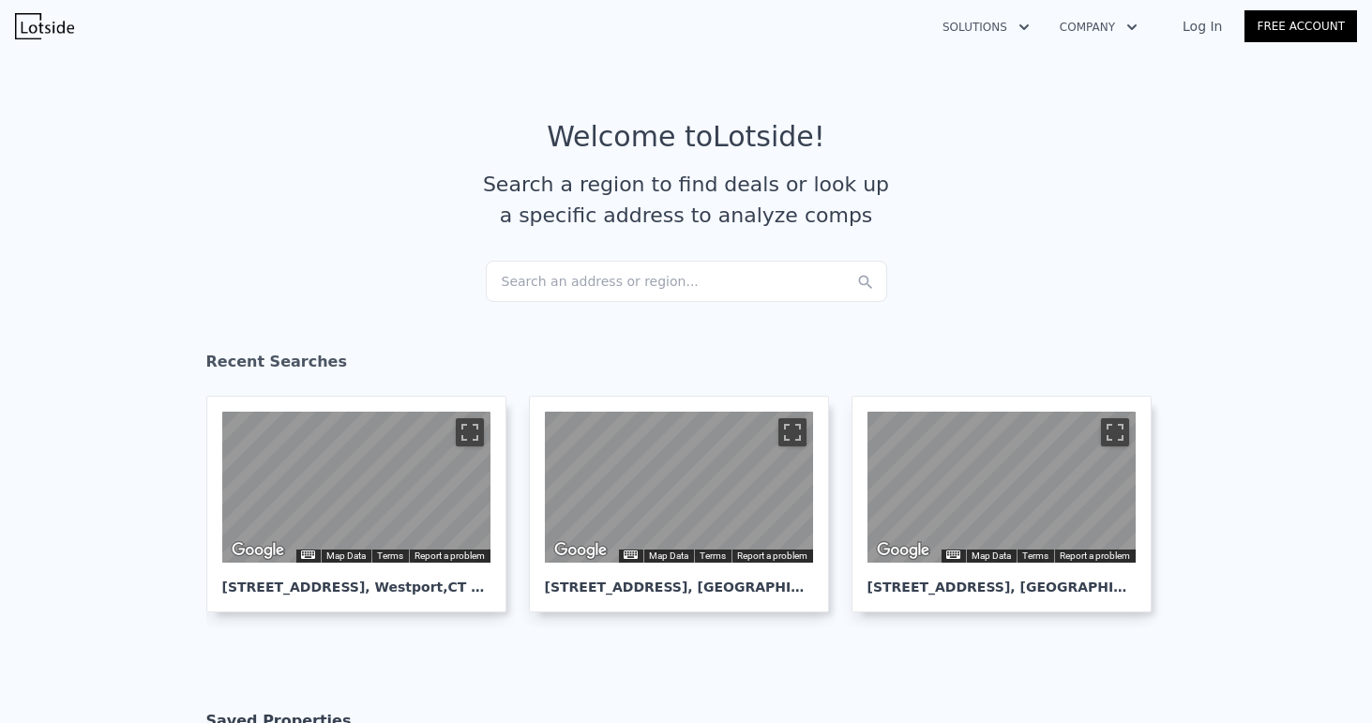
click at [578, 271] on div "Search an address or region..." at bounding box center [686, 281] width 401 height 41
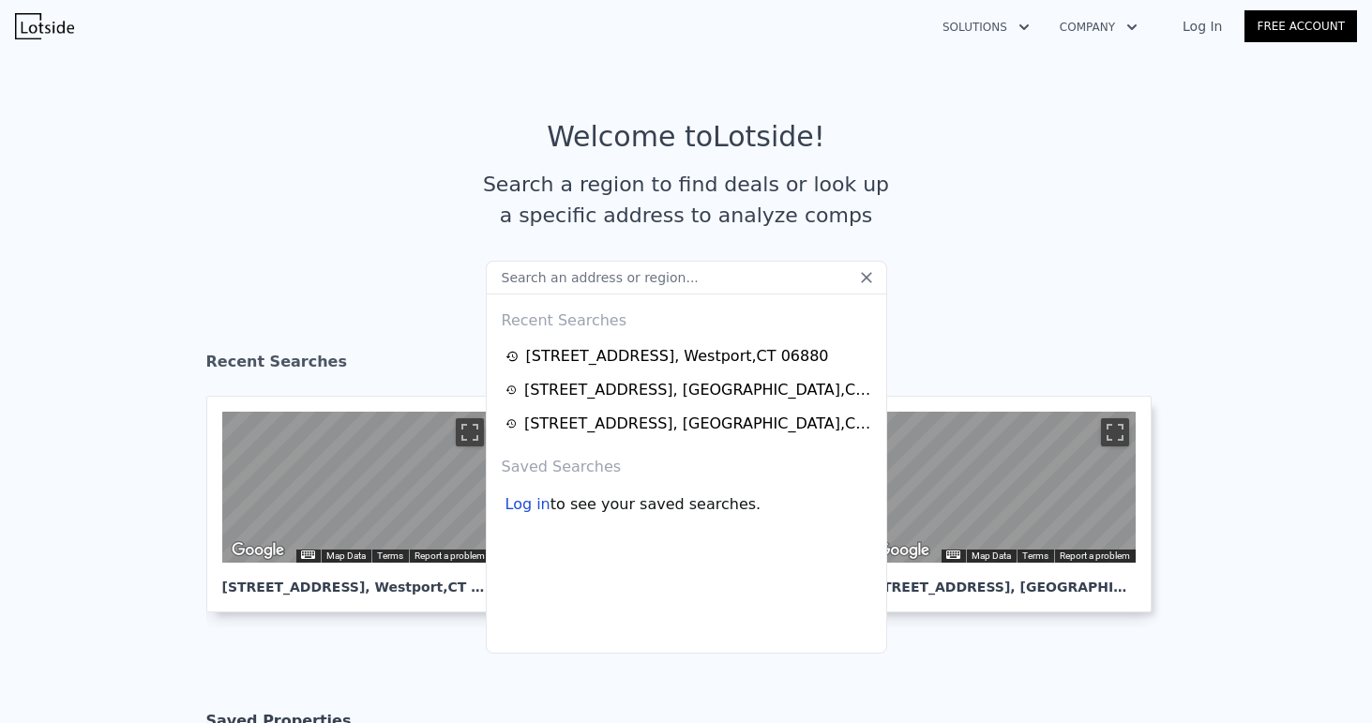
click at [575, 283] on input "text" at bounding box center [686, 278] width 401 height 34
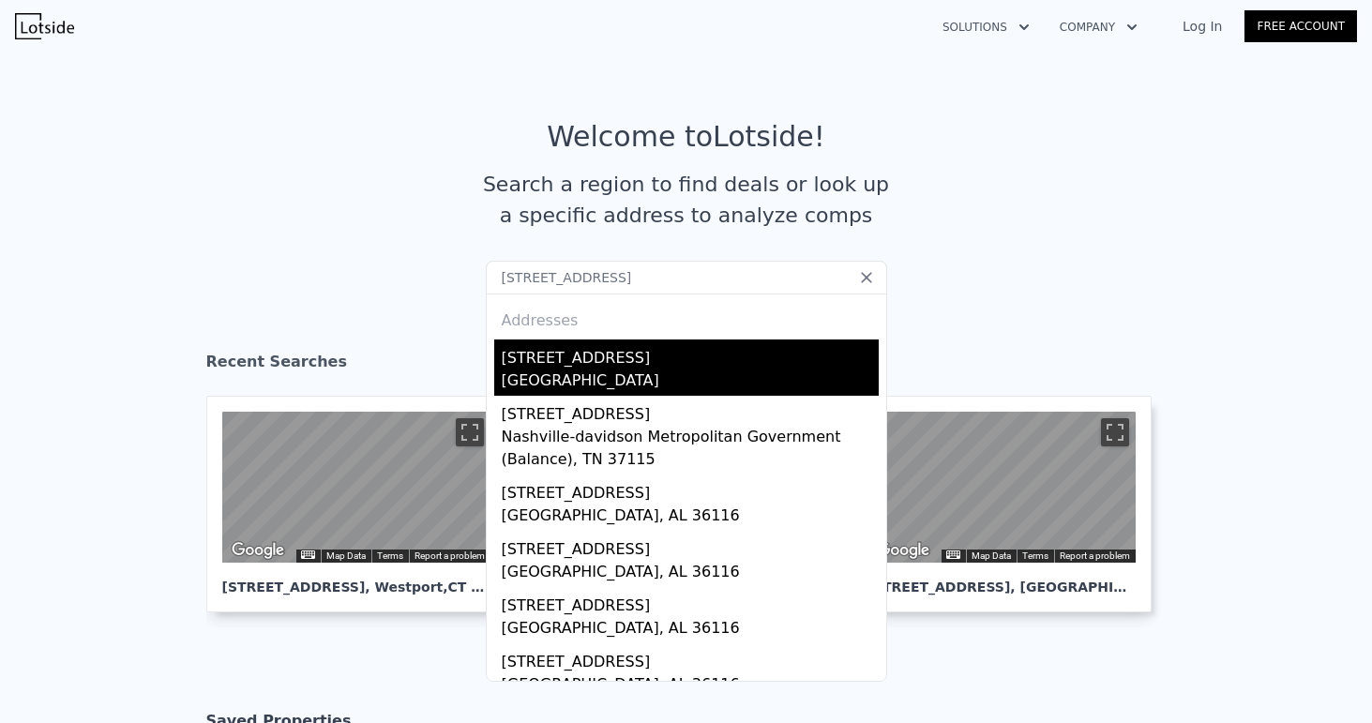
type input "232 cedarwood lane"
click at [571, 382] on div "[GEOGRAPHIC_DATA]" at bounding box center [690, 383] width 377 height 26
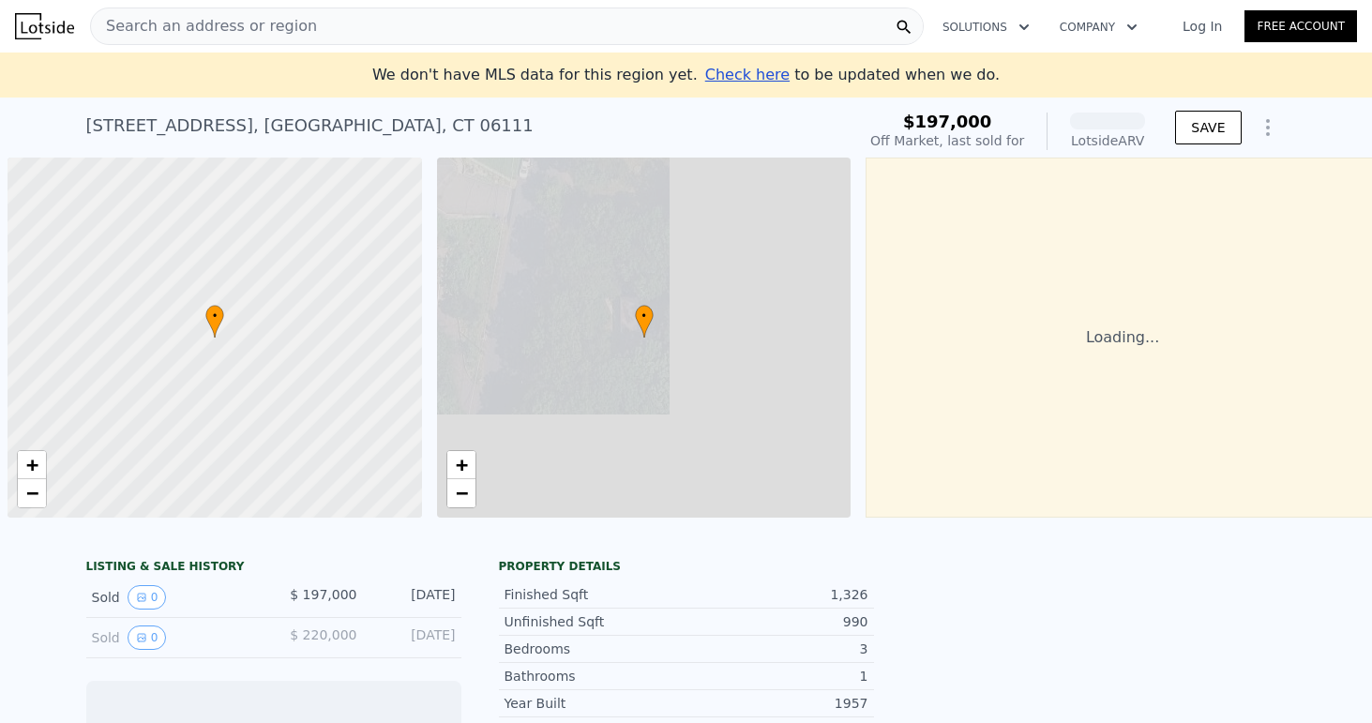
scroll to position [0, 8]
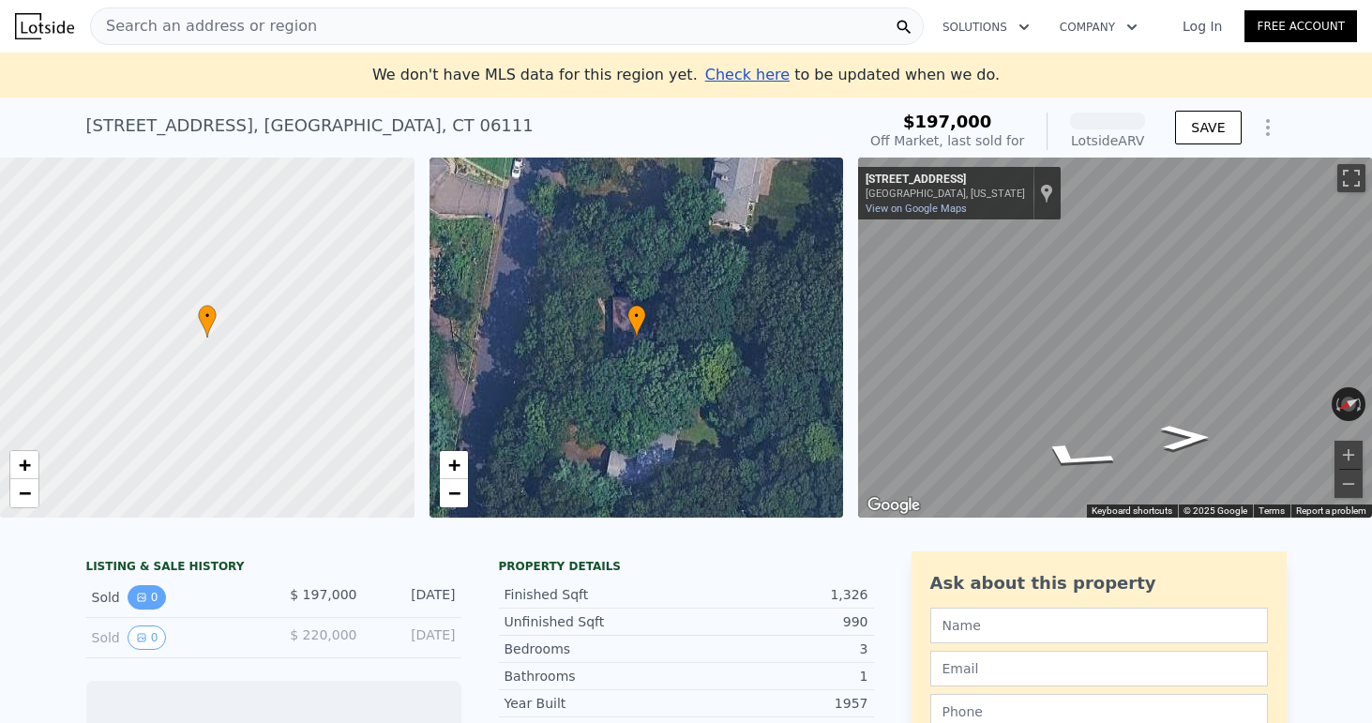
click at [136, 586] on button "0" at bounding box center [147, 597] width 39 height 24
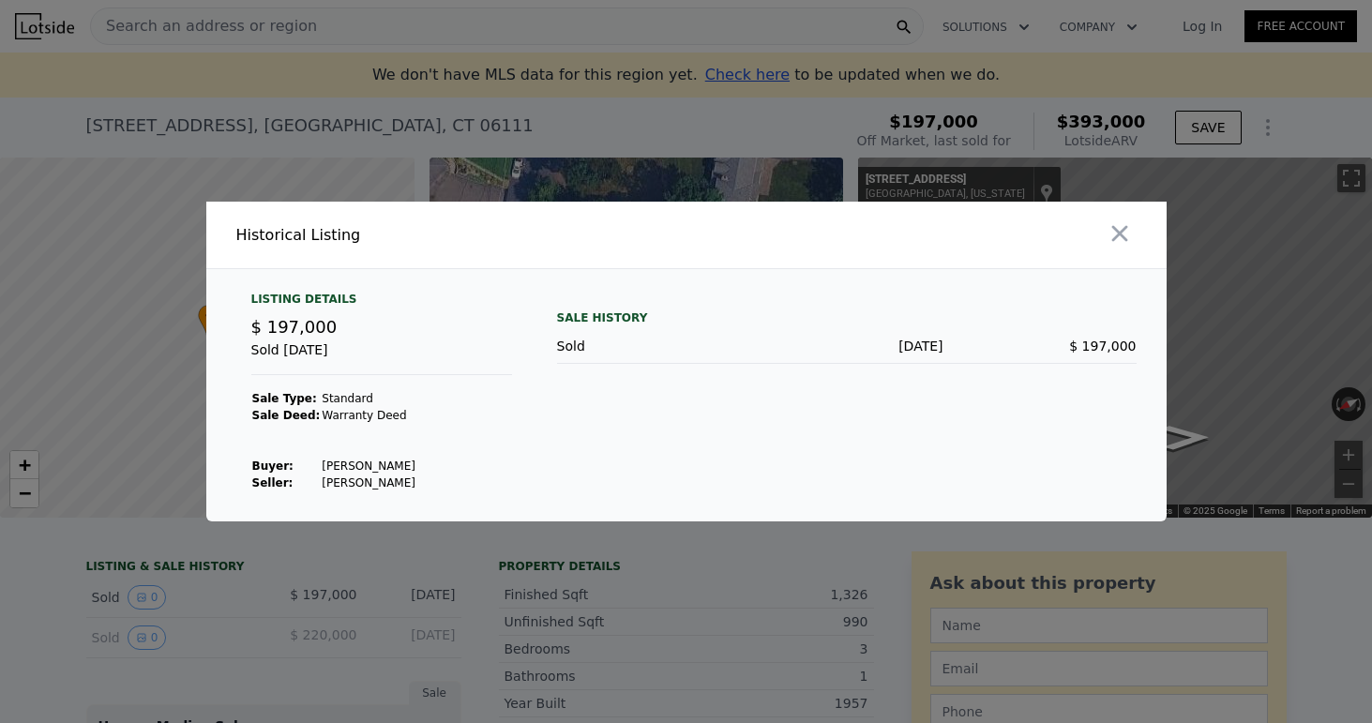
click at [79, 567] on div at bounding box center [686, 361] width 1372 height 723
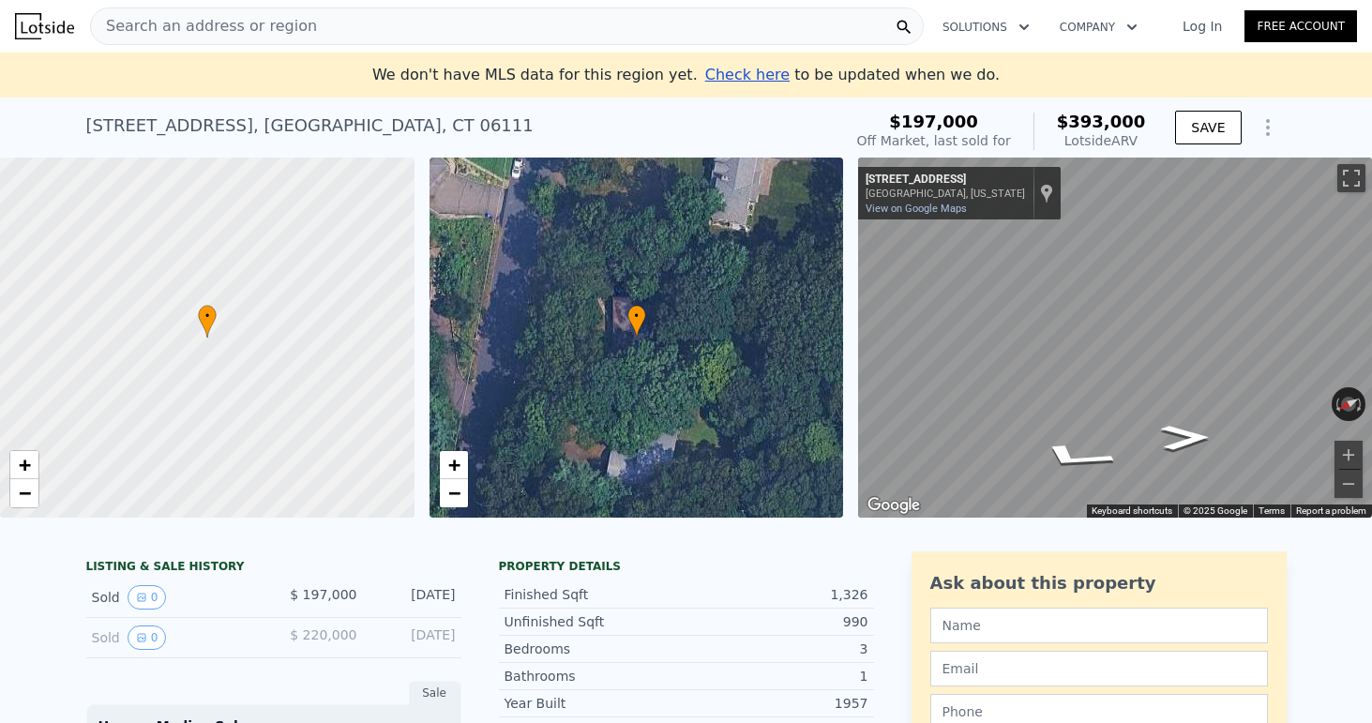
scroll to position [0, 0]
click at [1088, 336] on icon "Go Northwest, Cedarwood Ln" at bounding box center [1094, 335] width 133 height 49
click at [1149, 339] on icon "Go North, Cedarwood Ln" at bounding box center [1139, 336] width 135 height 51
click at [1149, 339] on icon "Go North, Cedarwood Ln" at bounding box center [1139, 336] width 134 height 50
click at [1058, 377] on icon "Go South, Cedarwood Ln" at bounding box center [1051, 376] width 122 height 53
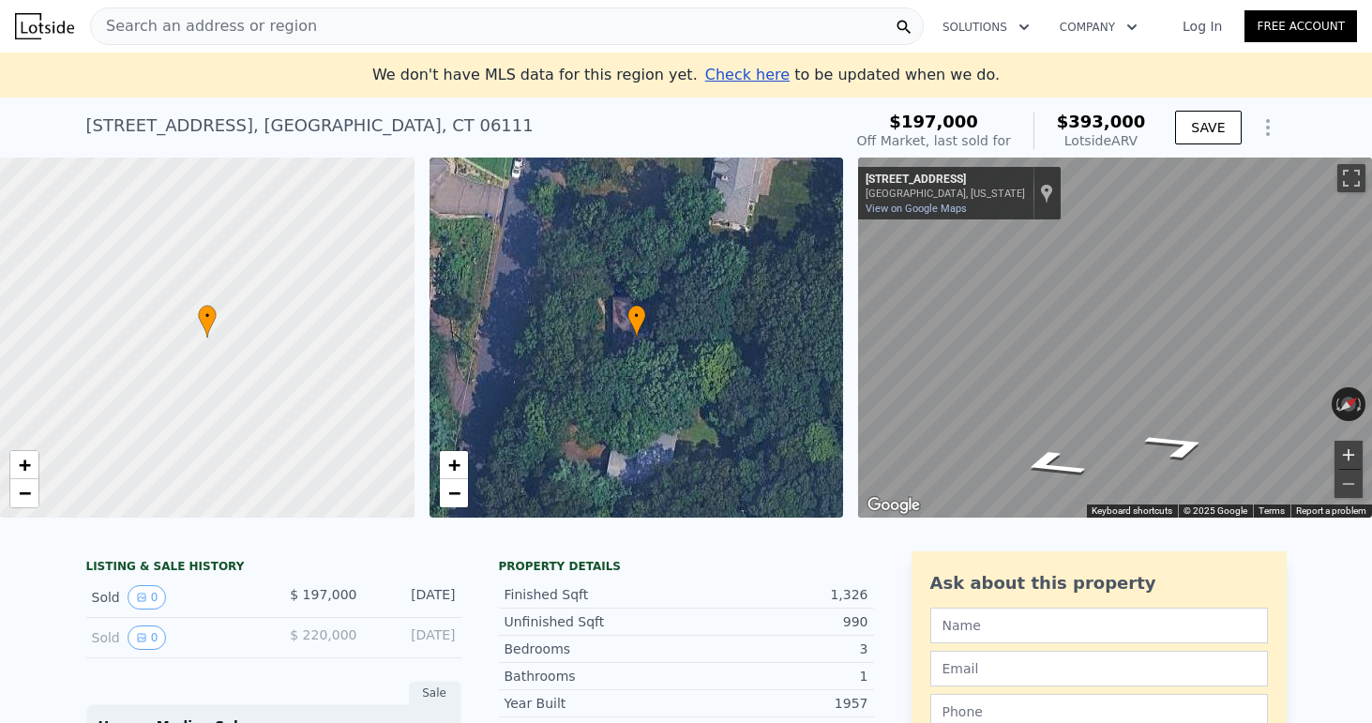
click at [1345, 461] on button "Zoom in" at bounding box center [1349, 455] width 28 height 28
click at [1177, 423] on icon "Go North, Cedarwood Ln" at bounding box center [1176, 415] width 129 height 46
